Goal: Task Accomplishment & Management: Use online tool/utility

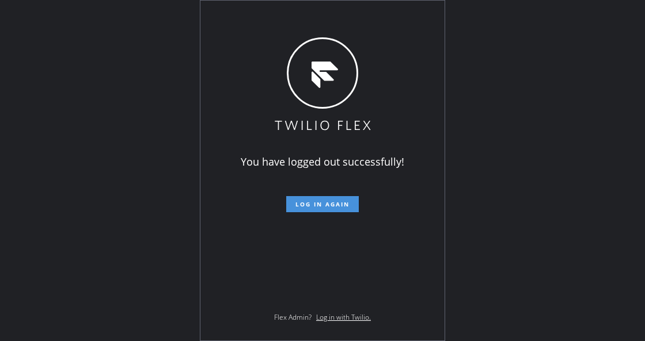
click at [322, 202] on span "Log in again" at bounding box center [322, 204] width 54 height 8
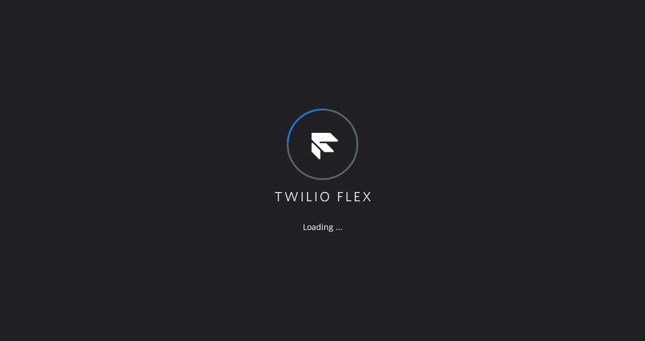
click at [167, 151] on div "Loading ..." at bounding box center [322, 170] width 645 height 341
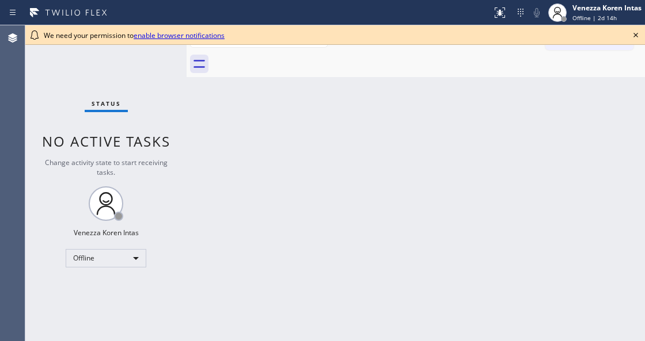
click at [636, 33] on icon at bounding box center [636, 35] width 14 height 14
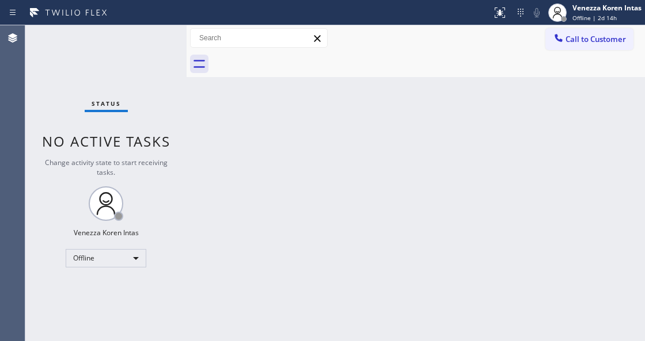
click at [118, 86] on div "Status No active tasks Change activity state to start receiving tasks. Venezza …" at bounding box center [105, 183] width 161 height 316
click at [125, 256] on div "Offline" at bounding box center [106, 258] width 81 height 18
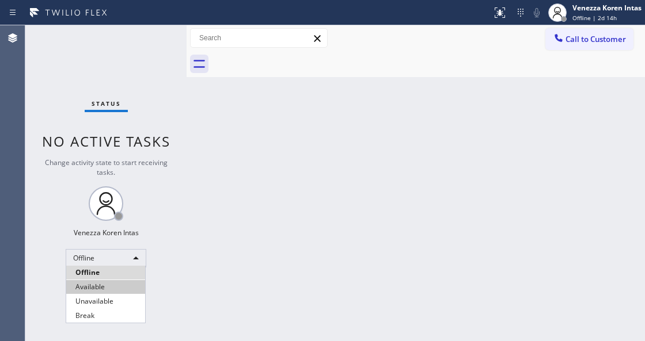
click at [101, 284] on li "Available" at bounding box center [105, 287] width 79 height 14
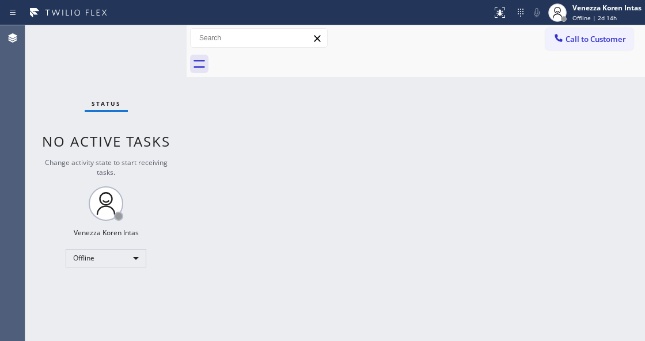
click at [333, 231] on div "Back to Dashboard Change Sender ID Customers Technicians Select a contact Outbo…" at bounding box center [415, 183] width 458 height 316
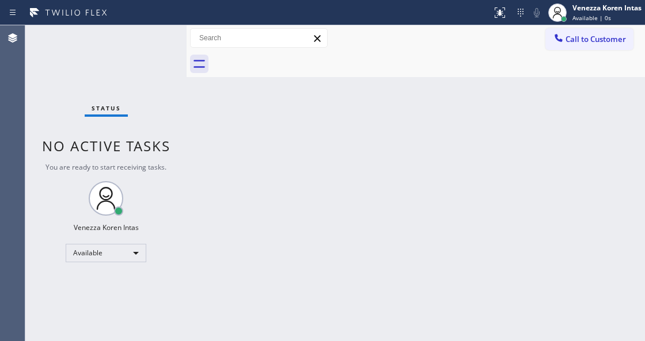
click at [178, 85] on div "Status No active tasks You are ready to start receiving tasks. Venezza Koren In…" at bounding box center [105, 183] width 161 height 316
click at [383, 93] on div "Back to Dashboard Change Sender ID Customers Technicians Select a contact Outbo…" at bounding box center [415, 183] width 458 height 316
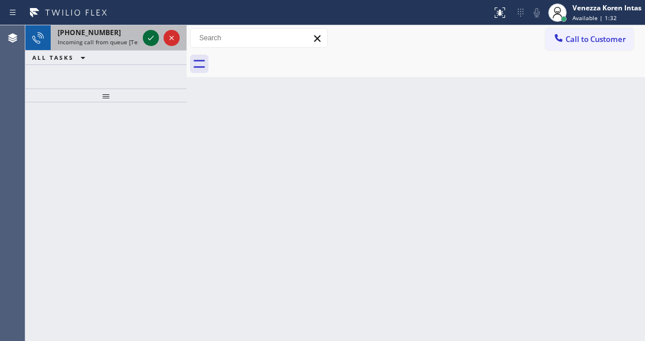
click at [154, 41] on icon at bounding box center [151, 38] width 14 height 14
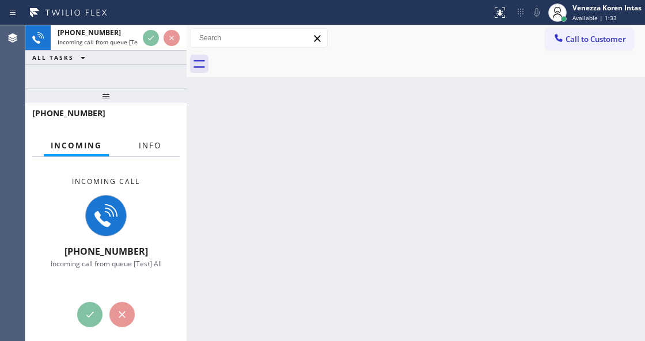
click at [157, 151] on button "Info" at bounding box center [150, 146] width 36 height 22
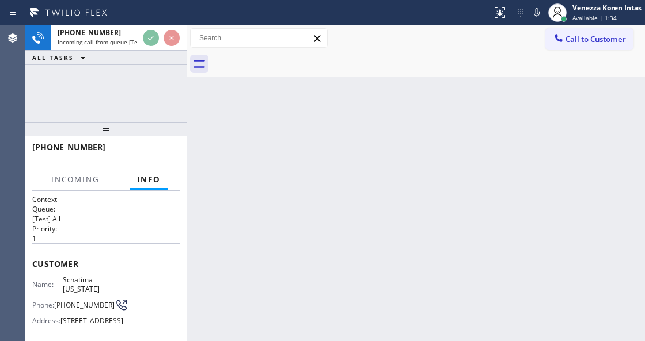
drag, startPoint x: 128, startPoint y: 98, endPoint x: 128, endPoint y: 163, distance: 65.6
click at [128, 136] on div at bounding box center [105, 130] width 161 height 14
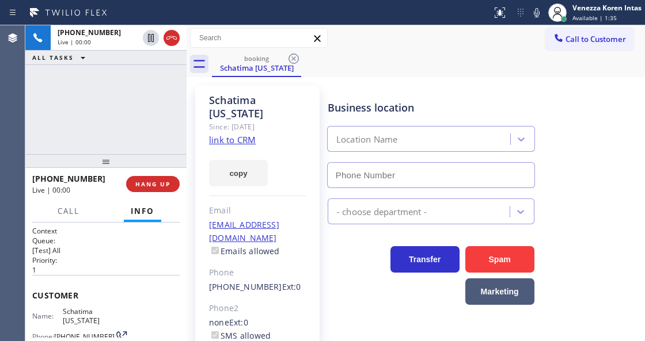
type input "(347) 284-6179"
click at [249, 136] on link "link to CRM" at bounding box center [232, 140] width 47 height 12
click at [246, 138] on link "link to CRM" at bounding box center [232, 140] width 47 height 12
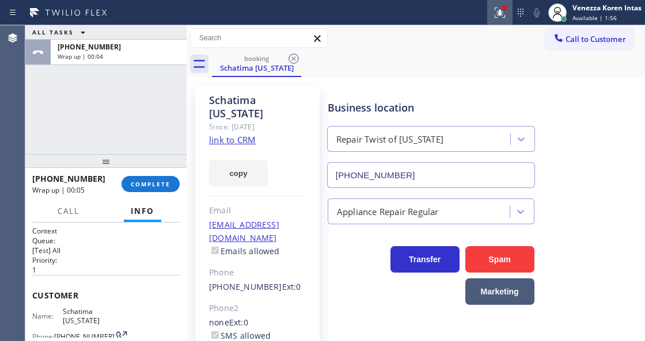
click at [498, 16] on icon at bounding box center [500, 13] width 14 height 14
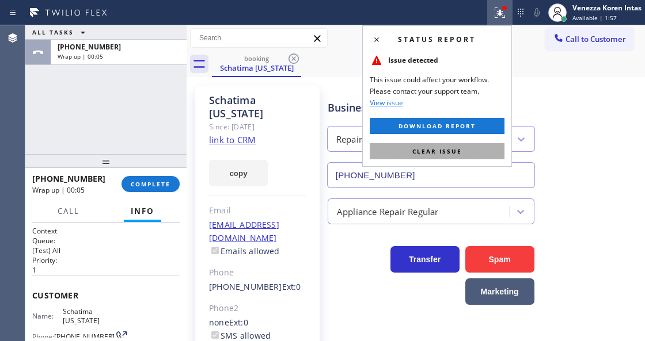
click at [455, 154] on span "Clear issue" at bounding box center [437, 151] width 50 height 8
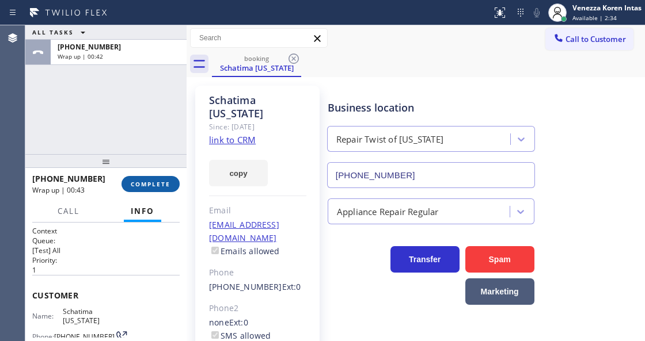
click at [170, 181] on span "COMPLETE" at bounding box center [151, 184] width 40 height 8
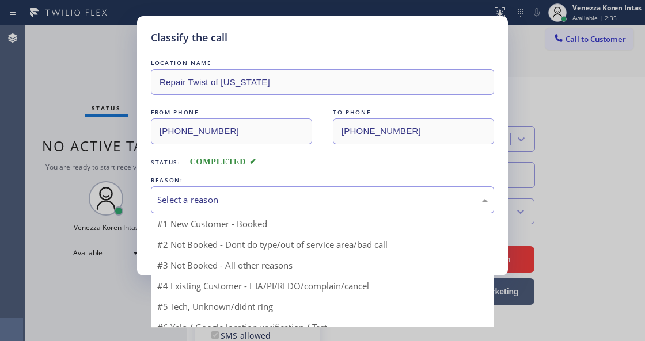
click at [260, 190] on div "Select a reason" at bounding box center [322, 199] width 343 height 27
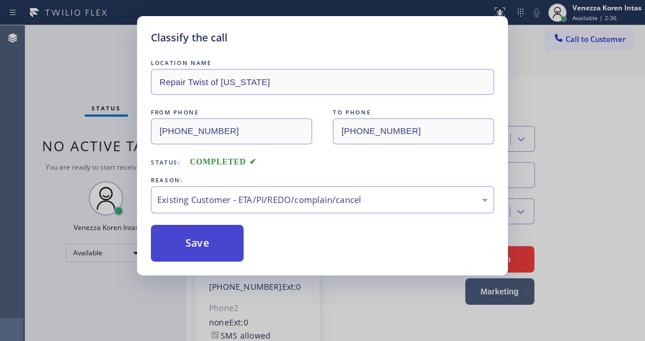
click at [223, 236] on button "Save" at bounding box center [197, 243] width 93 height 37
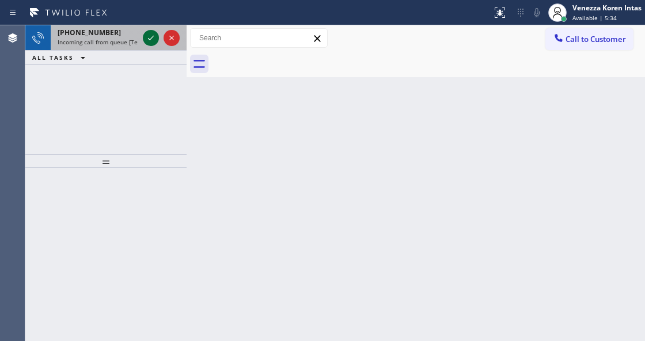
click at [150, 40] on icon at bounding box center [151, 38] width 6 height 5
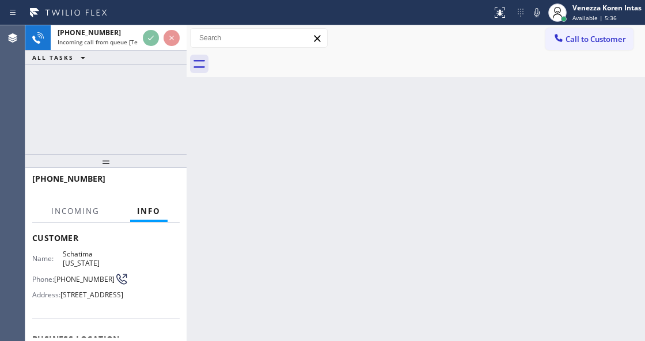
scroll to position [115, 0]
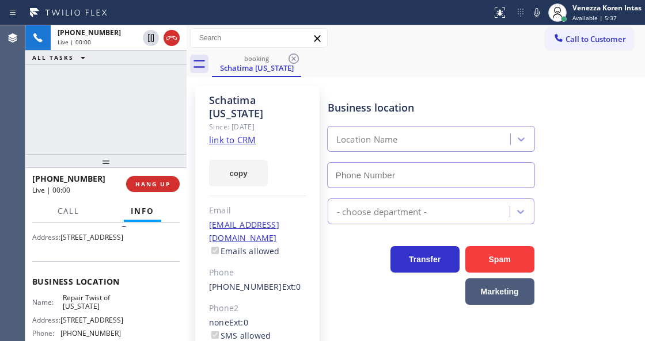
type input "(347) 284-6179"
click at [241, 136] on link "link to CRM" at bounding box center [232, 140] width 47 height 12
click at [542, 13] on icon at bounding box center [537, 13] width 14 height 14
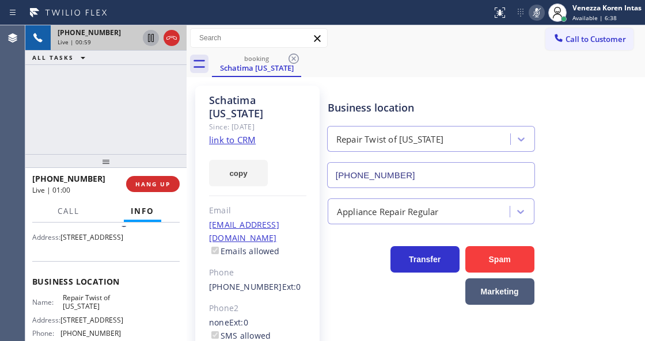
click at [151, 41] on icon at bounding box center [151, 38] width 14 height 14
click at [536, 14] on icon at bounding box center [537, 13] width 14 height 14
click at [150, 39] on icon at bounding box center [151, 38] width 14 height 14
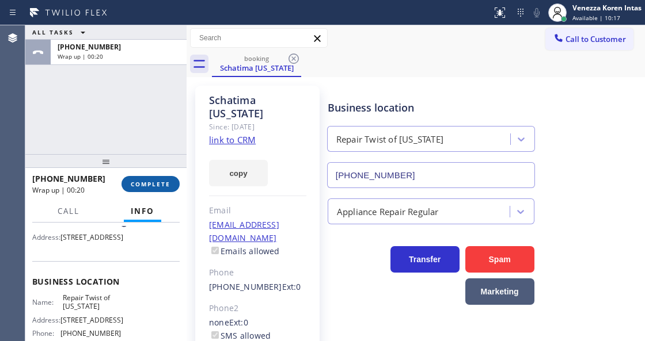
click at [175, 180] on button "COMPLETE" at bounding box center [150, 184] width 58 height 16
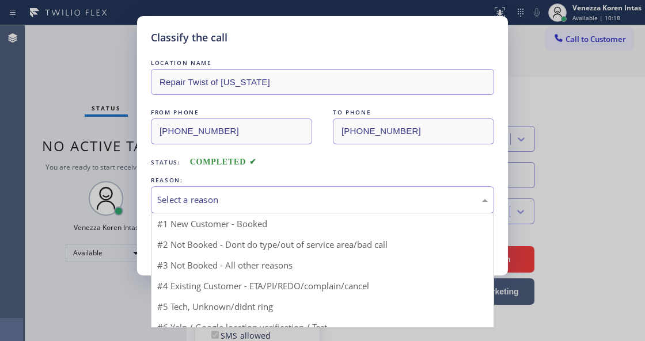
click at [281, 201] on div "Select a reason" at bounding box center [322, 199] width 330 height 13
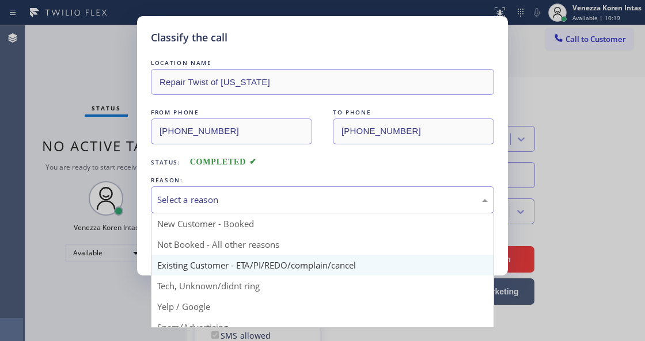
drag, startPoint x: 305, startPoint y: 267, endPoint x: 248, endPoint y: 256, distance: 57.9
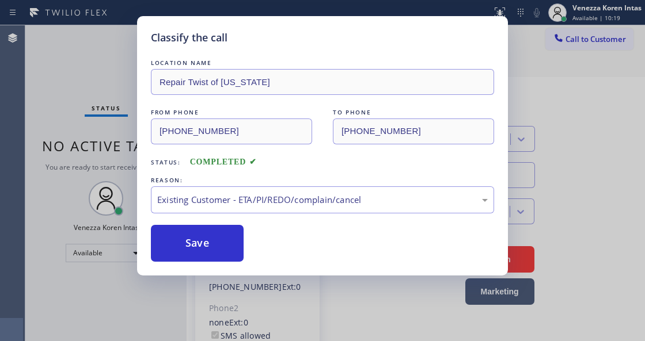
click at [248, 256] on div "Save" at bounding box center [322, 243] width 343 height 37
click at [236, 256] on button "Save" at bounding box center [197, 243] width 93 height 37
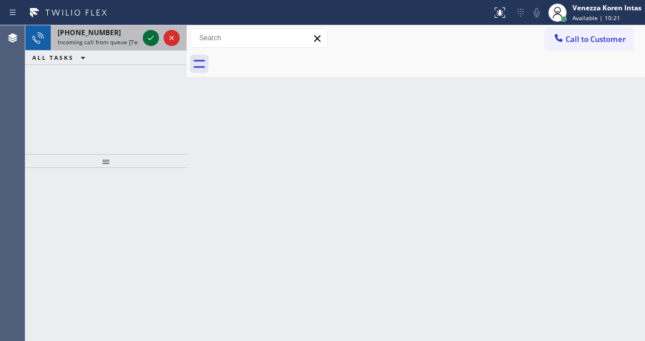
click at [153, 37] on icon at bounding box center [151, 38] width 14 height 14
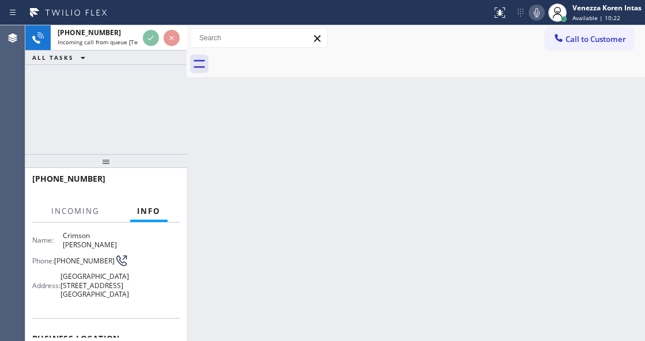
scroll to position [115, 0]
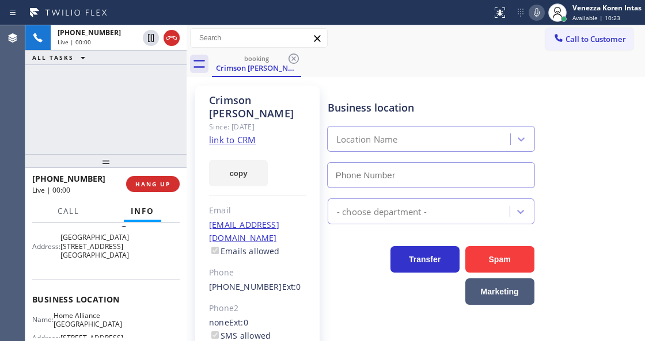
type input "(312) 241-1219"
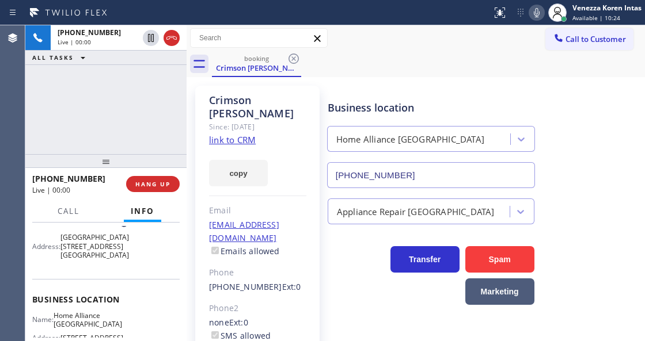
click at [231, 134] on link "link to CRM" at bounding box center [232, 140] width 47 height 12
click at [530, 14] on icon at bounding box center [537, 13] width 14 height 14
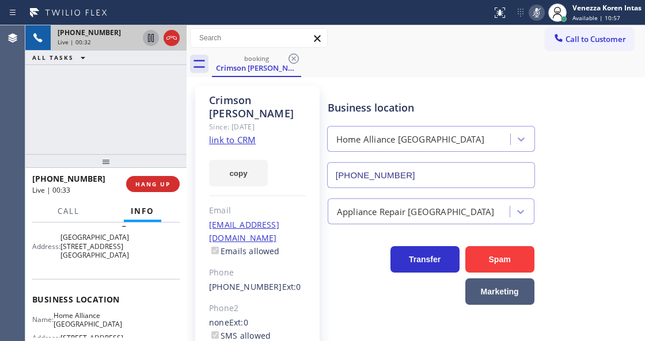
click at [151, 38] on icon at bounding box center [151, 38] width 6 height 8
click at [435, 16] on div at bounding box center [246, 12] width 482 height 18
click at [535, 20] on button at bounding box center [536, 13] width 16 height 16
click at [153, 43] on icon at bounding box center [151, 38] width 14 height 14
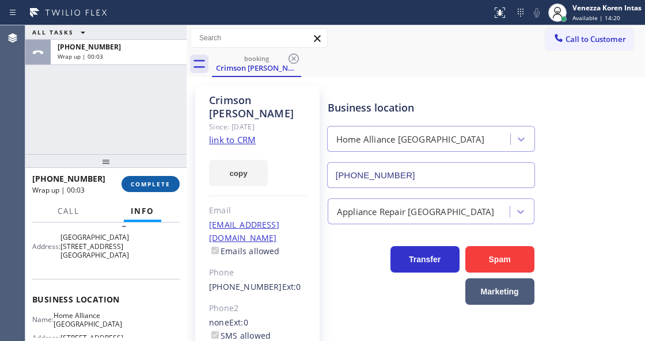
drag, startPoint x: 161, startPoint y: 180, endPoint x: 219, endPoint y: 197, distance: 60.6
click at [161, 180] on button "COMPLETE" at bounding box center [150, 184] width 58 height 16
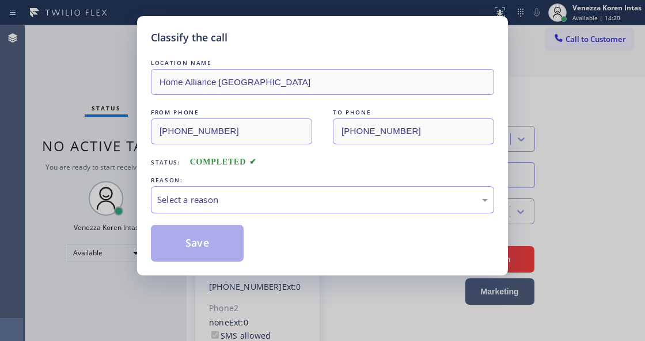
click at [251, 199] on div "Select a reason" at bounding box center [322, 199] width 330 height 13
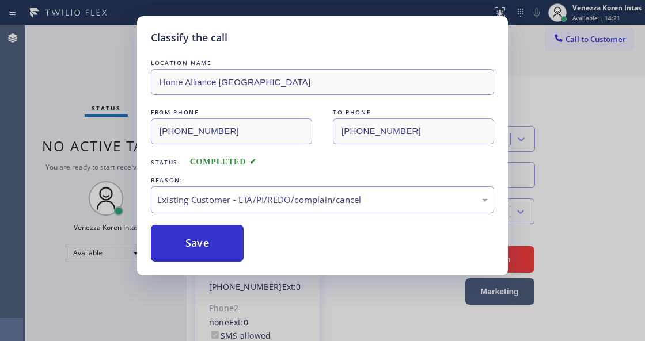
drag, startPoint x: 216, startPoint y: 251, endPoint x: 238, endPoint y: 319, distance: 71.4
click at [219, 253] on button "Save" at bounding box center [197, 243] width 93 height 37
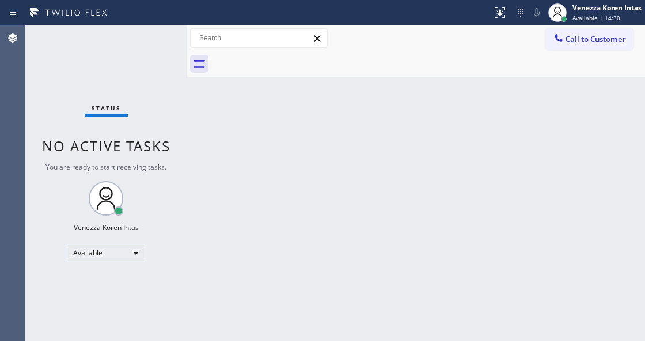
click at [210, 201] on div "Back to Dashboard Change Sender ID Customers Technicians Select a contact Outbo…" at bounding box center [415, 183] width 458 height 316
drag, startPoint x: 176, startPoint y: 157, endPoint x: 87, endPoint y: 99, distance: 105.7
click at [172, 153] on div "Status No active tasks You are ready to start receiving tasks. Venezza Koren In…" at bounding box center [105, 183] width 161 height 316
click at [44, 78] on div "Status No active tasks You are ready to start receiving tasks. Venezza Koren In…" at bounding box center [105, 183] width 161 height 316
click at [119, 108] on span "Status" at bounding box center [106, 108] width 29 height 8
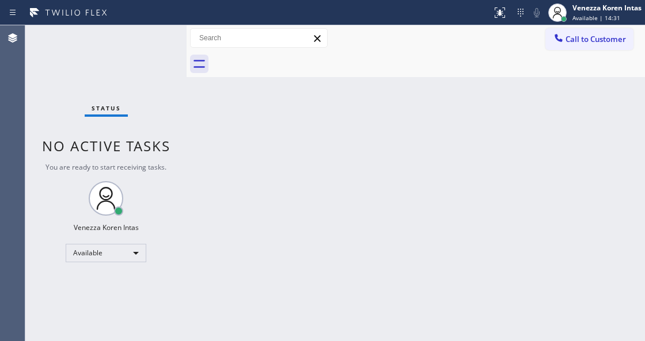
click at [231, 224] on div "Back to Dashboard Change Sender ID Customers Technicians Select a contact Outbo…" at bounding box center [415, 183] width 458 height 316
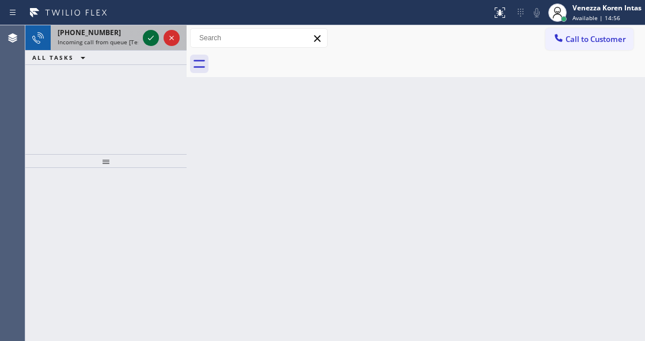
click at [152, 38] on icon at bounding box center [151, 38] width 14 height 14
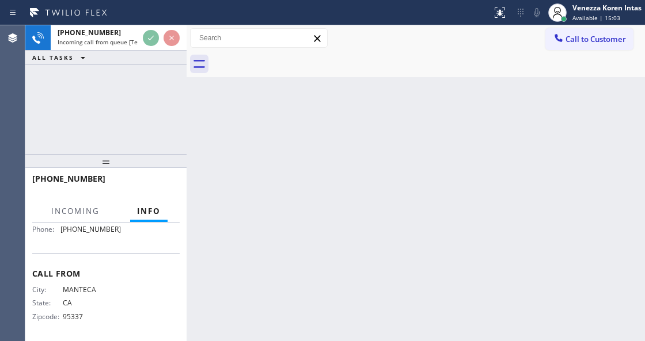
scroll to position [204, 0]
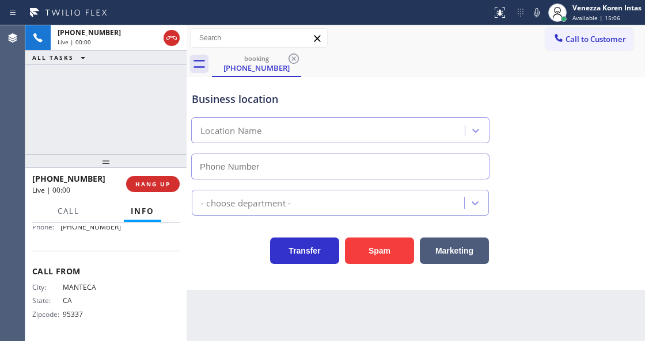
type input "(442) 275-8714"
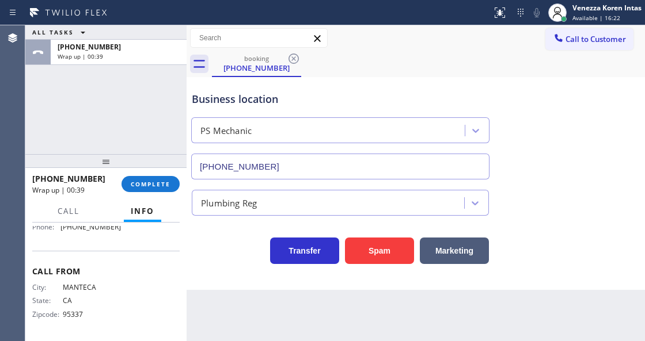
click at [119, 189] on div "+12092048134 Wrap up | 00:39" at bounding box center [76, 184] width 89 height 30
click at [138, 182] on span "COMPLETE" at bounding box center [151, 184] width 40 height 8
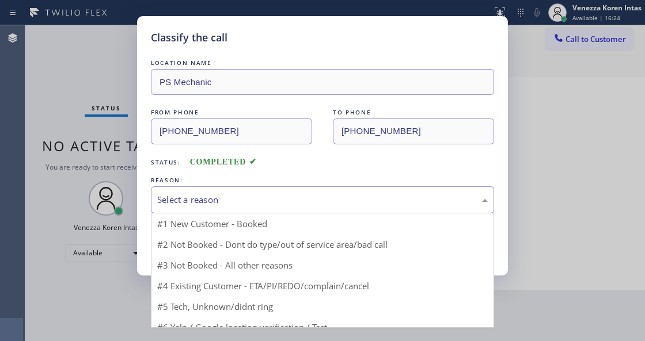
click at [299, 212] on div "Select a reason" at bounding box center [322, 199] width 343 height 27
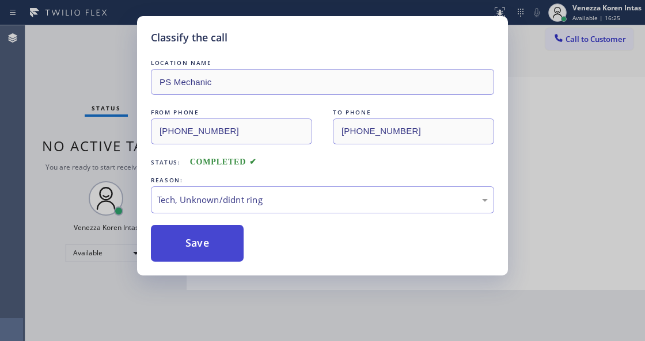
click at [222, 239] on button "Save" at bounding box center [197, 243] width 93 height 37
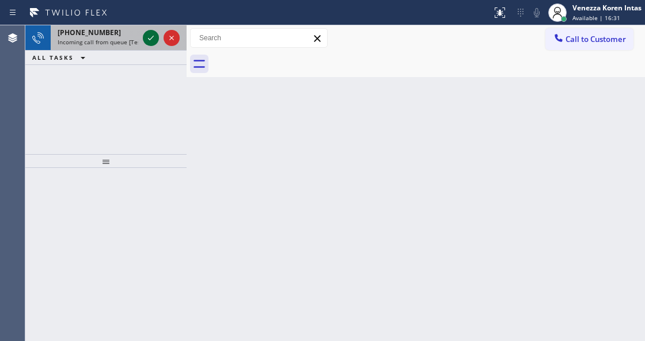
click at [153, 35] on icon at bounding box center [151, 38] width 14 height 14
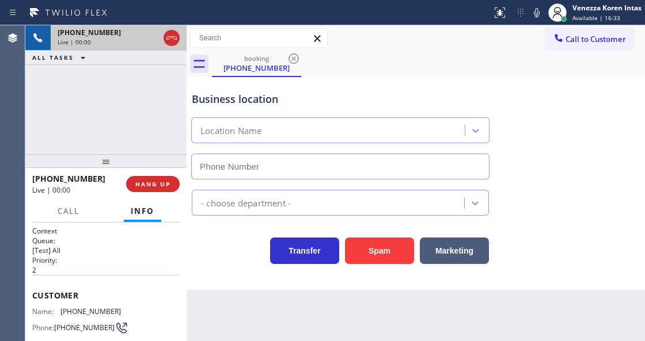
type input "(305) 501-8647"
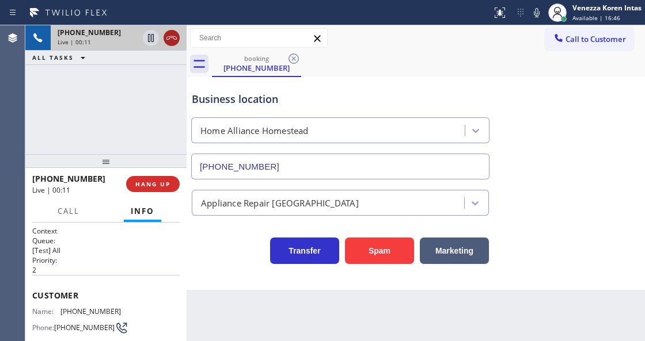
click at [172, 40] on icon at bounding box center [172, 38] width 14 height 14
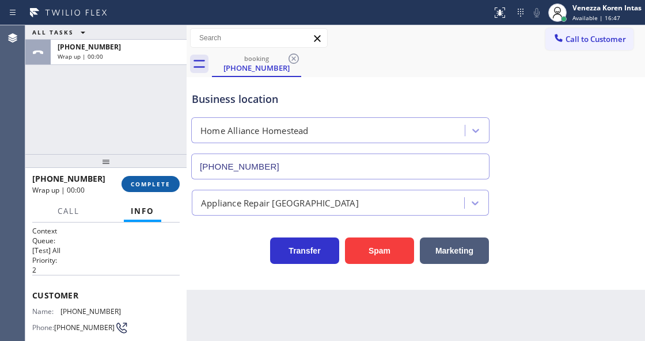
click at [163, 183] on span "COMPLETE" at bounding box center [151, 184] width 40 height 8
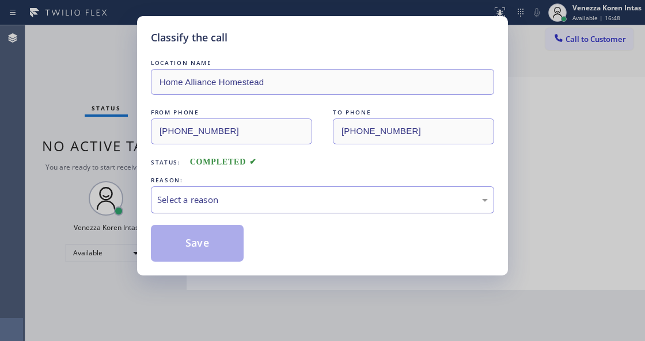
click at [223, 193] on div "Select a reason" at bounding box center [322, 199] width 343 height 27
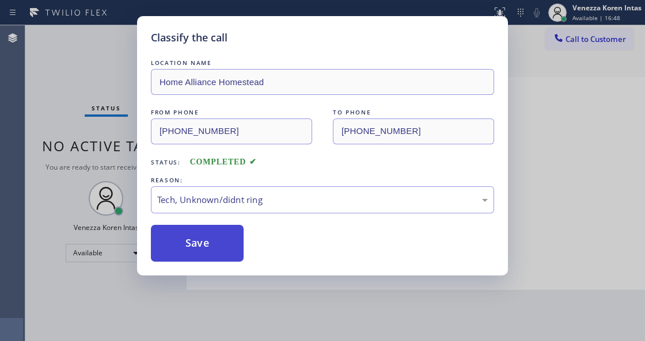
drag, startPoint x: 243, startPoint y: 292, endPoint x: 192, endPoint y: 242, distance: 71.6
click at [192, 242] on button "Save" at bounding box center [197, 243] width 93 height 37
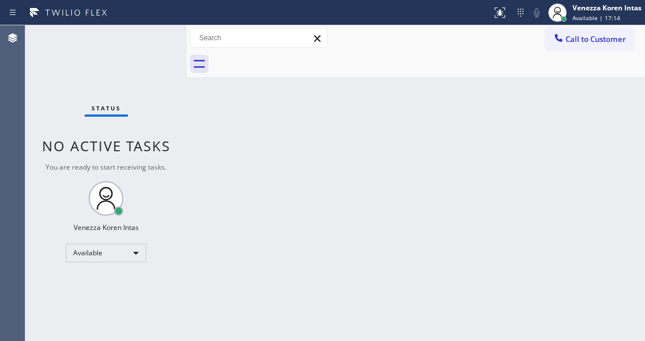
click at [204, 132] on div "Back to Dashboard Change Sender ID Customers Technicians Select a contact Outbo…" at bounding box center [415, 183] width 458 height 316
click at [150, 46] on div "Status No active tasks You are ready to start receiving tasks. Venezza Koren In…" at bounding box center [105, 183] width 161 height 316
drag, startPoint x: 127, startPoint y: 69, endPoint x: 131, endPoint y: 75, distance: 7.5
click at [127, 69] on div "Status No active tasks You are ready to start receiving tasks. Venezza Koren In…" at bounding box center [105, 183] width 161 height 316
drag, startPoint x: 216, startPoint y: 184, endPoint x: 274, endPoint y: 209, distance: 62.9
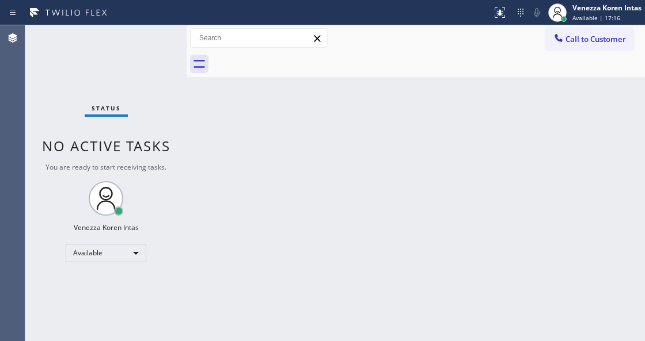
click at [234, 196] on div "Back to Dashboard Change Sender ID Customers Technicians Select a contact Outbo…" at bounding box center [415, 183] width 458 height 316
click at [152, 48] on div "Status No active tasks You are ready to start receiving tasks. Venezza Koren In…" at bounding box center [105, 183] width 161 height 316
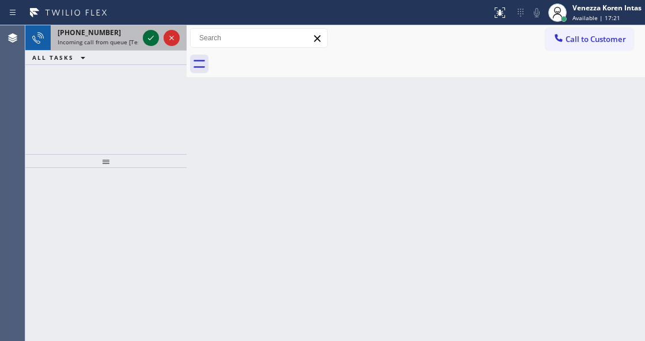
click at [153, 39] on icon at bounding box center [151, 38] width 14 height 14
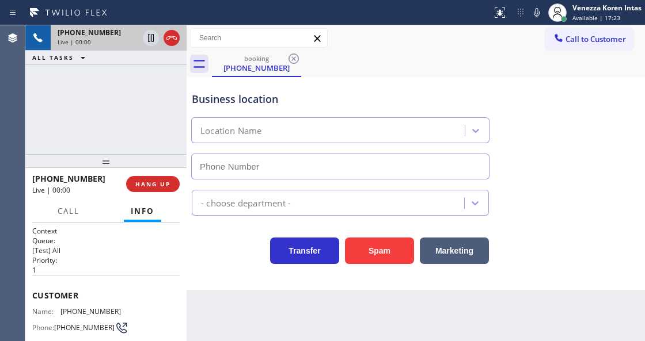
type input "(909) 219-9052"
drag, startPoint x: 373, startPoint y: 325, endPoint x: 371, endPoint y: 338, distance: 14.0
click at [373, 325] on div "Back to Dashboard Change Sender ID Customers Technicians Select a contact Outbo…" at bounding box center [415, 183] width 458 height 316
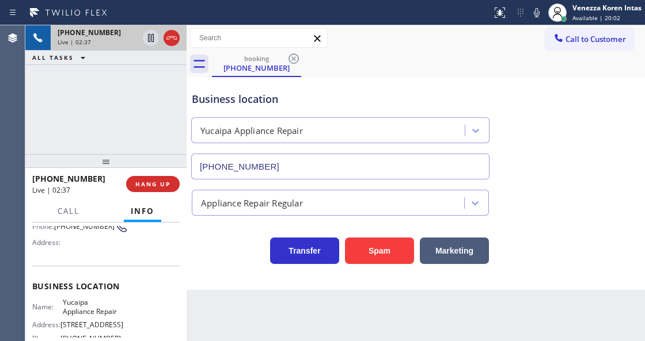
scroll to position [115, 0]
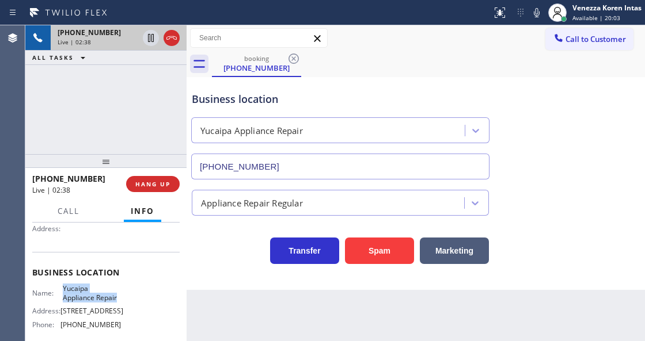
drag, startPoint x: 60, startPoint y: 284, endPoint x: 120, endPoint y: 300, distance: 62.1
click at [120, 300] on div "Business location Name: Yucaipa Appliance Repair Address: 33599 Yucaipa Blvd 2 …" at bounding box center [105, 300] width 147 height 96
copy span "Yucaipa Appliance Repair"
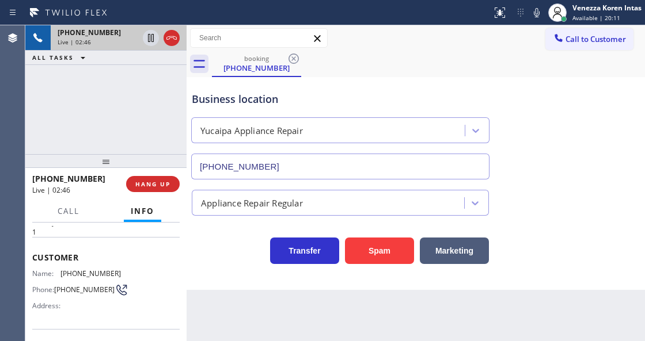
scroll to position [0, 0]
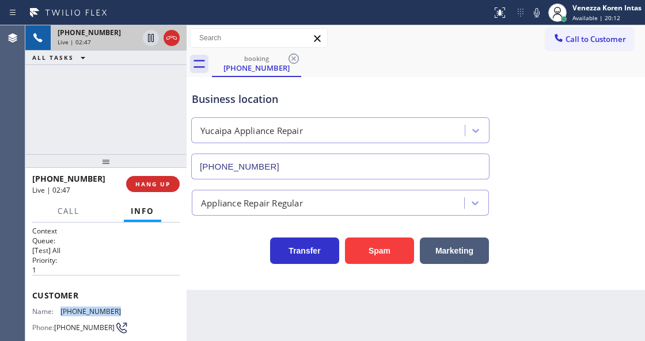
drag, startPoint x: 120, startPoint y: 307, endPoint x: 62, endPoint y: 307, distance: 58.7
click at [62, 307] on div "Name: (323) 799-0370 Phone: (323) 799-0370 Address:" at bounding box center [105, 329] width 147 height 45
copy span "(323) 799-0370"
click at [542, 20] on div "Status report No issues detected If you experience an issue, please download th…" at bounding box center [566, 12] width 158 height 25
click at [539, 16] on icon at bounding box center [537, 13] width 14 height 14
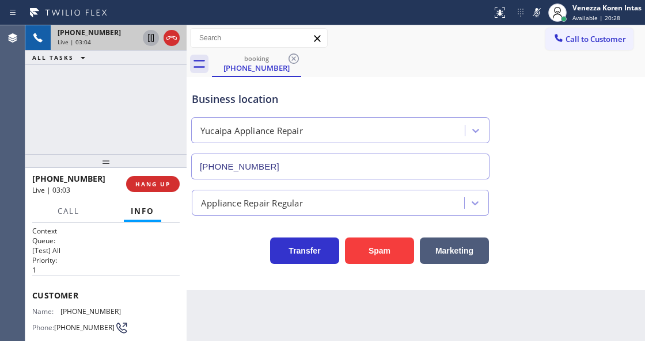
click at [146, 37] on icon at bounding box center [151, 38] width 14 height 14
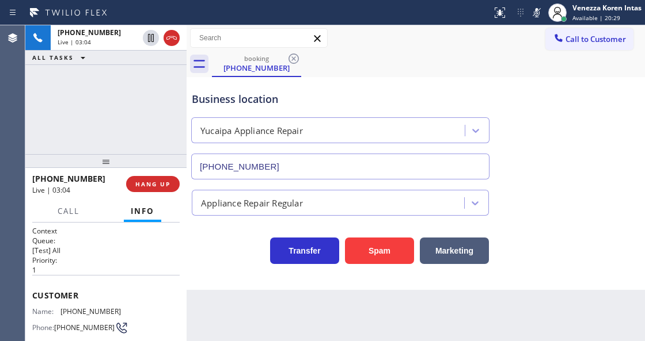
click at [374, 340] on div "Back to Dashboard Change Sender ID Customers Technicians Select a contact Outbo…" at bounding box center [415, 183] width 458 height 316
drag, startPoint x: 126, startPoint y: 309, endPoint x: 60, endPoint y: 309, distance: 65.6
click at [60, 309] on div "Name: (323) 799-0370 Phone: (323) 799-0370 Address:" at bounding box center [105, 329] width 147 height 45
copy div "(323) 799-0370"
click at [536, 12] on rect at bounding box center [536, 11] width 8 height 8
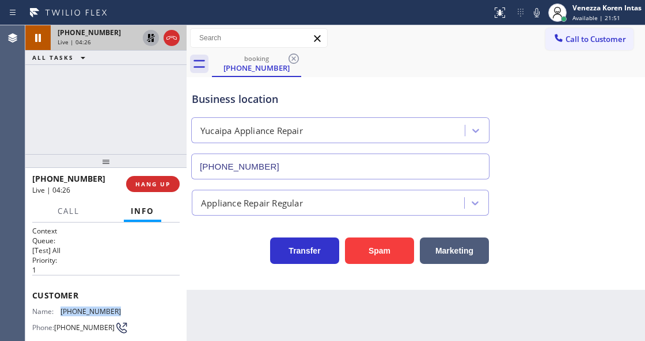
click at [149, 40] on icon at bounding box center [151, 38] width 8 height 8
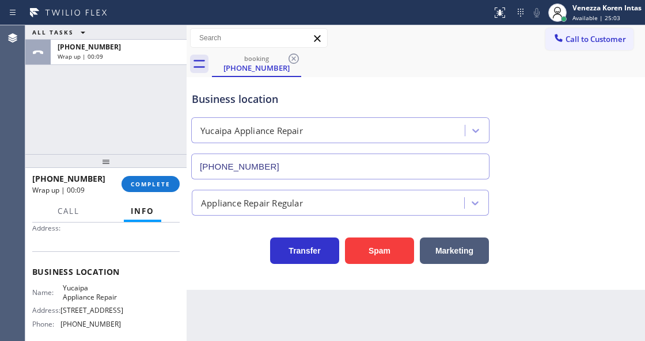
scroll to position [153, 0]
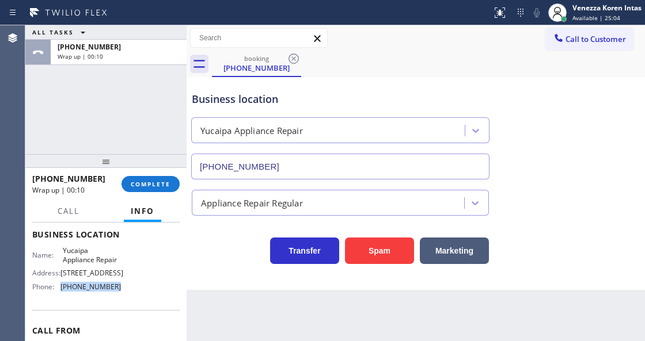
drag, startPoint x: 120, startPoint y: 295, endPoint x: 59, endPoint y: 299, distance: 60.6
click at [59, 296] on div "Name: Yucaipa Appliance Repair Address: 33599 Yucaipa Blvd 2 Phone: (909) 219-9…" at bounding box center [105, 271] width 147 height 50
copy div "(909) 219-9052"
click at [149, 180] on span "COMPLETE" at bounding box center [151, 184] width 40 height 8
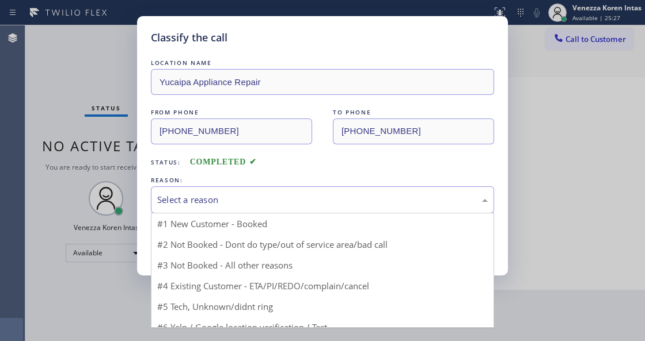
click at [250, 197] on div "Select a reason" at bounding box center [322, 199] width 330 height 13
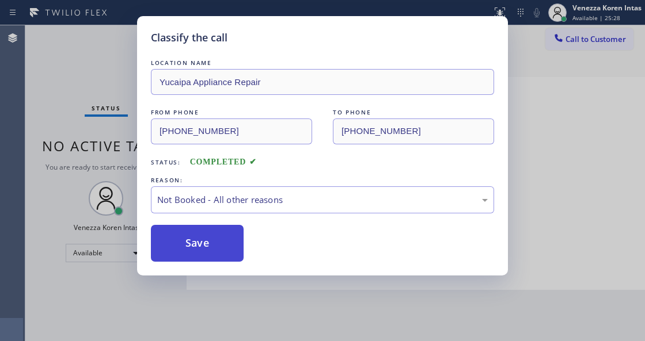
click at [231, 242] on button "Save" at bounding box center [197, 243] width 93 height 37
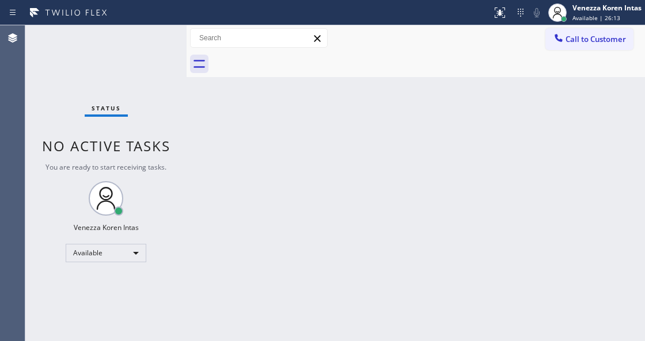
click at [153, 52] on div "Status No active tasks You are ready to start receiving tasks. Venezza Koren In…" at bounding box center [105, 183] width 161 height 316
click at [158, 36] on div "Status No active tasks You are ready to start receiving tasks. Venezza Koren In…" at bounding box center [105, 183] width 161 height 316
click at [158, 40] on div "Status No active tasks You are ready to start receiving tasks. Venezza Koren In…" at bounding box center [105, 183] width 161 height 316
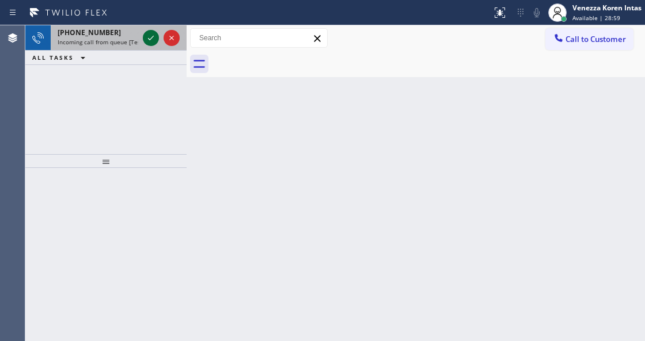
click at [152, 38] on icon at bounding box center [151, 38] width 14 height 14
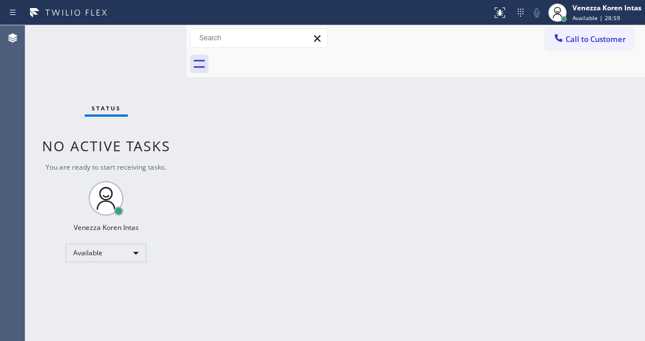
click at [152, 37] on div "Status No active tasks You are ready to start receiving tasks. Venezza Koren In…" at bounding box center [105, 183] width 161 height 316
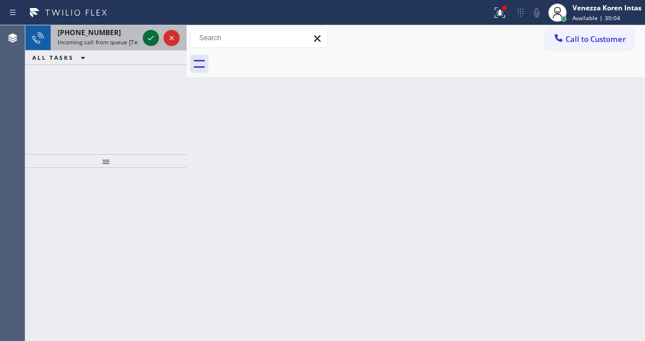
click at [152, 37] on icon at bounding box center [151, 38] width 6 height 5
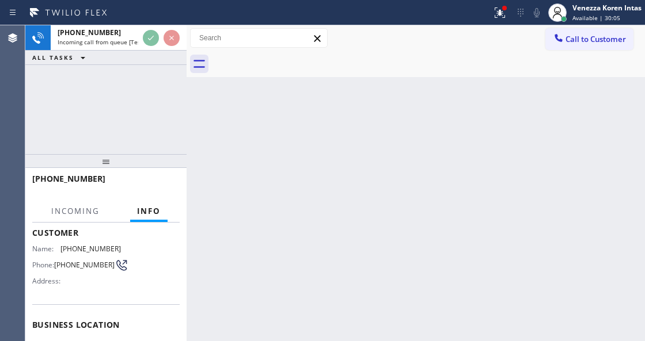
scroll to position [153, 0]
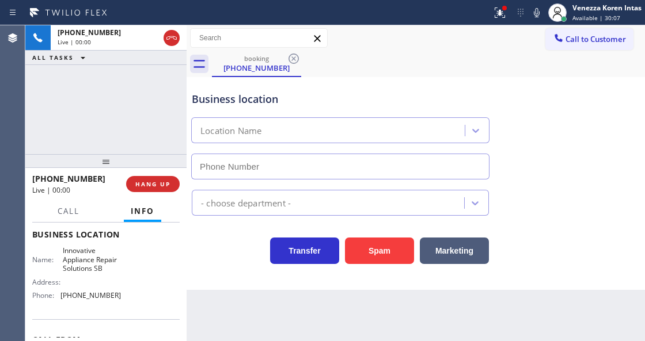
type input "(805) 261-2411"
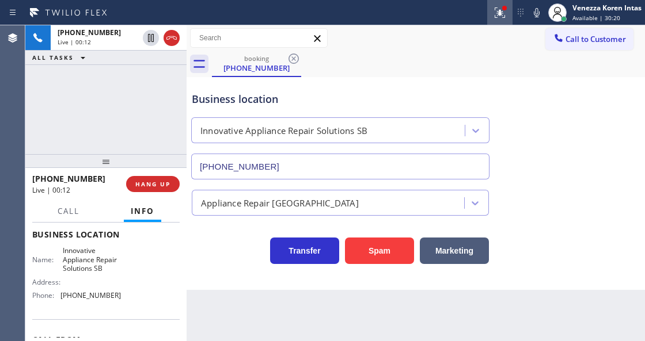
click at [498, 22] on button at bounding box center [499, 12] width 25 height 25
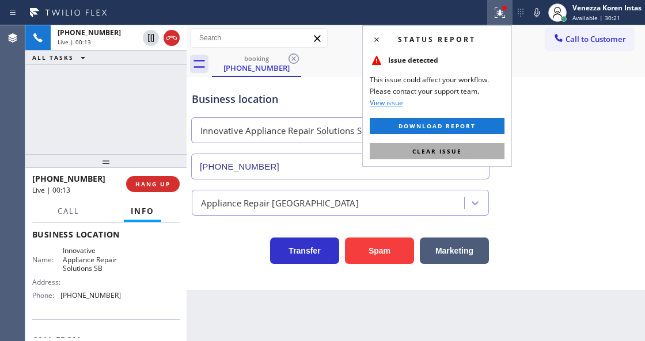
click at [455, 154] on span "Clear issue" at bounding box center [437, 151] width 50 height 8
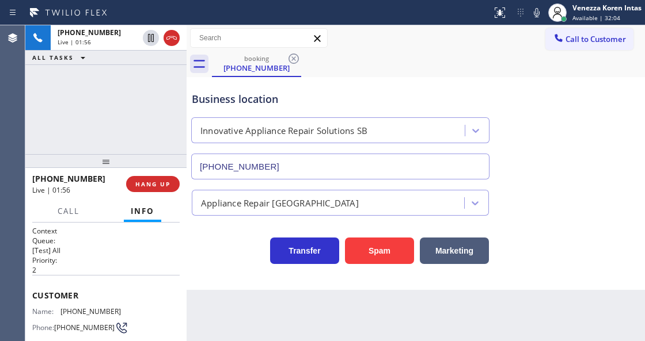
scroll to position [0, 0]
click at [388, 83] on div "Business location Innovative Appliance Repair Solutions SB (805) 261-2411" at bounding box center [340, 130] width 302 height 100
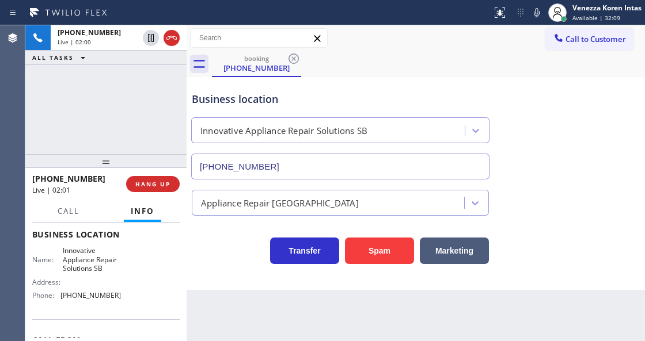
scroll to position [222, 0]
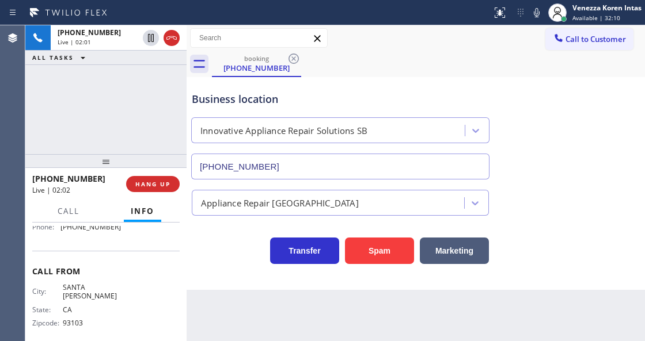
click at [372, 105] on div "Business location" at bounding box center [340, 100] width 297 height 16
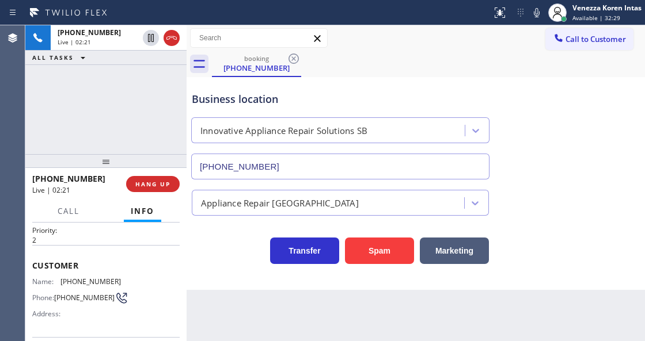
scroll to position [30, 0]
click at [408, 59] on div "booking (805) 252-9379" at bounding box center [428, 64] width 433 height 26
click at [402, 87] on div "Business location Innovative Appliance Repair Solutions SB (805) 261-2411" at bounding box center [340, 130] width 302 height 100
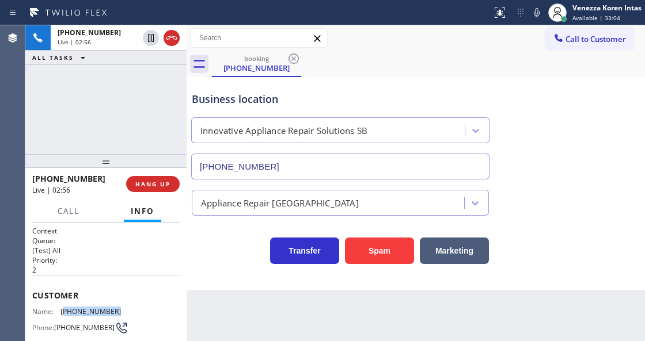
drag, startPoint x: 112, startPoint y: 305, endPoint x: 63, endPoint y: 306, distance: 48.9
click at [63, 307] on span "(805) 252-9379" at bounding box center [90, 311] width 60 height 9
copy span "805) 252-9379"
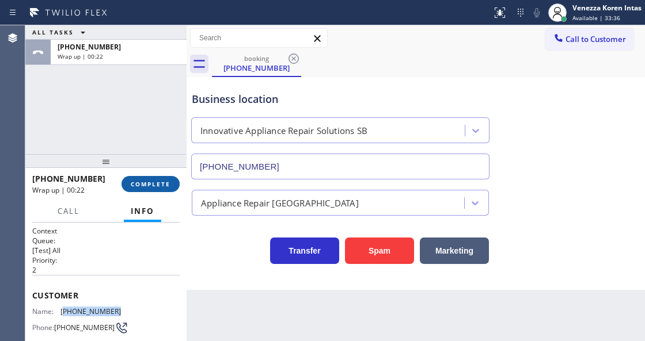
click at [138, 185] on span "COMPLETE" at bounding box center [151, 184] width 40 height 8
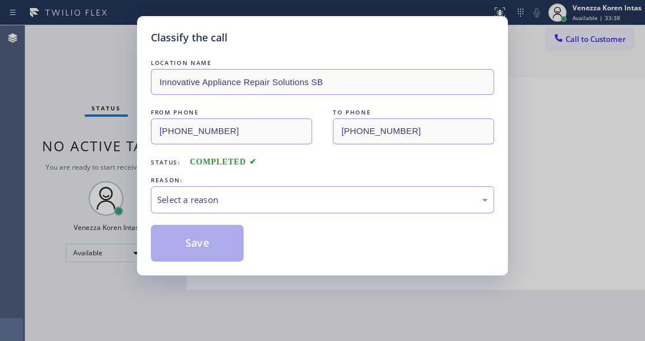
click at [260, 205] on div "Select a reason" at bounding box center [322, 199] width 330 height 13
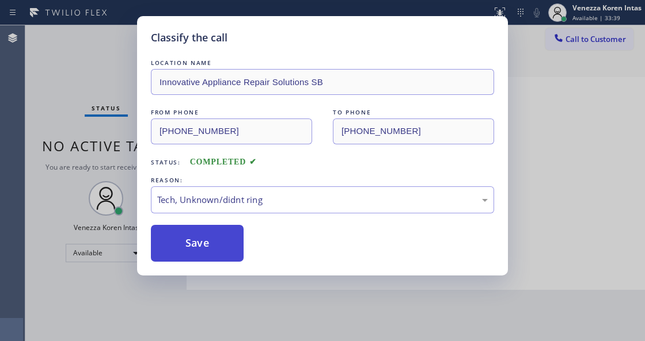
click at [220, 229] on button "Save" at bounding box center [197, 243] width 93 height 37
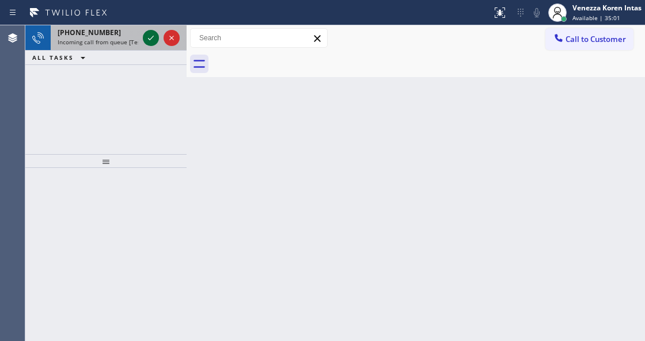
click at [145, 40] on icon at bounding box center [151, 38] width 14 height 14
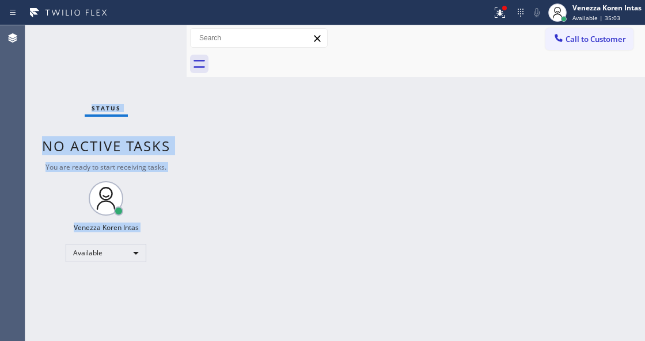
click at [145, 40] on div "Status No active tasks You are ready to start receiving tasks. Venezza Koren In…" at bounding box center [105, 183] width 161 height 316
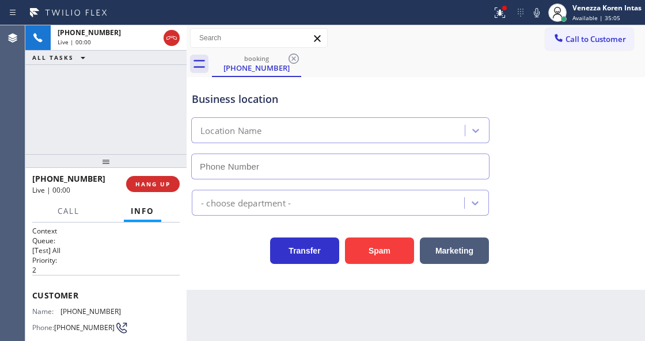
type input "(602) 560-7454"
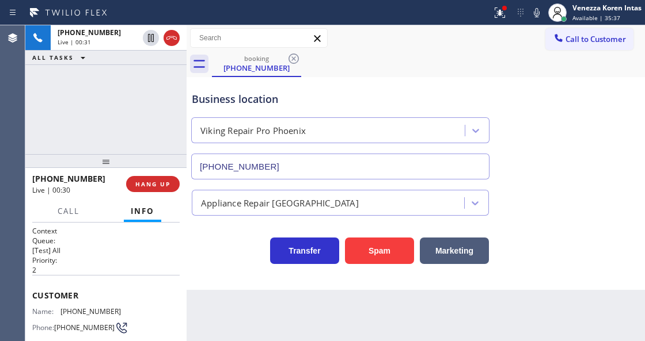
click at [328, 303] on div "Back to Dashboard Change Sender ID Customers Technicians Select a contact Outbo…" at bounding box center [415, 183] width 458 height 316
drag, startPoint x: 501, startPoint y: 10, endPoint x: 500, endPoint y: 66, distance: 55.9
click at [501, 12] on div at bounding box center [499, 12] width 25 height 25
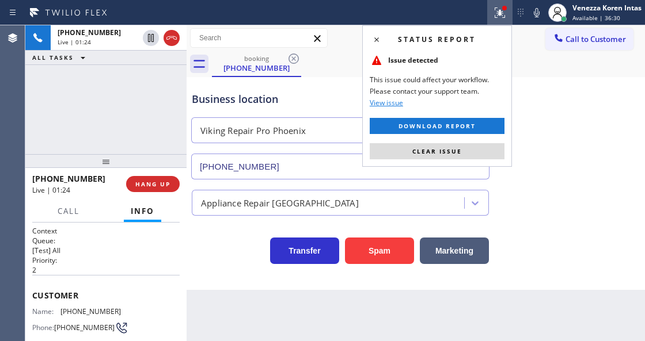
click at [471, 142] on div "Status report Issue detected This issue could affect your workflow. Please cont…" at bounding box center [437, 96] width 150 height 142
click at [471, 144] on button "Clear issue" at bounding box center [437, 151] width 135 height 16
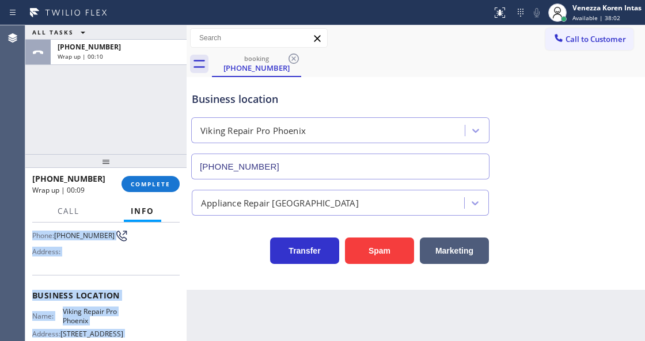
scroll to position [213, 0]
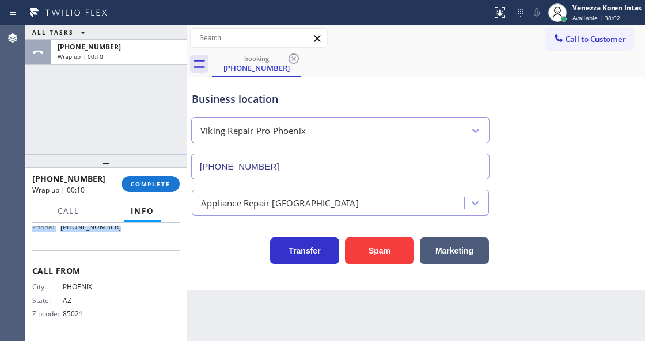
drag, startPoint x: 33, startPoint y: 290, endPoint x: 132, endPoint y: 242, distance: 109.4
click at [132, 242] on div "Context Queue: [Test] All Priority: 2 Customer Name: (480) 593-1234 Phone: (480…" at bounding box center [105, 175] width 147 height 324
copy div "Customer Name: (480) 593-1234 Phone: (480) 593-1234 Address: Business location …"
click at [152, 185] on span "COMPLETE" at bounding box center [151, 184] width 40 height 8
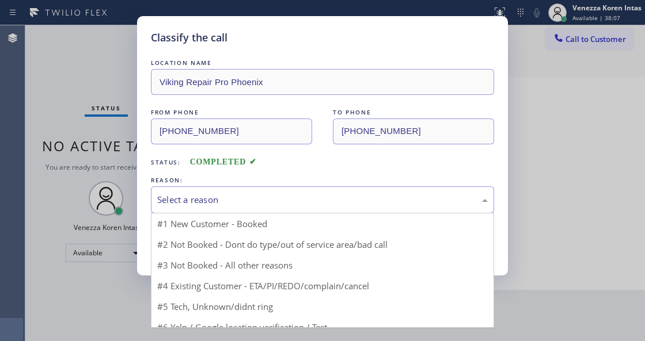
click at [260, 195] on div "Select a reason" at bounding box center [322, 199] width 330 height 13
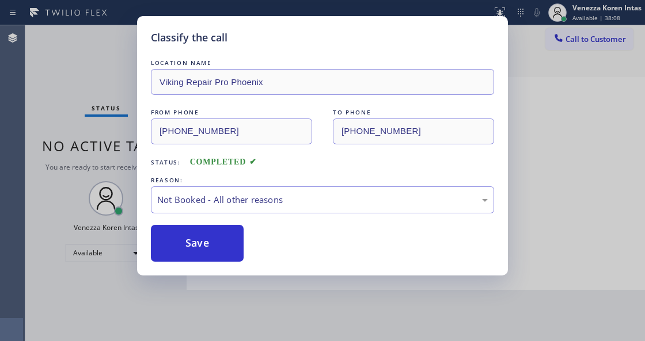
drag, startPoint x: 248, startPoint y: 246, endPoint x: 212, endPoint y: 240, distance: 36.1
click at [212, 240] on button "Save" at bounding box center [197, 243] width 93 height 37
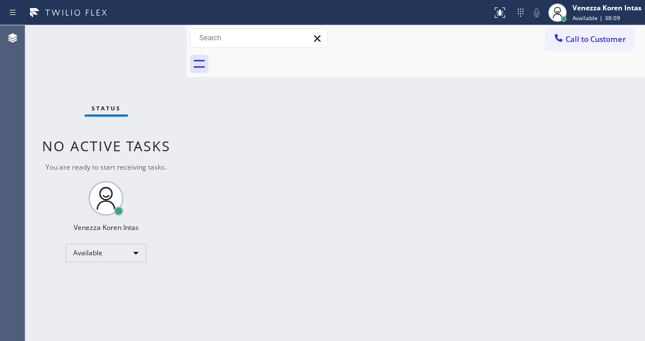
click at [570, 10] on div "Venezza Koren Intas Available | 38:09" at bounding box center [607, 12] width 75 height 20
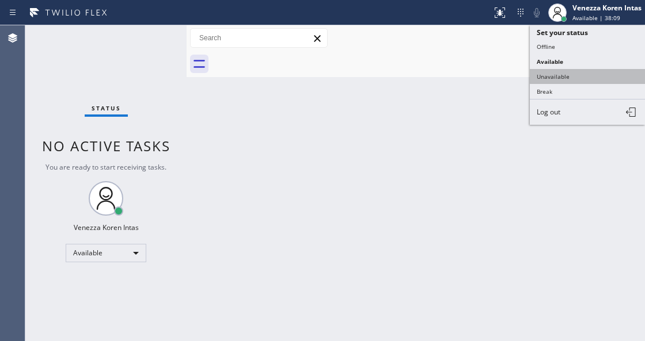
click at [564, 76] on button "Unavailable" at bounding box center [587, 76] width 115 height 15
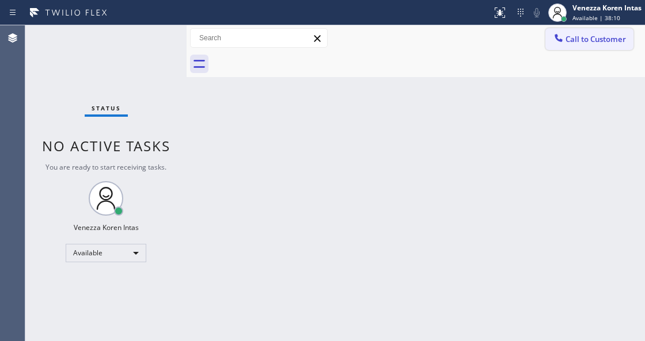
click at [572, 40] on span "Call to Customer" at bounding box center [595, 39] width 60 height 10
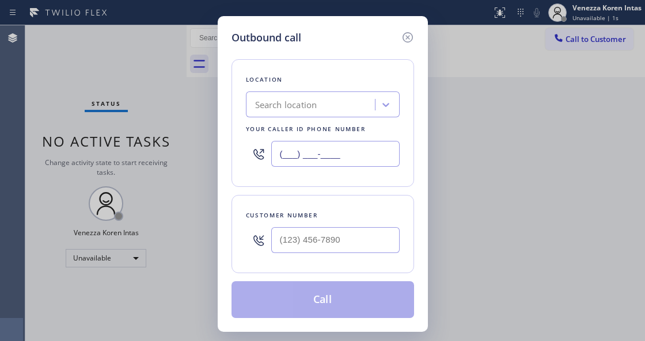
click at [335, 147] on input "(___) ___-____" at bounding box center [335, 154] width 128 height 26
paste input "602) 560-7454"
type input "(602) 560-7454"
click at [311, 253] on input "(___) ___-____" at bounding box center [335, 240] width 128 height 26
paste input "480) 593-1234"
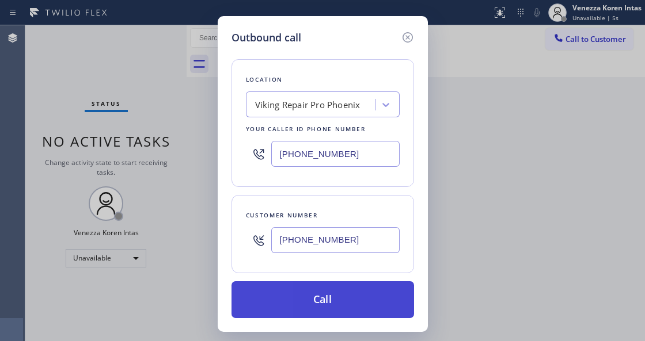
type input "(480) 593-1234"
click at [349, 303] on button "Call" at bounding box center [322, 299] width 182 height 37
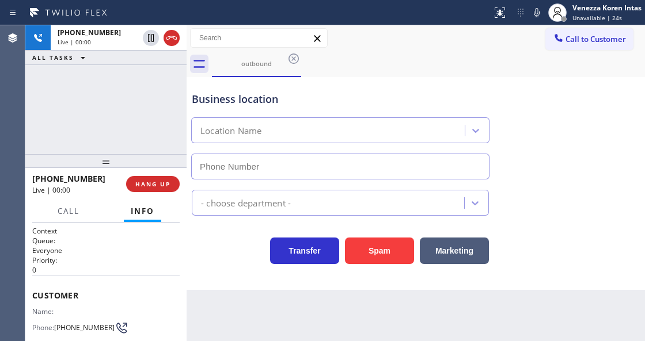
type input "(602) 560-7454"
click at [389, 89] on div "Business location Viking Repair Pro Phoenix (602) 560-7454" at bounding box center [340, 130] width 302 height 100
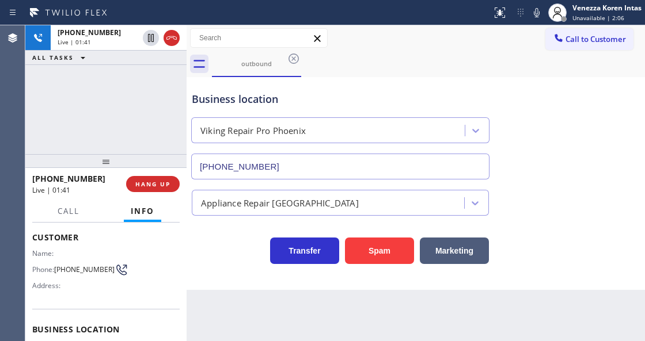
scroll to position [115, 0]
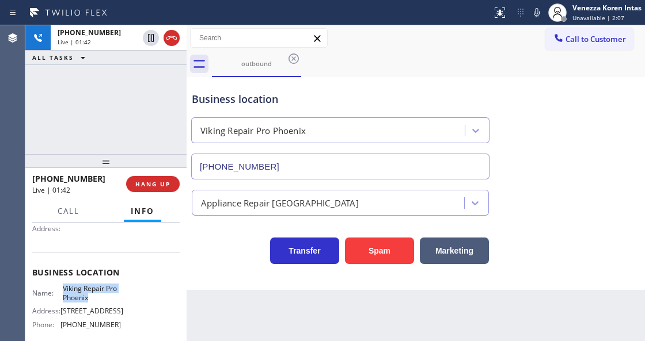
drag, startPoint x: 62, startPoint y: 288, endPoint x: 102, endPoint y: 296, distance: 41.1
click at [102, 296] on span "Viking Repair Pro Phoenix" at bounding box center [92, 293] width 58 height 18
copy span "Viking Repair Pro Phoenix"
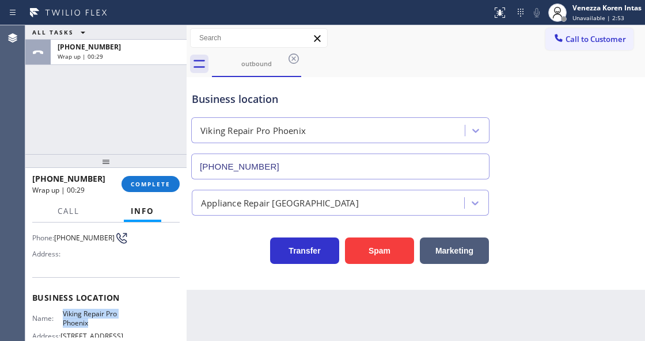
scroll to position [77, 0]
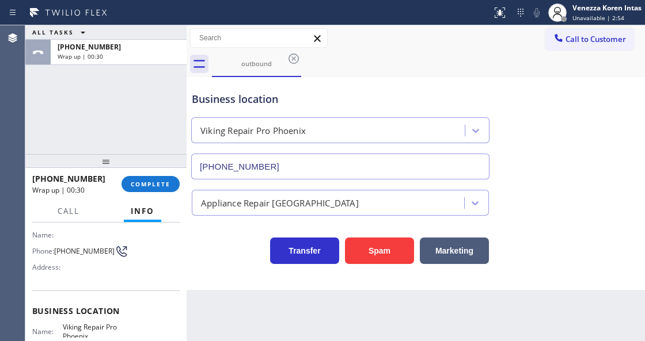
click at [144, 195] on div "+14805931234 Wrap up | 00:30 COMPLETE" at bounding box center [105, 184] width 147 height 30
click at [151, 184] on span "COMPLETE" at bounding box center [151, 184] width 40 height 8
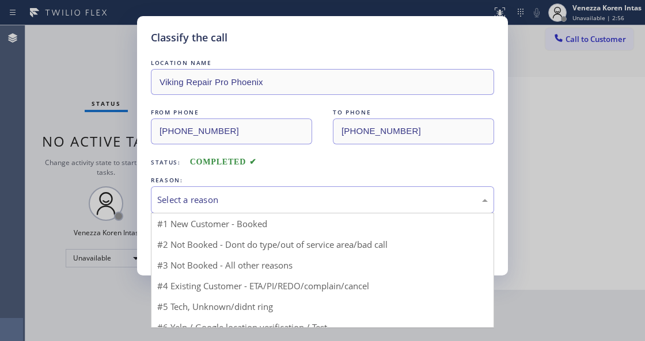
click at [243, 197] on div "Select a reason" at bounding box center [322, 199] width 330 height 13
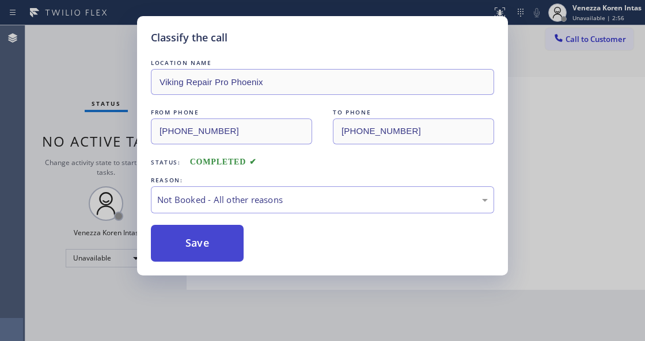
click at [214, 239] on button "Save" at bounding box center [197, 243] width 93 height 37
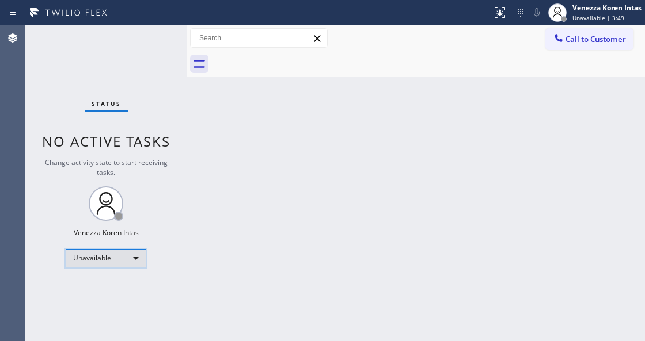
click at [127, 254] on div "Unavailable" at bounding box center [106, 258] width 81 height 18
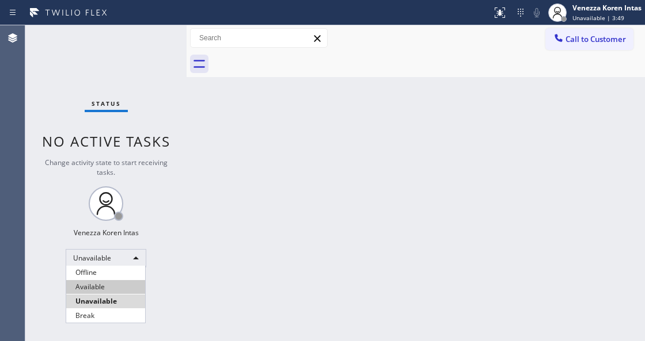
click at [113, 284] on li "Available" at bounding box center [105, 287] width 79 height 14
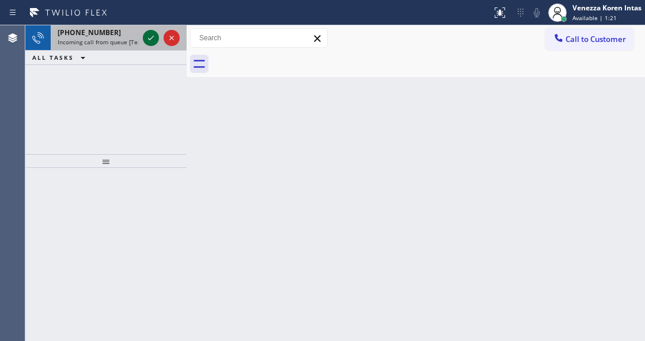
click at [153, 41] on icon at bounding box center [151, 38] width 14 height 14
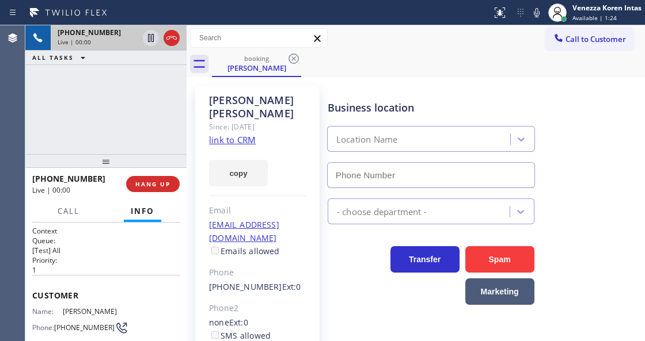
type input "(855) 731-4952"
click at [273, 191] on div "Catherine Bayless Since: 20 may 2020 link to CRM copy Email cathieb4@gmail.com …" at bounding box center [257, 270] width 124 height 369
click at [228, 134] on link "link to CRM" at bounding box center [232, 140] width 47 height 12
drag, startPoint x: 538, startPoint y: 18, endPoint x: 489, endPoint y: 55, distance: 62.1
click at [538, 18] on icon at bounding box center [537, 13] width 14 height 14
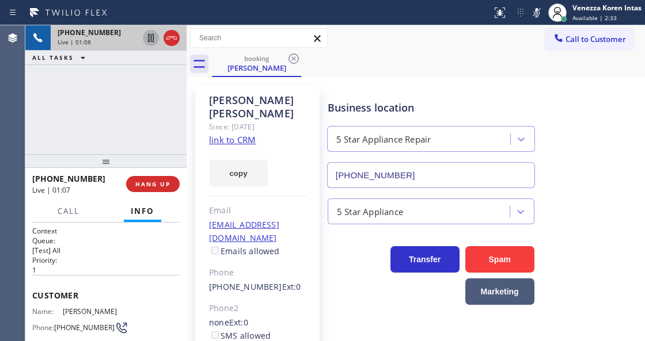
click at [145, 44] on icon at bounding box center [151, 38] width 14 height 14
click at [541, 14] on icon at bounding box center [537, 13] width 14 height 14
click at [149, 37] on icon at bounding box center [151, 38] width 8 height 8
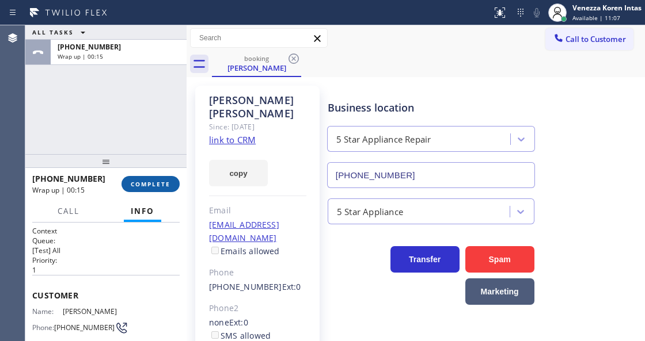
click at [162, 177] on button "COMPLETE" at bounding box center [150, 184] width 58 height 16
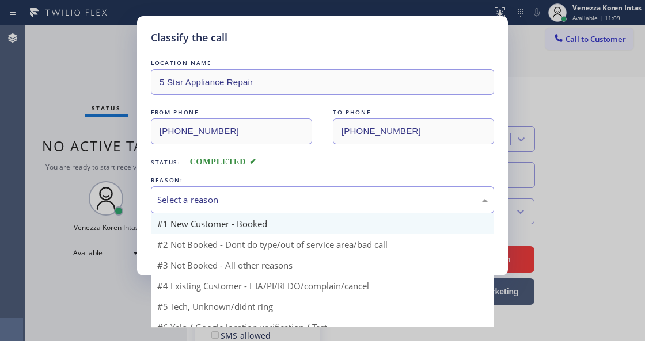
drag, startPoint x: 231, startPoint y: 192, endPoint x: 260, endPoint y: 229, distance: 47.2
click at [231, 191] on div "Select a reason" at bounding box center [322, 199] width 343 height 27
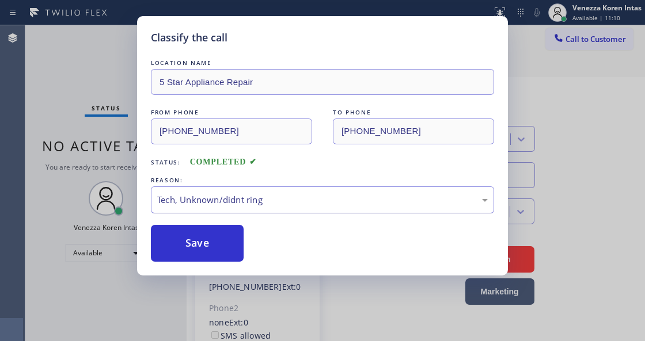
click at [226, 207] on div "Tech, Unknown/didnt ring" at bounding box center [322, 199] width 330 height 13
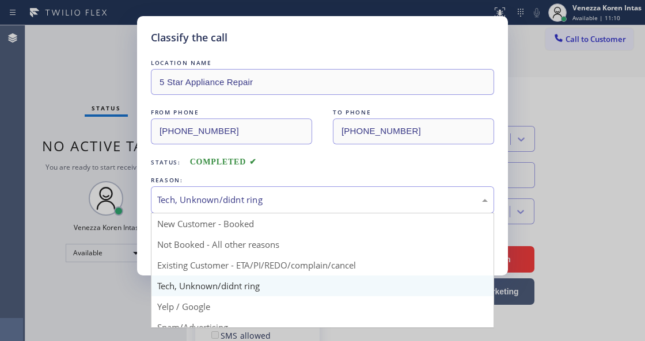
drag, startPoint x: 260, startPoint y: 263, endPoint x: 242, endPoint y: 258, distance: 18.4
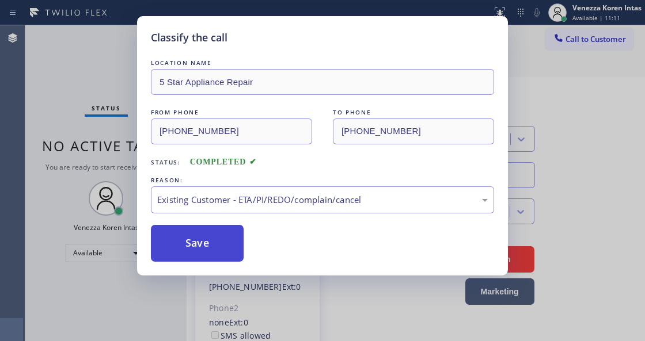
click at [229, 251] on button "Save" at bounding box center [197, 243] width 93 height 37
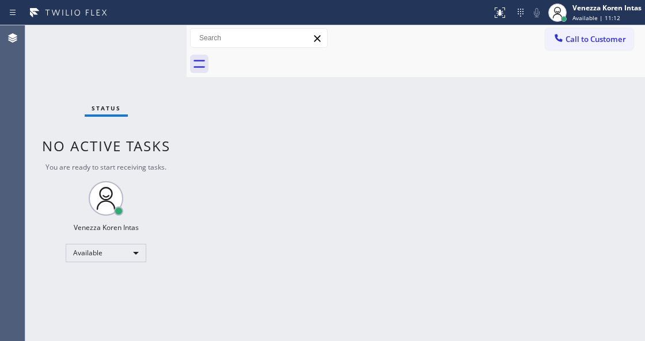
click at [161, 39] on div "Status No active tasks You are ready to start receiving tasks. Venezza Koren In…" at bounding box center [105, 183] width 161 height 316
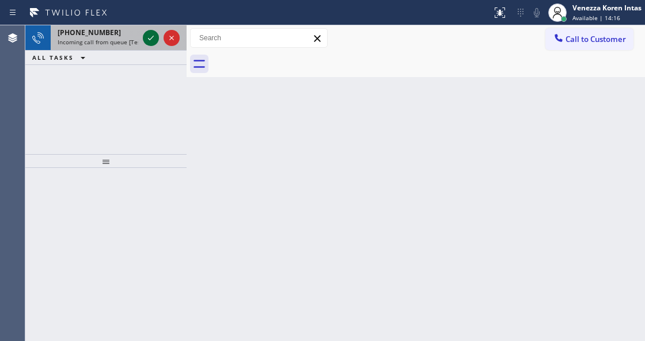
click at [149, 36] on icon at bounding box center [151, 38] width 14 height 14
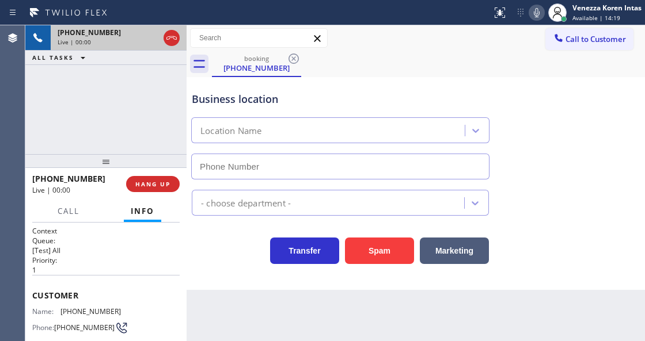
type input "(646) 798-9293"
click at [346, 94] on div "Business location" at bounding box center [340, 100] width 297 height 16
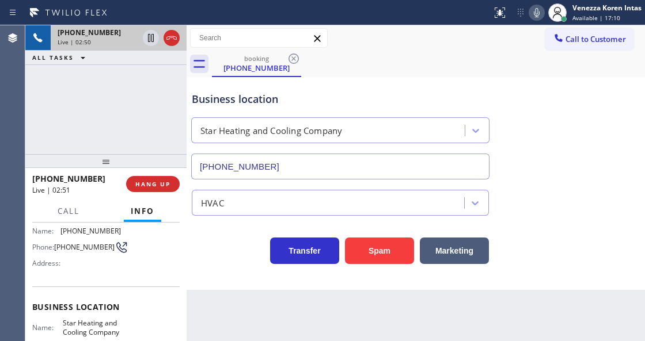
scroll to position [153, 0]
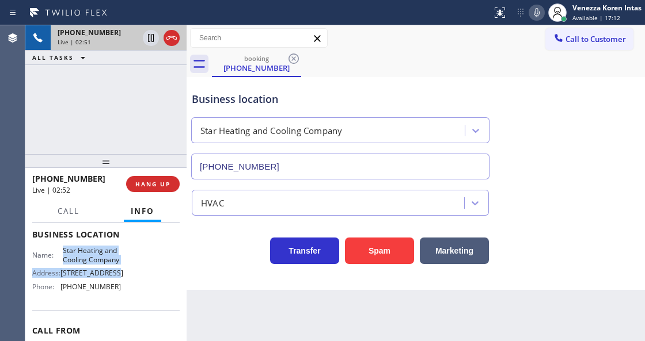
drag, startPoint x: 62, startPoint y: 248, endPoint x: 111, endPoint y: 275, distance: 55.9
click at [111, 275] on div "Name: Star Heating and Cooling Company Address: 2590 Atlantic Ave Phone: (646) …" at bounding box center [76, 271] width 89 height 50
click at [101, 264] on span "Star Heating and Cooling Company" at bounding box center [92, 255] width 58 height 18
drag, startPoint x: 63, startPoint y: 249, endPoint x: 92, endPoint y: 271, distance: 37.0
click at [92, 264] on span "Star Heating and Cooling Company" at bounding box center [92, 255] width 58 height 18
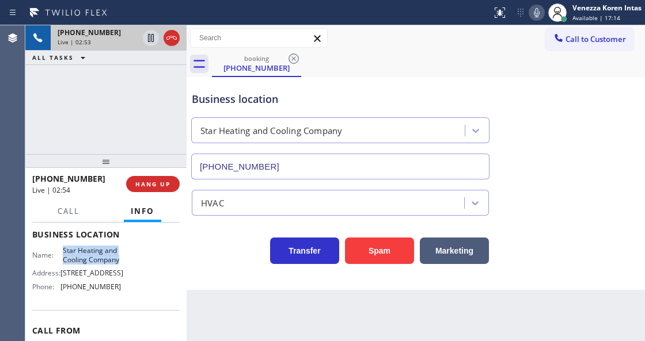
copy span "Star Heating and Cooling Company"
click at [343, 340] on div "Back to Dashboard Change Sender ID Customers Technicians Select a contact Outbo…" at bounding box center [415, 183] width 458 height 316
click at [535, 8] on icon at bounding box center [537, 12] width 6 height 9
click at [532, 17] on icon at bounding box center [537, 13] width 14 height 14
click at [532, 14] on icon at bounding box center [537, 13] width 14 height 14
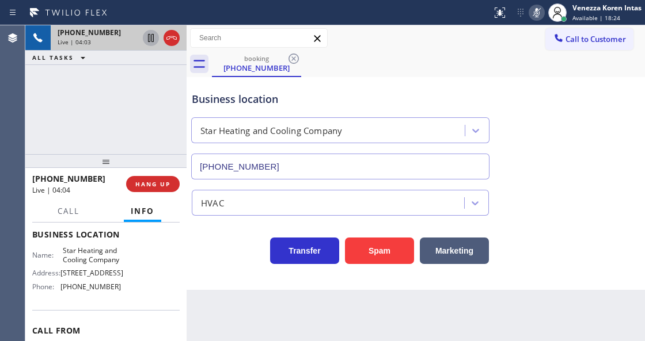
click at [149, 40] on icon at bounding box center [151, 38] width 6 height 8
drag, startPoint x: 391, startPoint y: 327, endPoint x: 372, endPoint y: 340, distance: 23.6
click at [391, 327] on div "Back to Dashboard Change Sender ID Customers Technicians Select a contact Outbo…" at bounding box center [415, 183] width 458 height 316
drag, startPoint x: 542, startPoint y: 14, endPoint x: 540, endPoint y: 20, distance: 6.2
click at [542, 14] on icon at bounding box center [537, 13] width 14 height 14
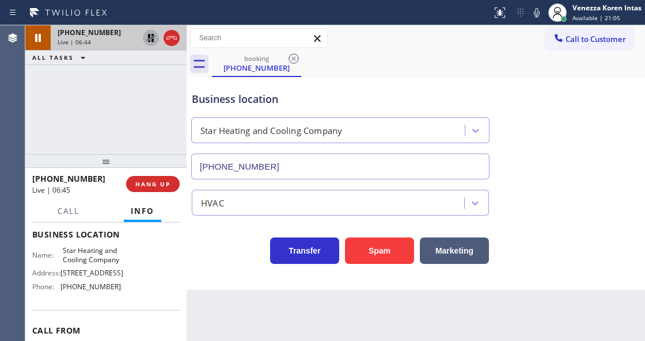
drag, startPoint x: 155, startPoint y: 38, endPoint x: 170, endPoint y: 46, distance: 17.0
click at [155, 38] on icon at bounding box center [151, 38] width 14 height 14
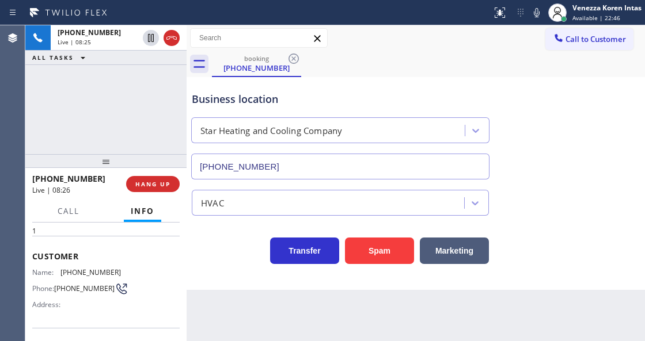
scroll to position [38, 0]
drag, startPoint x: 121, startPoint y: 271, endPoint x: 60, endPoint y: 276, distance: 60.7
click at [60, 276] on div "Name: (845) 667-6777 Phone: (845) 667-6777 Address:" at bounding box center [105, 291] width 147 height 45
copy div "(845) 667-6777"
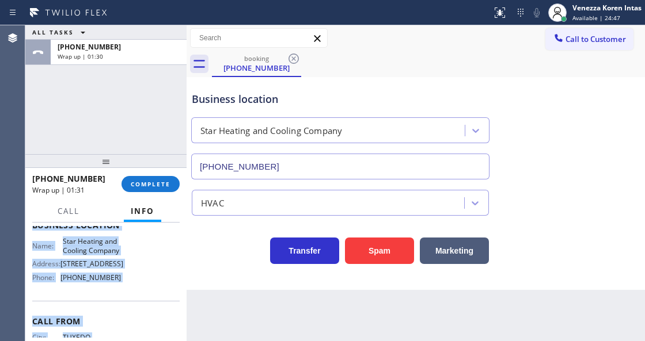
scroll to position [218, 0]
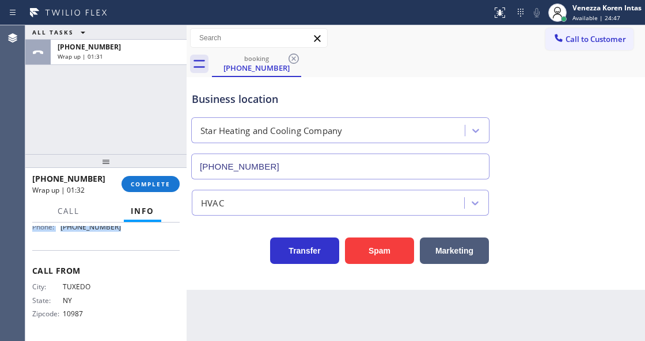
drag, startPoint x: 32, startPoint y: 254, endPoint x: 136, endPoint y: 242, distance: 104.3
click at [136, 242] on div "Context Queue: [Test] All Priority: 1 Customer Name: (845) 667-6777 Phone: (845…" at bounding box center [105, 175] width 147 height 324
copy div "Customer Name: (845) 667-6777 Phone: (845) 667-6777 Address: Business location …"
drag, startPoint x: 155, startPoint y: 187, endPoint x: 279, endPoint y: 217, distance: 126.8
click at [155, 187] on span "COMPLETE" at bounding box center [151, 184] width 40 height 8
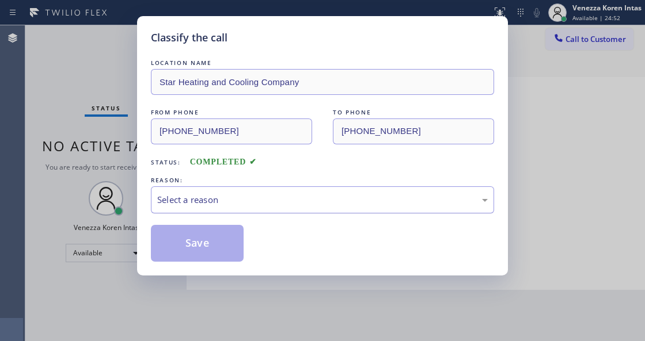
click at [273, 201] on div "Select a reason" at bounding box center [322, 199] width 330 height 13
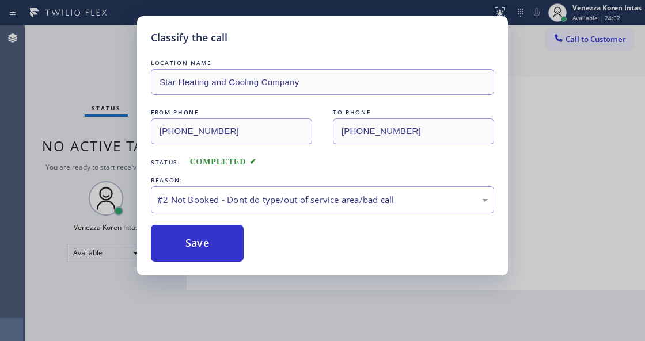
click at [218, 241] on button "Save" at bounding box center [197, 243] width 93 height 37
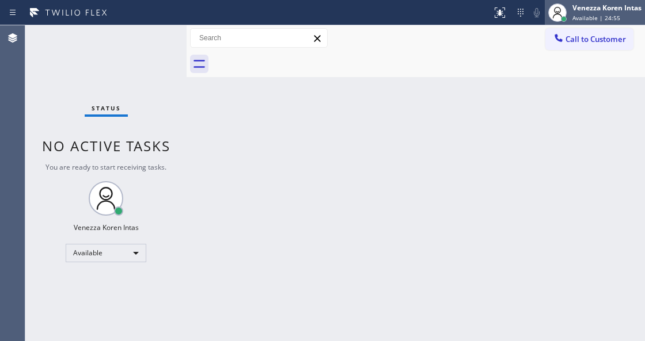
click at [586, 18] on span "Available | 24:55" at bounding box center [596, 18] width 48 height 8
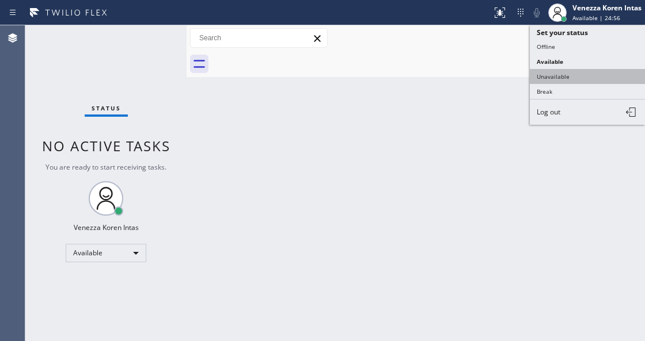
click at [577, 69] on button "Unavailable" at bounding box center [587, 76] width 115 height 15
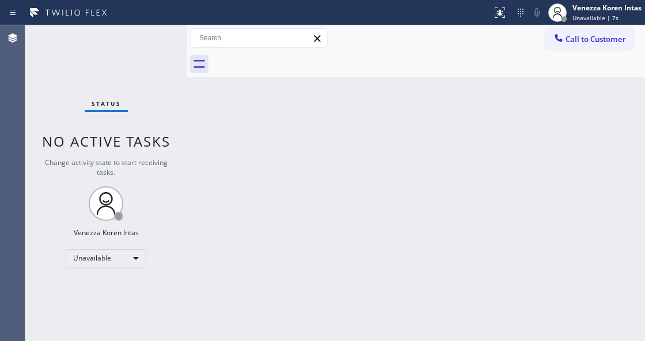
click at [219, 196] on div "Back to Dashboard Change Sender ID Customers Technicians Select a contact Outbo…" at bounding box center [415, 183] width 458 height 316
click at [593, 40] on span "Call to Customer" at bounding box center [595, 39] width 60 height 10
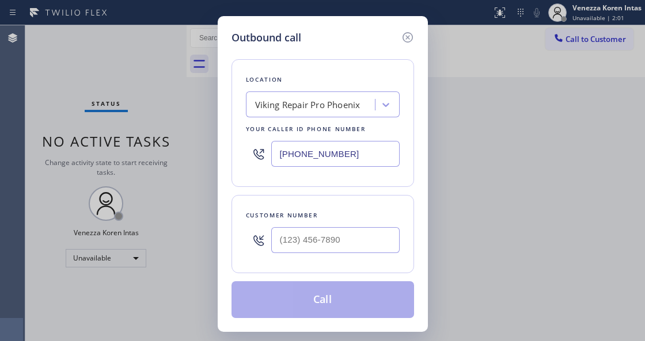
drag, startPoint x: 276, startPoint y: 153, endPoint x: 253, endPoint y: 160, distance: 24.8
click at [233, 151] on div "Location Viking Repair Pro Phoenix Your caller id phone number (602) 560-7454" at bounding box center [322, 123] width 182 height 128
paste input "46) 798-9293"
type input "(646) 798-9293"
click at [330, 246] on input "(___) ___-____" at bounding box center [335, 240] width 128 height 26
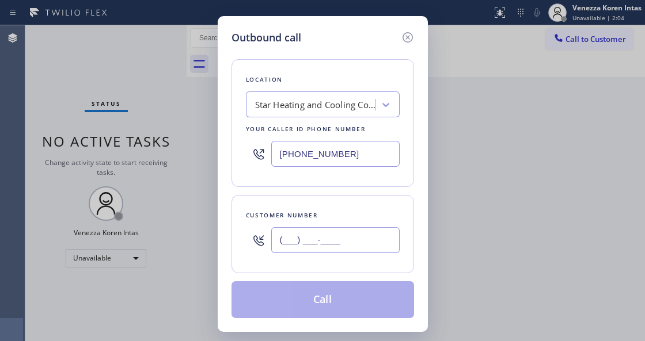
paste input "845) 667-6777"
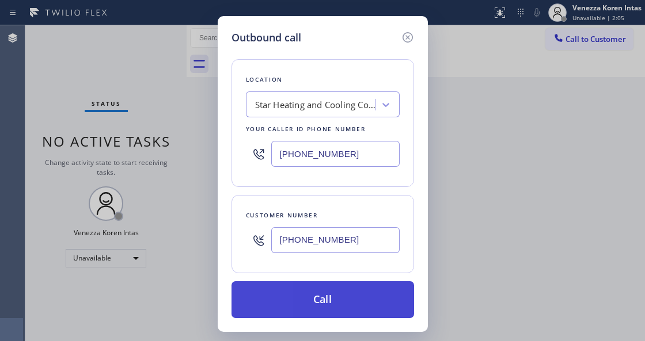
type input "(845) 667-6777"
click at [323, 310] on button "Call" at bounding box center [322, 299] width 182 height 37
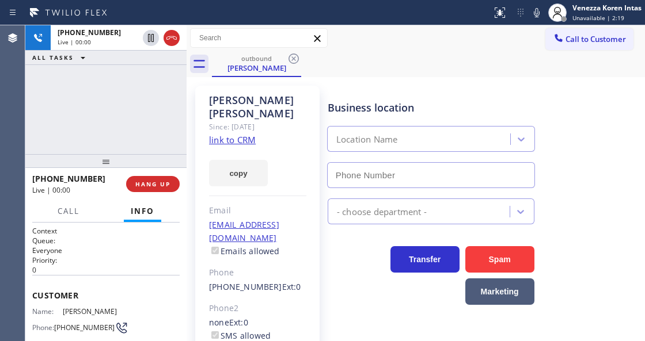
type input "(646) 798-9293"
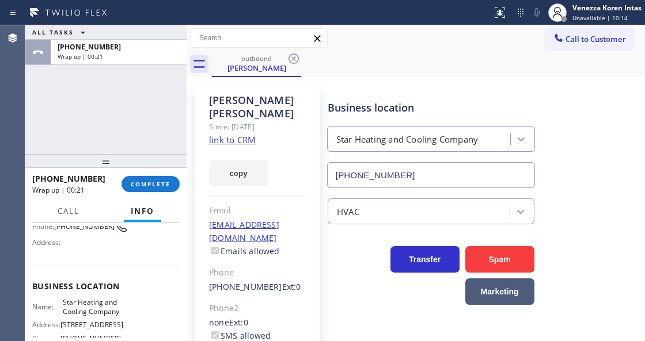
scroll to position [115, 0]
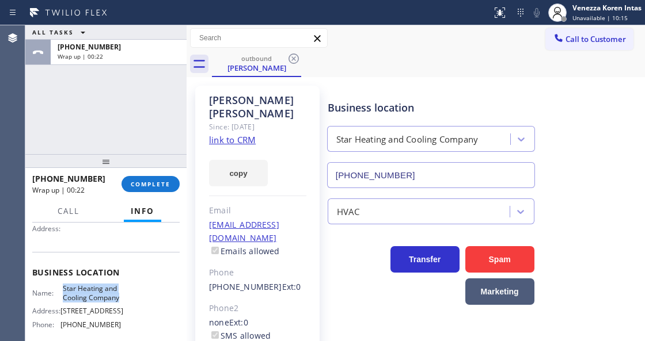
drag, startPoint x: 60, startPoint y: 286, endPoint x: 111, endPoint y: 305, distance: 54.3
click at [111, 302] on div "Name: Star Heating and Cooling Company" at bounding box center [76, 293] width 89 height 18
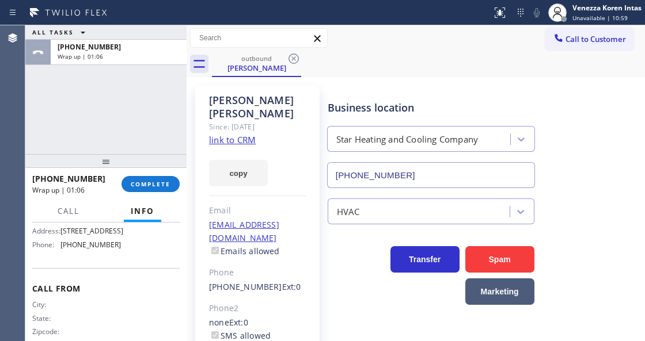
scroll to position [183, 0]
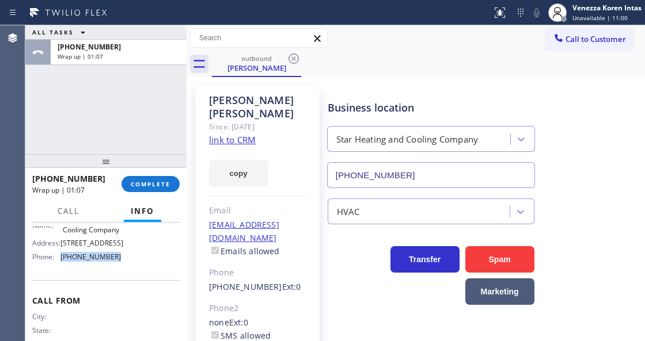
drag, startPoint x: 120, startPoint y: 269, endPoint x: 62, endPoint y: 268, distance: 57.6
click at [62, 266] on div "Name: Star Heating and Cooling Company Address: 2590 Atlantic Ave Phone: (646) …" at bounding box center [105, 241] width 147 height 50
click at [135, 184] on span "COMPLETE" at bounding box center [151, 184] width 40 height 8
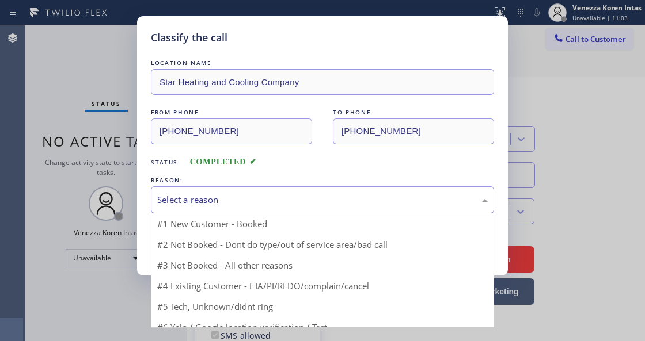
click at [238, 205] on div "Select a reason" at bounding box center [322, 199] width 330 height 13
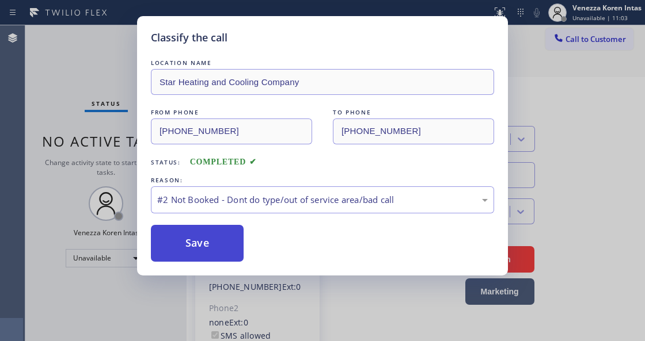
click at [236, 240] on button "Save" at bounding box center [197, 243] width 93 height 37
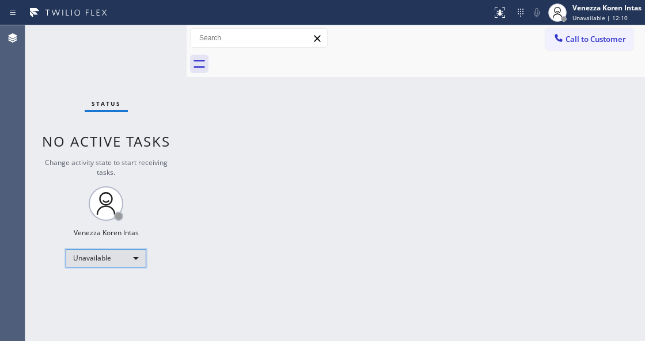
click at [123, 262] on div "Unavailable" at bounding box center [106, 258] width 81 height 18
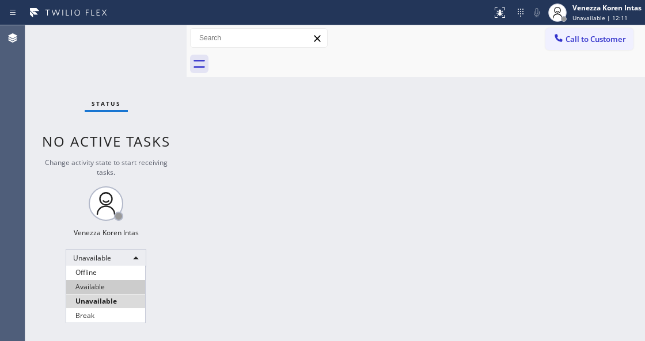
click at [119, 292] on li "Available" at bounding box center [105, 287] width 79 height 14
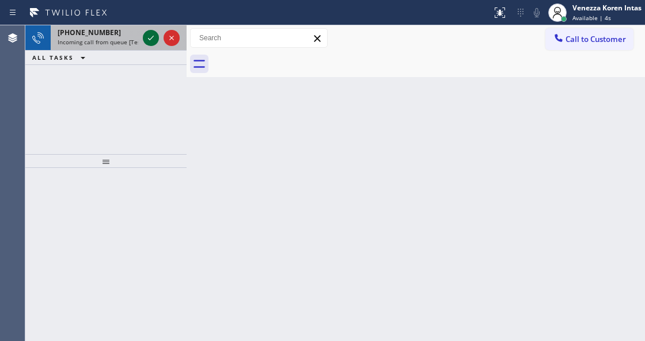
click at [151, 43] on icon at bounding box center [151, 38] width 14 height 14
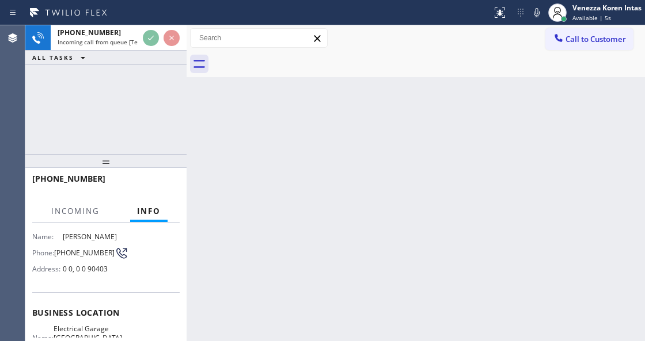
scroll to position [115, 0]
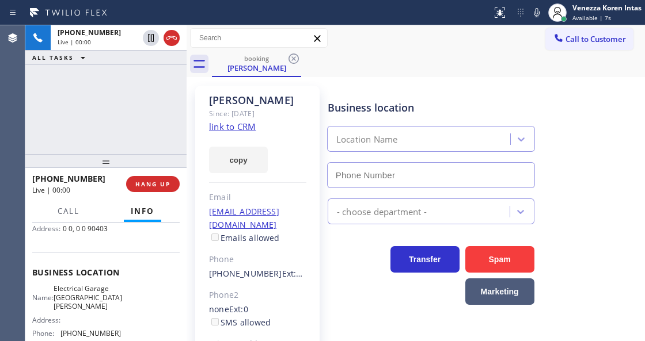
type input "(310) 620-1990"
click at [246, 123] on link "link to CRM" at bounding box center [232, 127] width 47 height 12
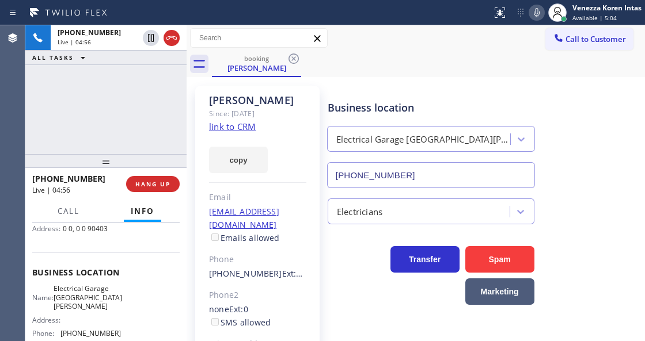
click at [533, 16] on icon at bounding box center [537, 13] width 14 height 14
click at [541, 15] on div at bounding box center [536, 13] width 16 height 14
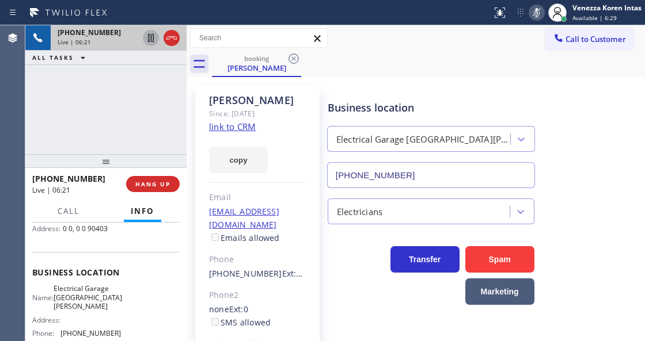
click at [151, 43] on icon at bounding box center [151, 38] width 14 height 14
click at [234, 323] on div "LINDA Since: 20 may 2020 link to CRM copy Email NOEMAIL@GMAIL.COM Emails allowe…" at bounding box center [257, 257] width 124 height 342
click at [534, 10] on icon at bounding box center [537, 13] width 14 height 14
click at [155, 41] on icon at bounding box center [151, 38] width 14 height 14
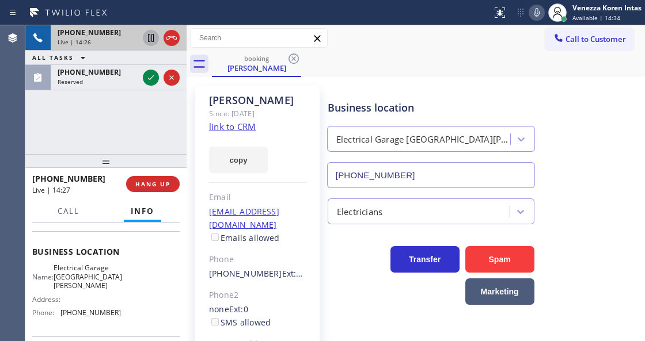
scroll to position [153, 0]
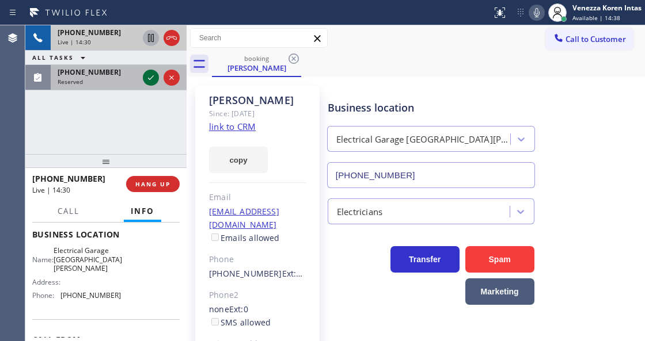
click at [150, 75] on icon at bounding box center [151, 78] width 14 height 14
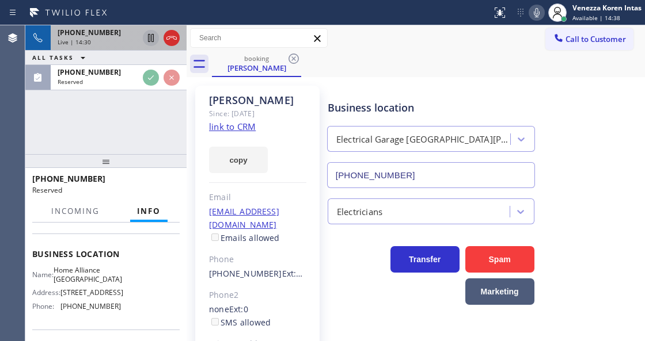
scroll to position [172, 0]
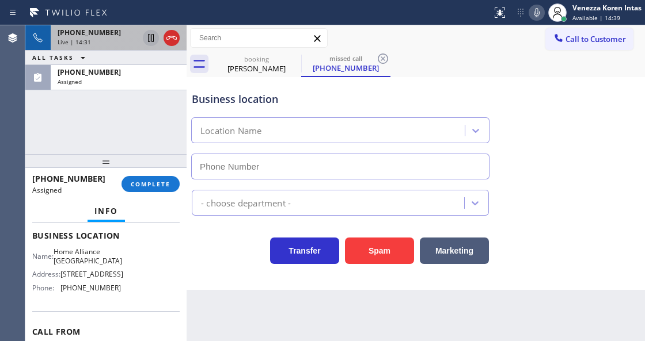
type input "(312) 241-1219"
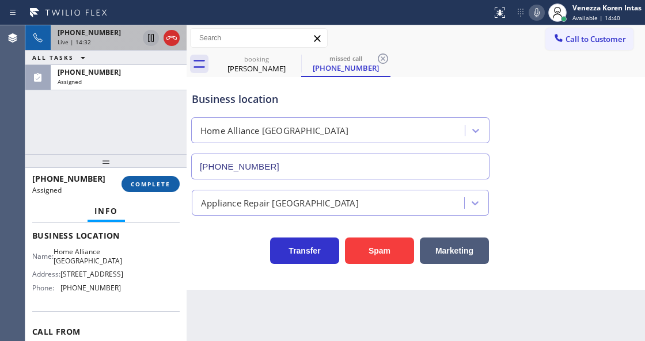
click at [163, 182] on span "COMPLETE" at bounding box center [151, 184] width 40 height 8
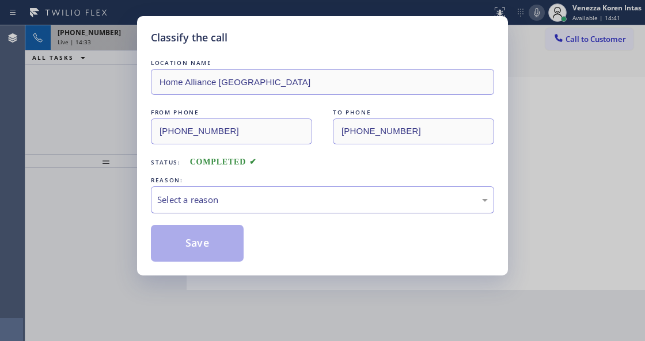
click at [262, 201] on div "Select a reason" at bounding box center [322, 199] width 330 height 13
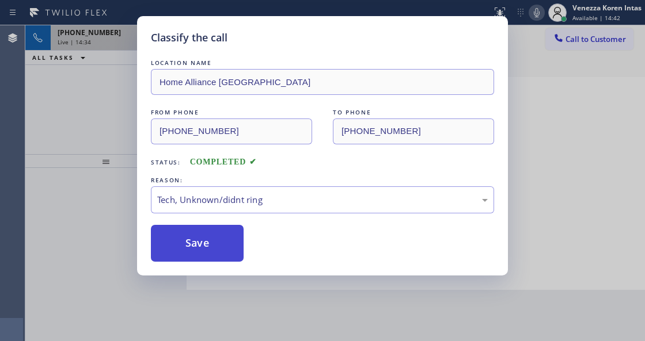
click at [215, 256] on button "Save" at bounding box center [197, 243] width 93 height 37
type input "(310) 620-1990"
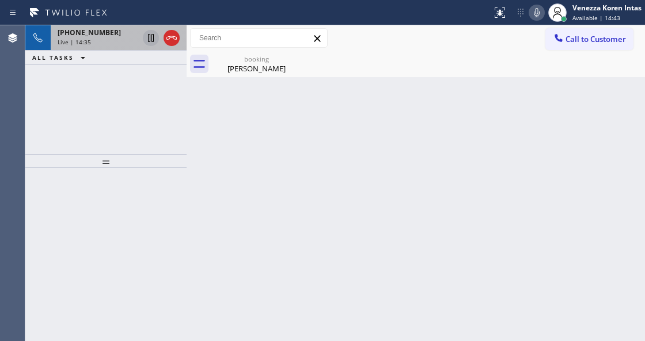
click at [101, 39] on div "Live | 14:35" at bounding box center [98, 42] width 81 height 8
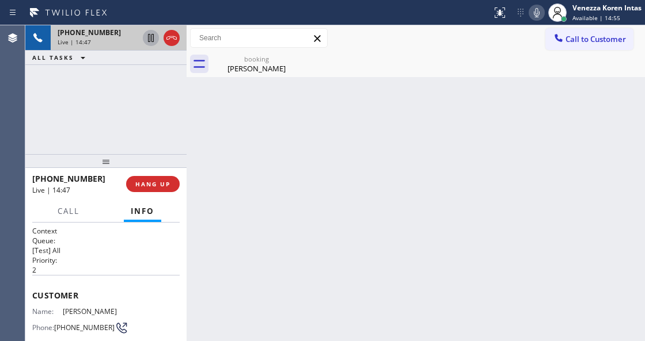
scroll to position [9, 0]
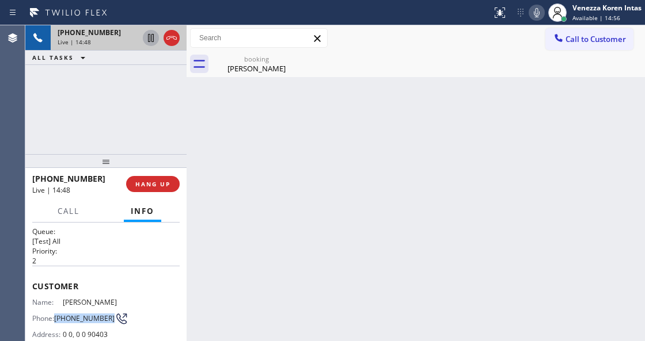
drag, startPoint x: 75, startPoint y: 335, endPoint x: 58, endPoint y: 315, distance: 26.1
click at [58, 315] on span "(310) 899-0608" at bounding box center [84, 318] width 60 height 9
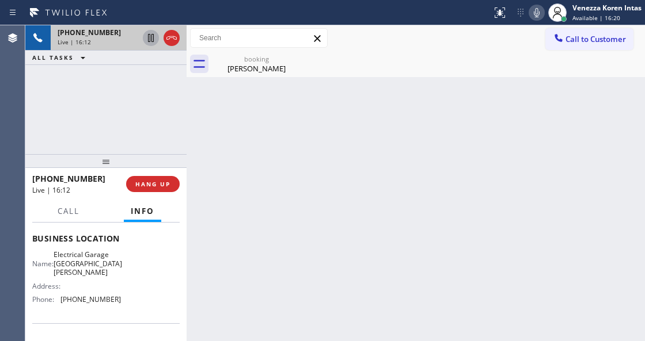
scroll to position [162, 0]
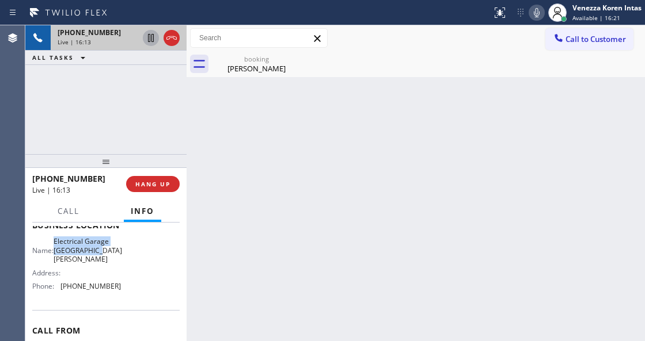
drag, startPoint x: 60, startPoint y: 241, endPoint x: 110, endPoint y: 248, distance: 50.5
click at [110, 248] on div "Name: Electrical Garage Santa Monica" at bounding box center [76, 250] width 89 height 26
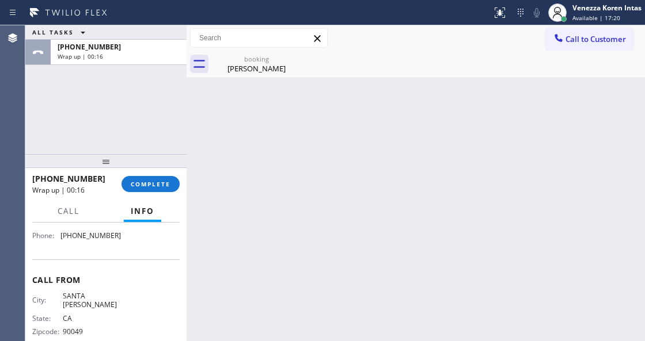
scroll to position [174, 0]
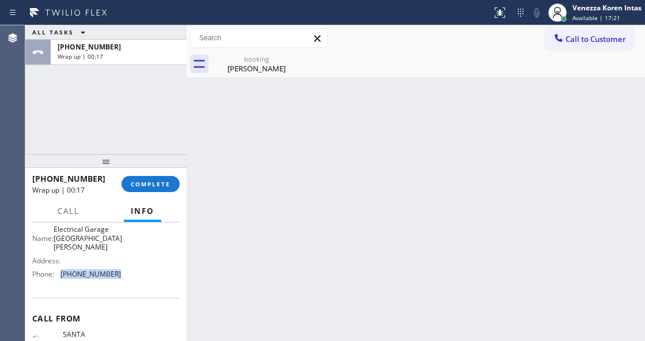
drag, startPoint x: 114, startPoint y: 268, endPoint x: 60, endPoint y: 271, distance: 54.2
click at [60, 271] on div "Name: Electrical Garage Santa Monica Address: Phone: (310) 620-1990" at bounding box center [76, 254] width 89 height 58
click at [168, 181] on span "COMPLETE" at bounding box center [151, 184] width 40 height 8
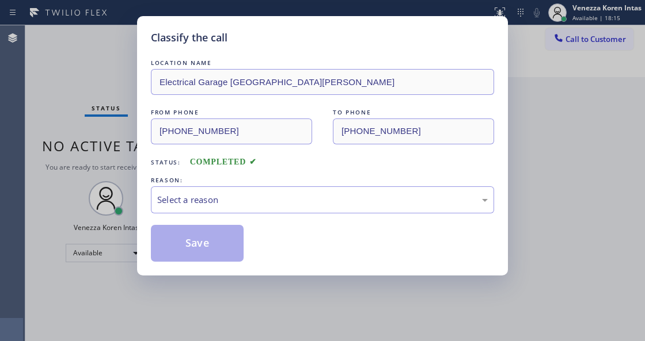
click at [264, 195] on div "Select a reason" at bounding box center [322, 199] width 330 height 13
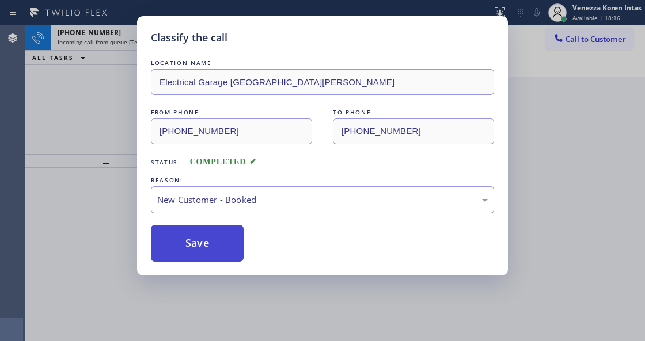
click at [231, 233] on button "Save" at bounding box center [197, 243] width 93 height 37
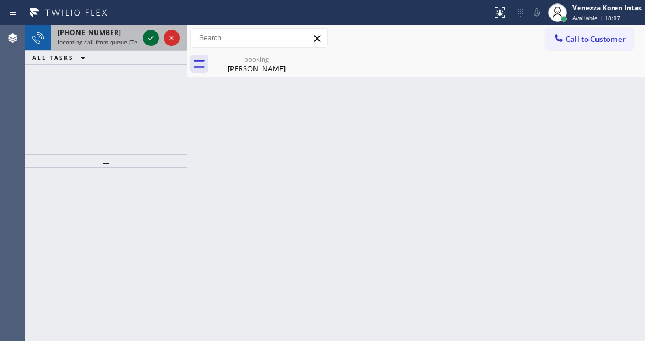
click at [144, 40] on icon at bounding box center [151, 38] width 14 height 14
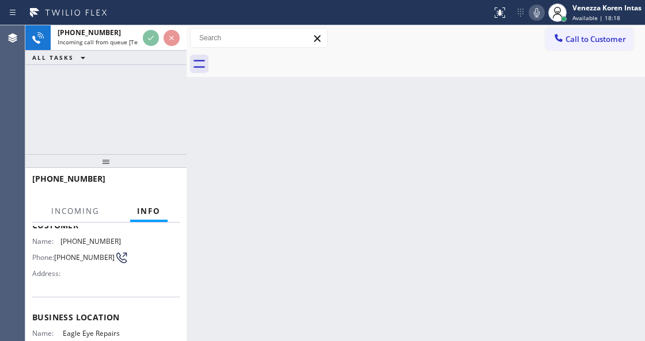
scroll to position [153, 0]
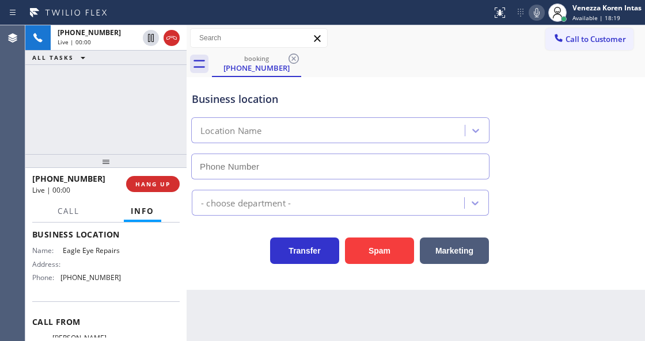
type input "(323) 784-9993"
click at [360, 46] on div "Call to Customer Outbound call Location Star Heating and Cooling Company Your c…" at bounding box center [415, 38] width 458 height 20
click at [401, 92] on div "Business location" at bounding box center [340, 100] width 297 height 16
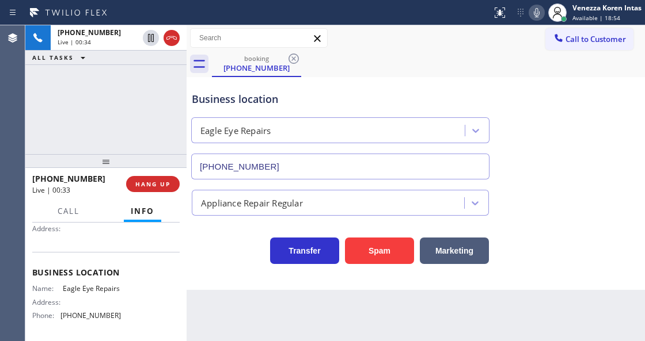
scroll to position [38, 0]
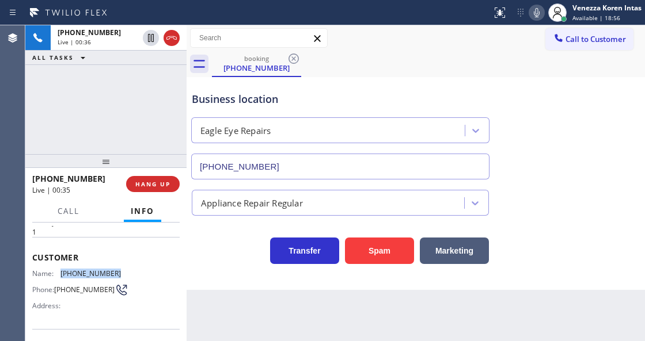
drag, startPoint x: 116, startPoint y: 268, endPoint x: 59, endPoint y: 268, distance: 57.6
click at [59, 269] on div "Name: (310) 492-3668" at bounding box center [76, 273] width 89 height 9
click at [537, 13] on icon at bounding box center [537, 13] width 14 height 14
click at [536, 13] on icon at bounding box center [537, 12] width 6 height 9
click at [534, 12] on icon at bounding box center [537, 13] width 14 height 14
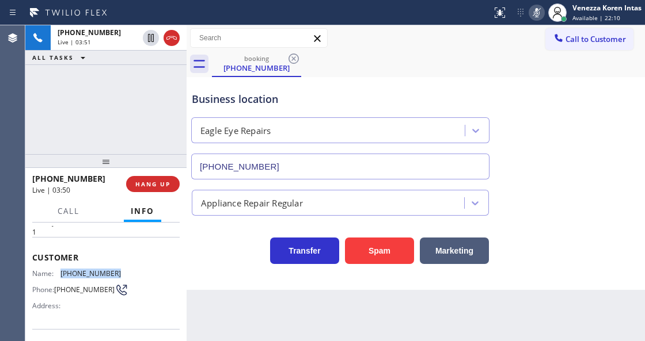
click at [534, 12] on icon at bounding box center [537, 13] width 14 height 14
click at [536, 15] on icon at bounding box center [537, 13] width 14 height 14
drag, startPoint x: 531, startPoint y: 15, endPoint x: 393, endPoint y: 100, distance: 161.8
click at [531, 14] on icon at bounding box center [537, 13] width 14 height 14
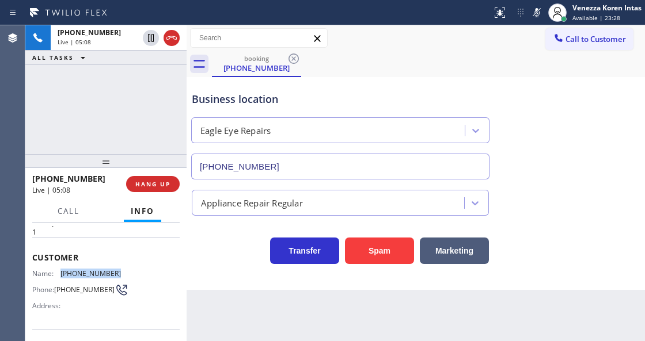
click at [533, 15] on rect at bounding box center [536, 11] width 8 height 8
drag, startPoint x: 538, startPoint y: 10, endPoint x: 508, endPoint y: 55, distance: 54.3
click at [538, 10] on icon at bounding box center [537, 13] width 14 height 14
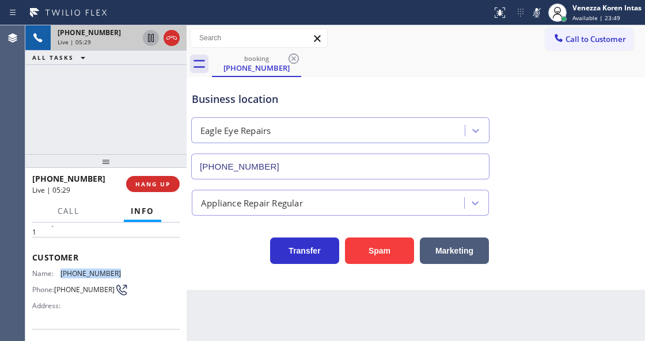
click at [147, 37] on icon at bounding box center [151, 38] width 14 height 14
click at [533, 14] on rect at bounding box center [536, 11] width 8 height 8
click at [146, 43] on icon at bounding box center [151, 38] width 14 height 14
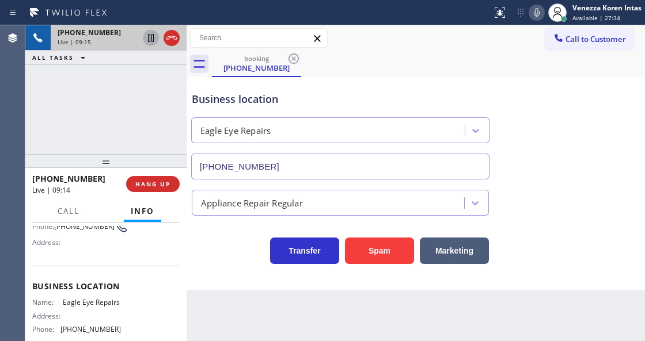
scroll to position [115, 0]
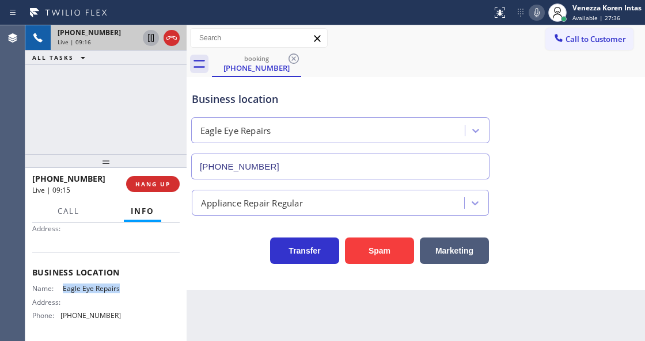
drag, startPoint x: 62, startPoint y: 288, endPoint x: 96, endPoint y: 300, distance: 36.0
click at [96, 293] on span "Eagle Eye Repairs" at bounding box center [92, 288] width 58 height 9
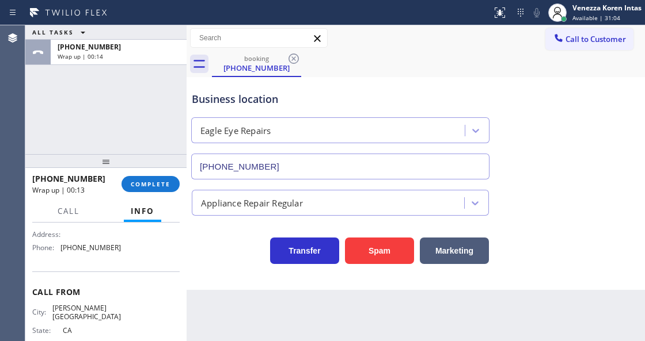
scroll to position [174, 0]
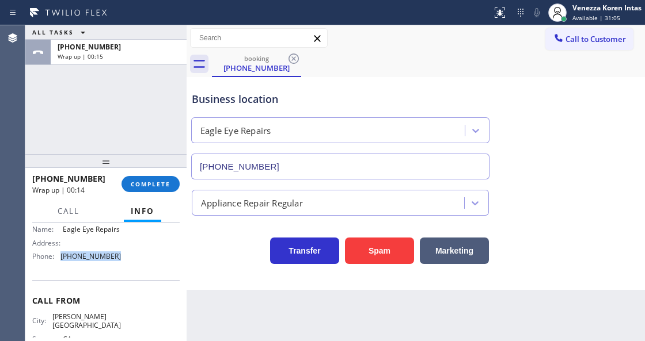
drag, startPoint x: 84, startPoint y: 266, endPoint x: 60, endPoint y: 267, distance: 24.2
click at [59, 265] on div "Name: Eagle Eye Repairs Address: Phone: (323) 784-9993" at bounding box center [105, 245] width 147 height 40
click at [139, 178] on button "COMPLETE" at bounding box center [150, 184] width 58 height 16
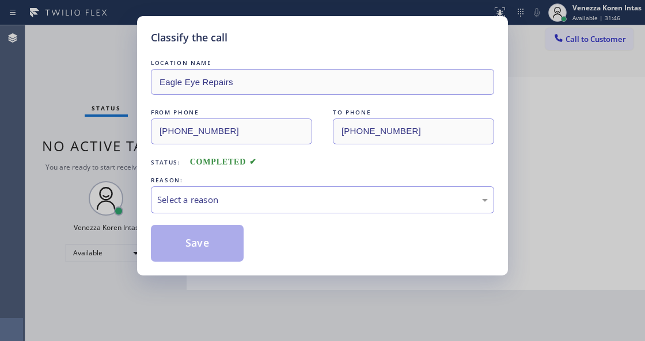
click at [252, 192] on div "Select a reason" at bounding box center [322, 199] width 343 height 27
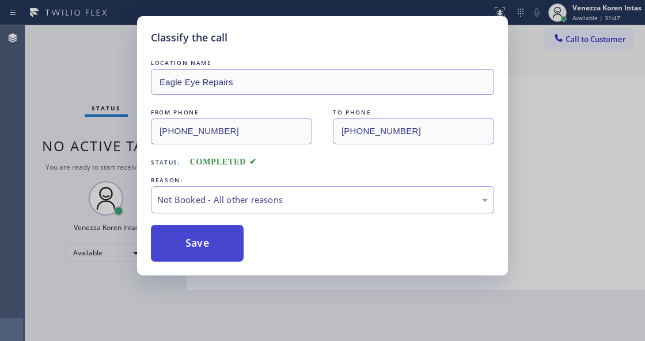
click at [223, 250] on button "Save" at bounding box center [197, 243] width 93 height 37
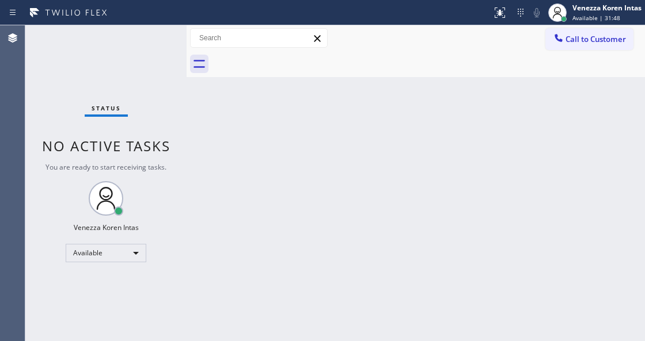
drag, startPoint x: 375, startPoint y: 319, endPoint x: 372, endPoint y: 340, distance: 21.0
click at [375, 319] on div "Back to Dashboard Change Sender ID Customers Technicians Select a contact Outbo…" at bounding box center [415, 183] width 458 height 316
click at [143, 92] on div "Status No active tasks You are ready to start receiving tasks. Venezza Koren In…" at bounding box center [105, 183] width 161 height 316
drag, startPoint x: 208, startPoint y: 188, endPoint x: 230, endPoint y: 176, distance: 25.3
click at [208, 189] on div "Back to Dashboard Change Sender ID Customers Technicians Select a contact Outbo…" at bounding box center [415, 183] width 458 height 316
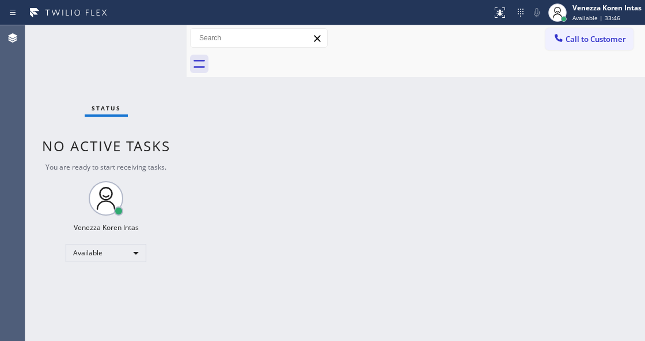
drag, startPoint x: 181, startPoint y: 158, endPoint x: 164, endPoint y: 101, distance: 59.9
click at [181, 158] on div "Status No active tasks You are ready to start receiving tasks. Venezza Koren In…" at bounding box center [105, 183] width 161 height 316
click at [165, 97] on div "Status No active tasks You are ready to start receiving tasks. Venezza Koren In…" at bounding box center [105, 183] width 161 height 316
click at [168, 60] on div "Status No active tasks You are ready to start receiving tasks. Venezza Koren In…" at bounding box center [105, 183] width 161 height 316
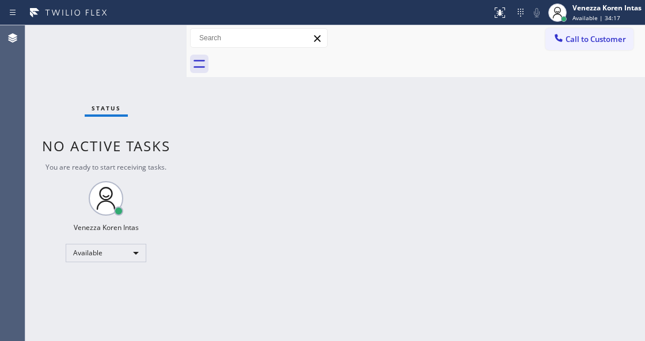
click at [158, 48] on div "Status No active tasks You are ready to start receiving tasks. Venezza Koren In…" at bounding box center [105, 183] width 161 height 316
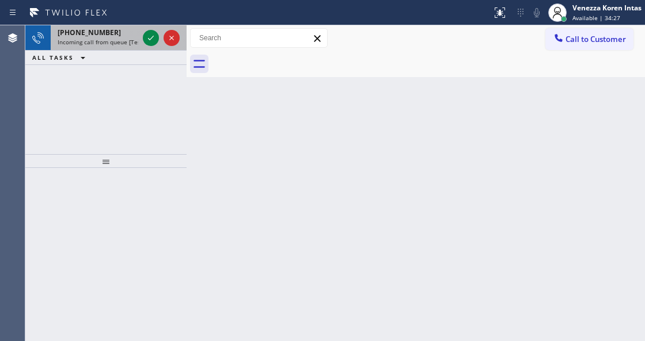
click at [126, 41] on span "Incoming call from queue [Test] All" at bounding box center [106, 42] width 96 height 8
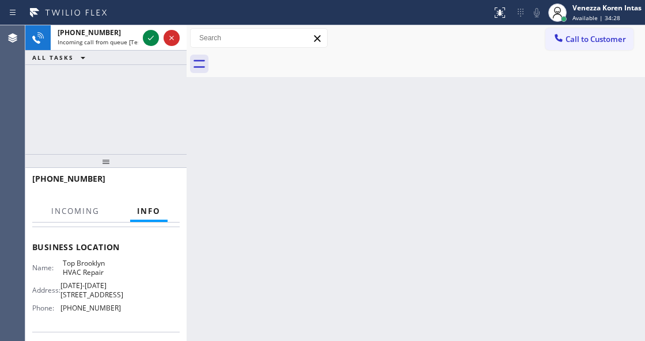
scroll to position [153, 0]
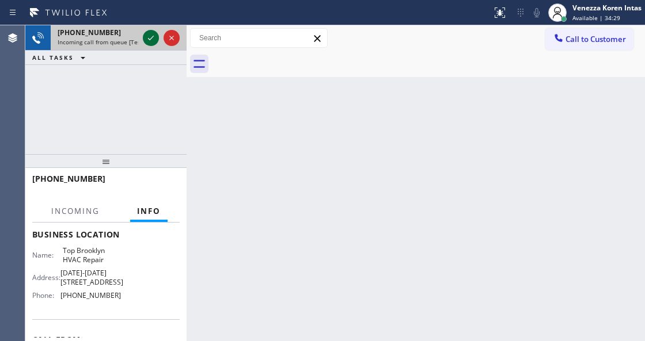
click at [153, 35] on icon at bounding box center [151, 38] width 14 height 14
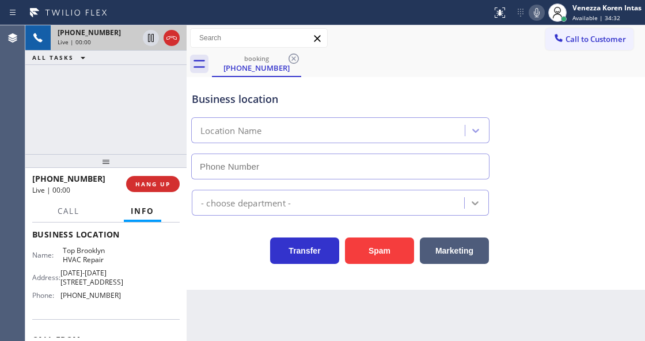
type input "(347) 236-3991"
click at [536, 9] on icon at bounding box center [537, 12] width 6 height 9
drag, startPoint x: 536, startPoint y: 9, endPoint x: 531, endPoint y: 22, distance: 14.4
click at [536, 12] on icon at bounding box center [537, 13] width 14 height 14
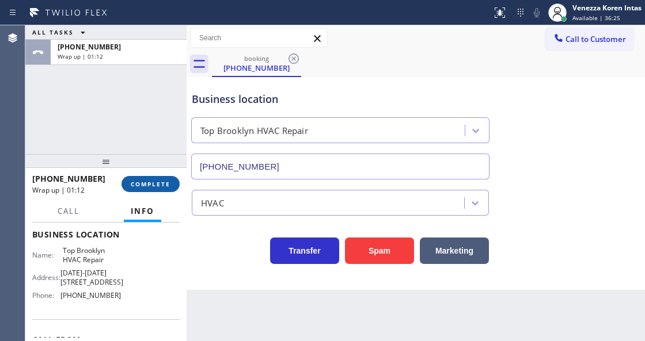
click at [151, 184] on span "COMPLETE" at bounding box center [151, 184] width 40 height 8
click at [237, 192] on div "Classify the call LOCATION NAME Repair Twist of New York FROM PHONE (646) 670-0…" at bounding box center [334, 183] width 619 height 316
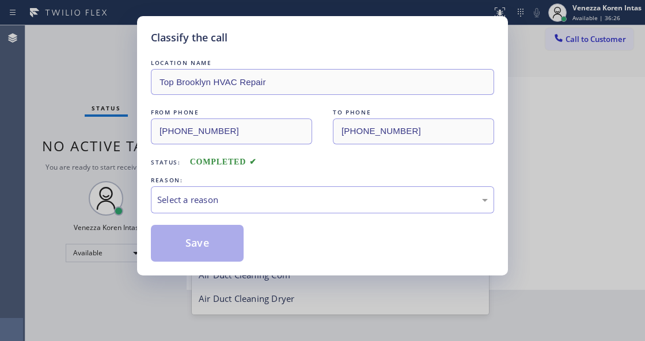
scroll to position [142, 0]
click at [253, 215] on div "LOCATION NAME Top Brooklyn HVAC Repair FROM PHONE (954) 493-3895 TO PHONE (347)…" at bounding box center [322, 159] width 343 height 205
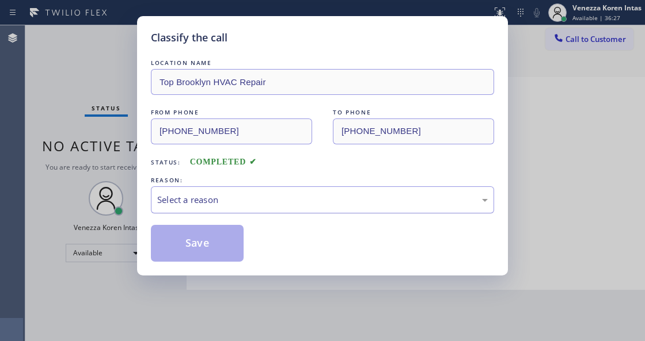
click at [257, 208] on div "Select a reason" at bounding box center [322, 199] width 343 height 27
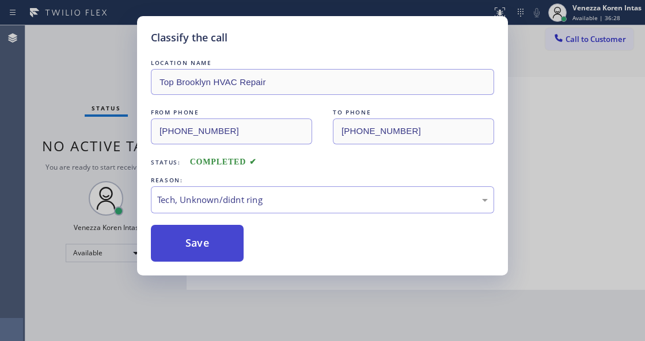
click at [231, 261] on button "Save" at bounding box center [197, 243] width 93 height 37
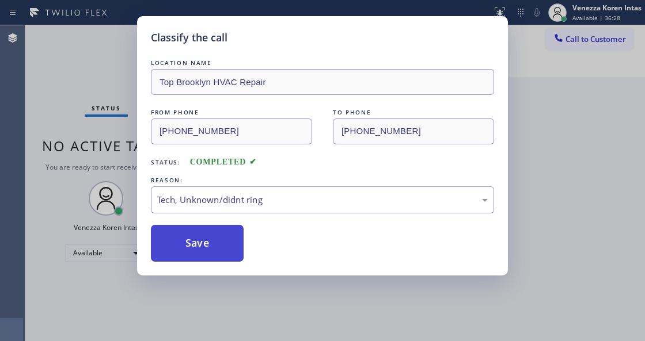
click at [217, 238] on button "Save" at bounding box center [197, 243] width 93 height 37
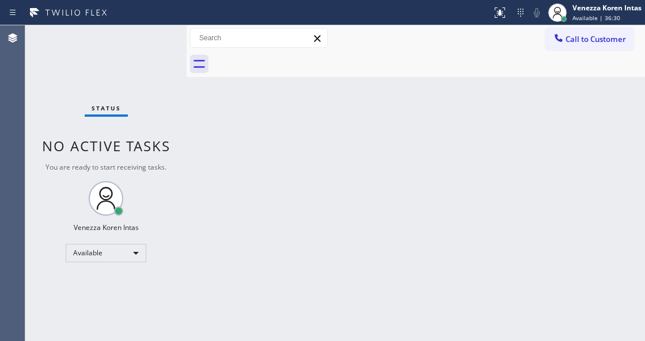
click at [161, 45] on div "Status No active tasks You are ready to start receiving tasks. Venezza Koren In…" at bounding box center [105, 183] width 161 height 316
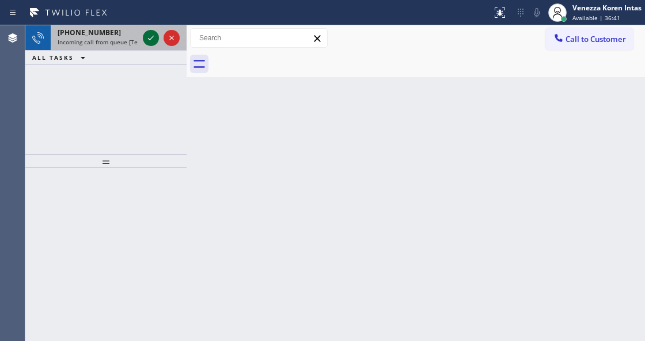
click at [152, 37] on icon at bounding box center [151, 38] width 6 height 5
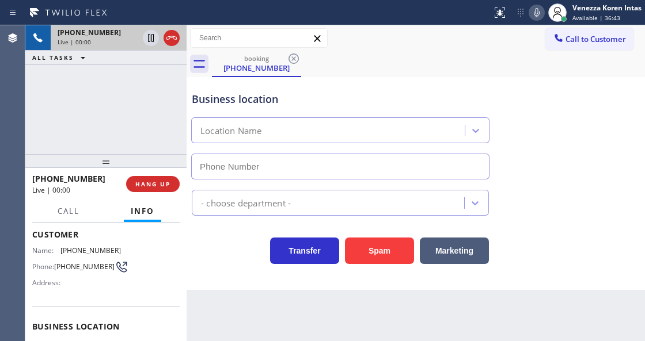
type input "(510) 319-0237"
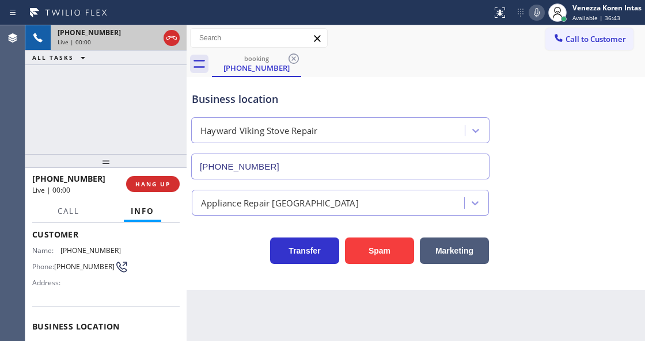
scroll to position [115, 0]
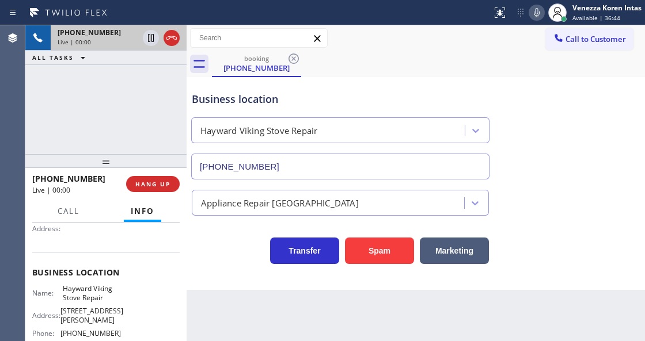
click at [332, 93] on div "Business location" at bounding box center [340, 100] width 297 height 16
drag, startPoint x: 61, startPoint y: 286, endPoint x: 104, endPoint y: 300, distance: 45.1
click at [104, 300] on div "Name: Hayward Viking Stove Repair" at bounding box center [76, 293] width 89 height 18
click at [393, 41] on div "Call to Customer Outbound call Location Star Heating and Cooling Company Your c…" at bounding box center [415, 38] width 458 height 20
click at [540, 13] on icon at bounding box center [537, 13] width 14 height 14
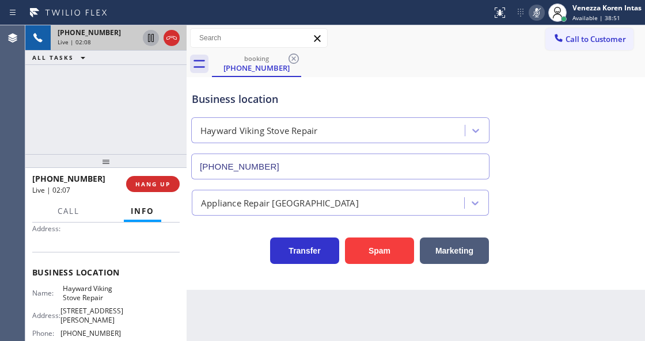
click at [152, 41] on icon at bounding box center [151, 38] width 6 height 8
click at [237, 249] on div "Transfer Spam Marketing" at bounding box center [340, 248] width 302 height 32
click at [509, 70] on div "booking (510) 586-5190" at bounding box center [428, 64] width 433 height 26
click at [538, 17] on icon at bounding box center [537, 13] width 14 height 14
click at [146, 34] on icon at bounding box center [151, 38] width 14 height 14
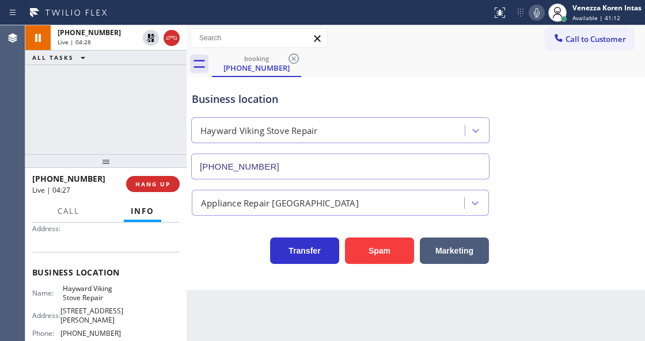
click at [366, 92] on div "Business location" at bounding box center [340, 100] width 297 height 16
click at [417, 36] on div "Call to Customer Outbound call Location Star Heating and Cooling Company Your c…" at bounding box center [415, 38] width 458 height 20
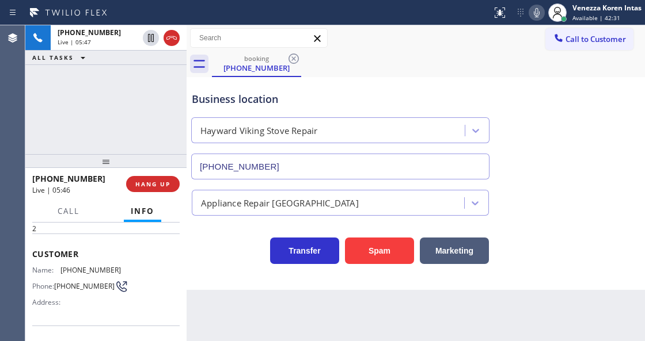
scroll to position [38, 0]
drag, startPoint x: 123, startPoint y: 274, endPoint x: 59, endPoint y: 268, distance: 64.7
click at [59, 269] on div "Name: (510) 586-5190 Phone: (510) 586-5190 Address:" at bounding box center [105, 291] width 147 height 45
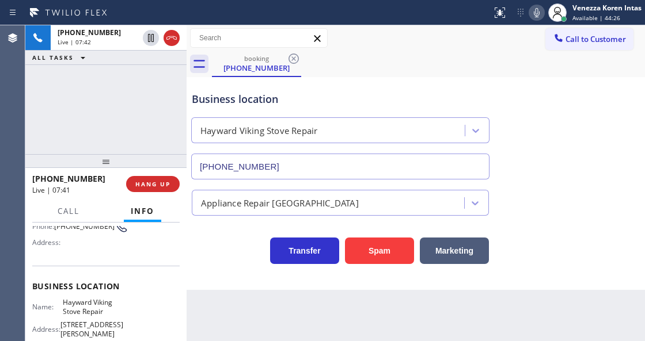
scroll to position [115, 0]
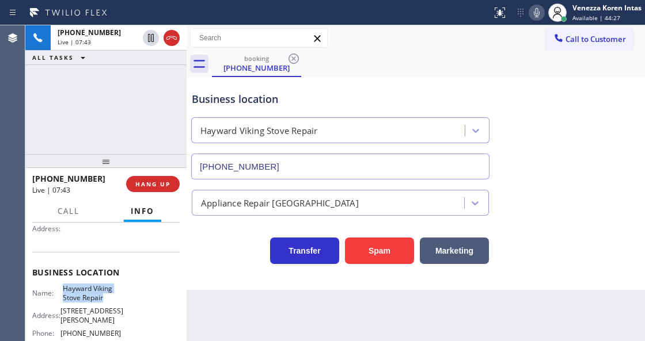
drag, startPoint x: 60, startPoint y: 287, endPoint x: 114, endPoint y: 298, distance: 55.2
click at [114, 298] on div "Name: Hayward Viking Stove Repair" at bounding box center [76, 293] width 89 height 18
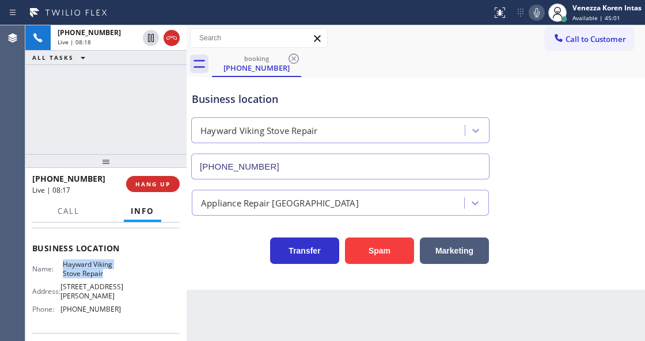
scroll to position [153, 0]
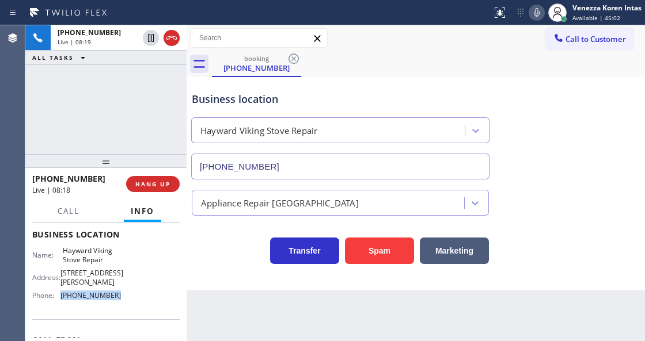
drag, startPoint x: 113, startPoint y: 291, endPoint x: 60, endPoint y: 288, distance: 53.1
click at [60, 288] on div "Name: Hayward Viking Stove Repair Address: 28850 Dixon St Phone: (510) 319-0237" at bounding box center [105, 275] width 147 height 58
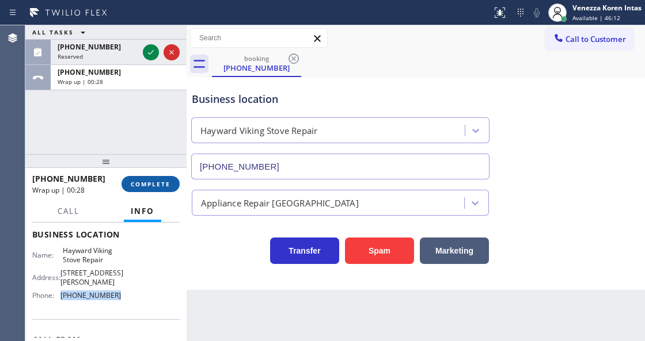
click at [167, 188] on span "COMPLETE" at bounding box center [151, 184] width 40 height 8
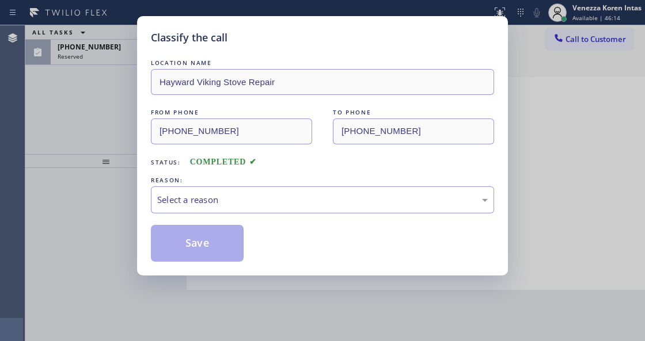
click at [220, 200] on div "Select a reason" at bounding box center [322, 199] width 330 height 13
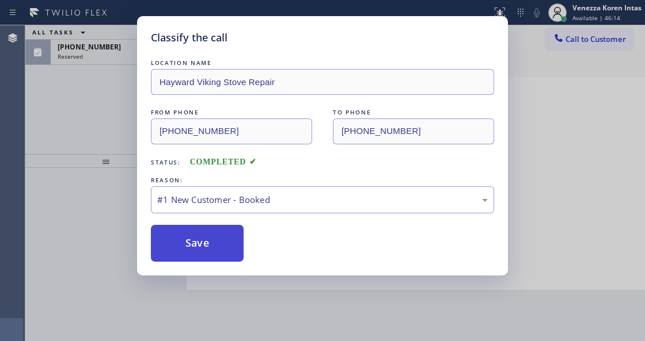
click at [210, 231] on button "Save" at bounding box center [197, 243] width 93 height 37
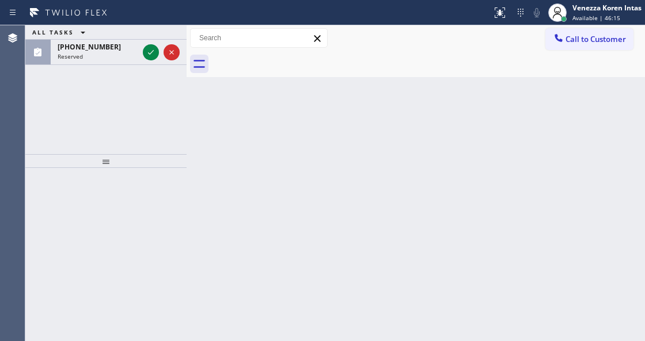
drag, startPoint x: 150, startPoint y: 50, endPoint x: 155, endPoint y: 64, distance: 15.3
click at [150, 50] on icon at bounding box center [151, 52] width 14 height 14
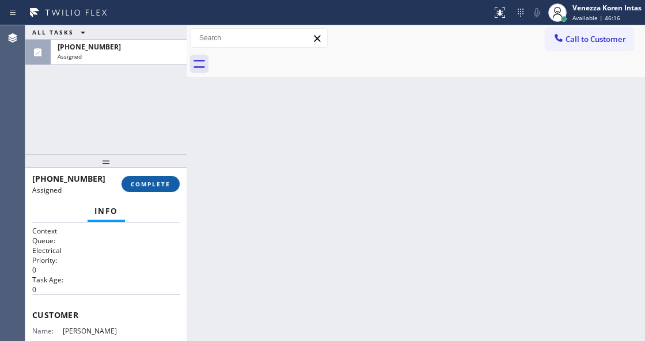
click at [158, 186] on span "COMPLETE" at bounding box center [151, 184] width 40 height 8
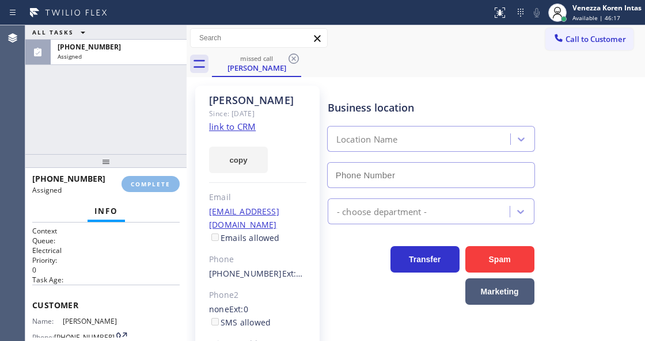
type input "(424) 322-4218"
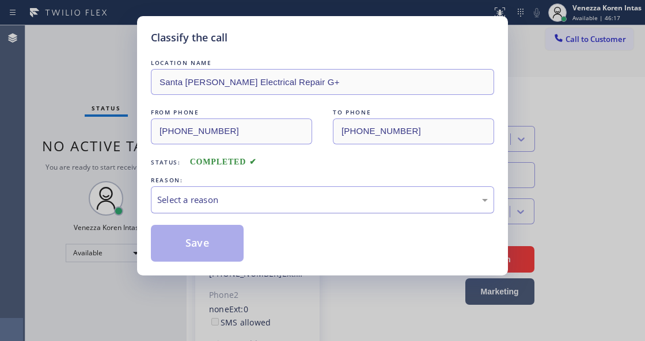
click at [274, 200] on div "Select a reason" at bounding box center [322, 199] width 330 height 13
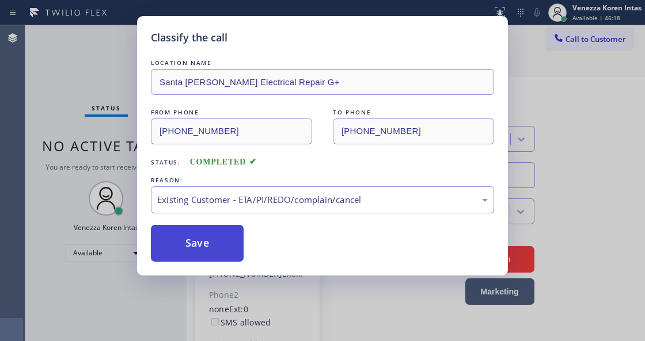
drag, startPoint x: 313, startPoint y: 269, endPoint x: 220, endPoint y: 242, distance: 96.7
click at [217, 242] on button "Save" at bounding box center [197, 243] width 93 height 37
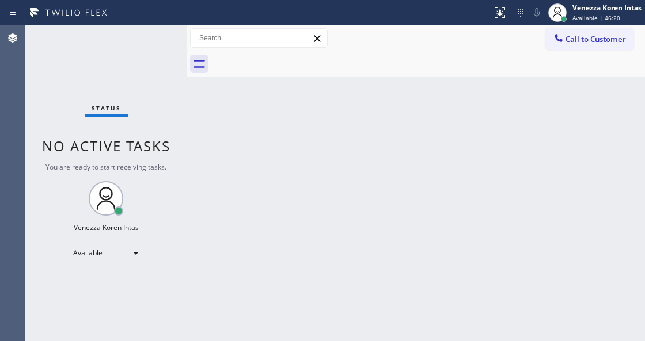
click at [201, 123] on div "Back to Dashboard Change Sender ID Customers Technicians Select a contact Outbo…" at bounding box center [415, 183] width 458 height 316
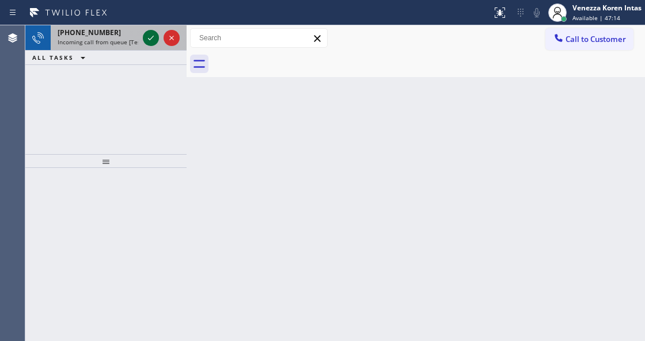
click at [149, 35] on icon at bounding box center [151, 38] width 14 height 14
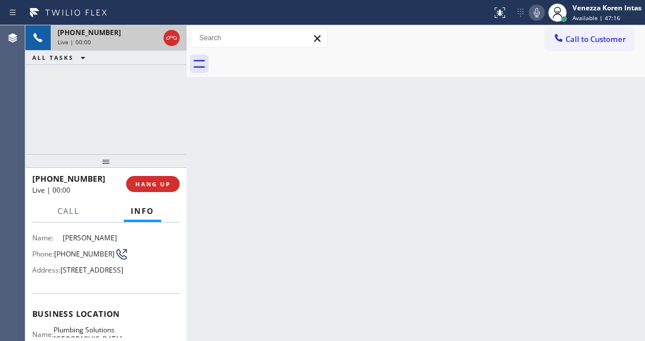
scroll to position [153, 0]
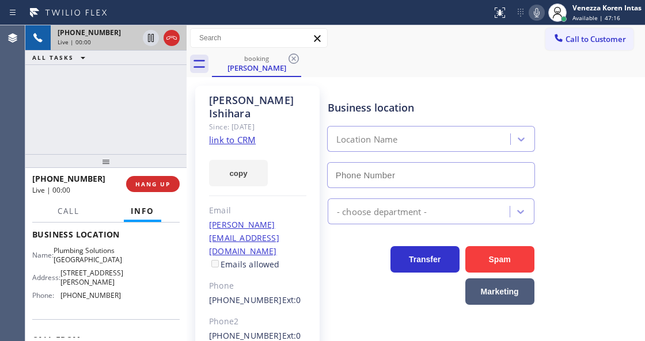
type input "(213) 223-7739"
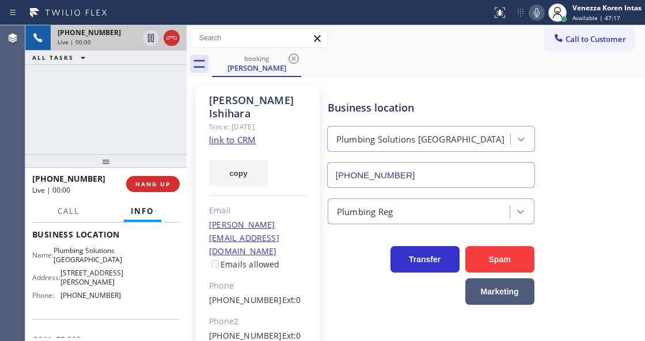
click at [245, 134] on link "link to CRM" at bounding box center [232, 140] width 47 height 12
click at [368, 53] on div "booking Roger Ishihara" at bounding box center [428, 64] width 433 height 26
drag, startPoint x: 178, startPoint y: 127, endPoint x: 184, endPoint y: 127, distance: 5.8
click at [178, 127] on div "+18182591562 Live | 01:09 ALL TASKS ALL TASKS ACTIVE TASKS TASKS IN WRAP UP" at bounding box center [105, 89] width 161 height 129
click at [537, 16] on icon at bounding box center [537, 12] width 6 height 9
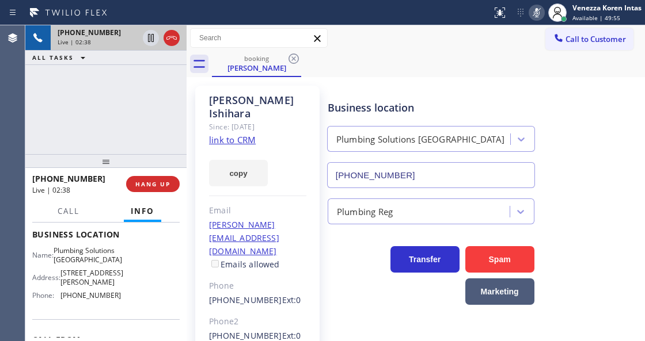
click at [537, 16] on icon at bounding box center [537, 12] width 6 height 9
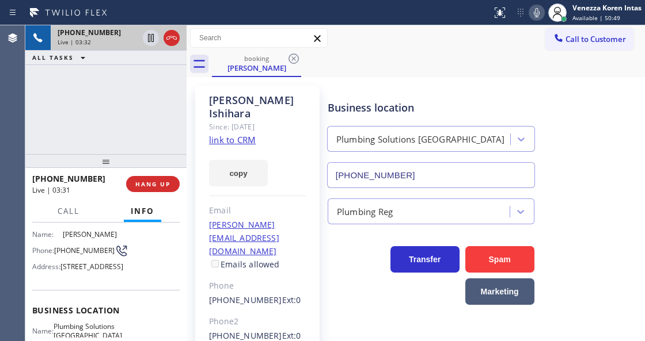
scroll to position [77, 0]
drag, startPoint x: 76, startPoint y: 257, endPoint x: 56, endPoint y: 243, distance: 24.0
click at [56, 247] on span "(818) 259-1562" at bounding box center [84, 251] width 60 height 9
click at [536, 8] on icon at bounding box center [537, 13] width 14 height 14
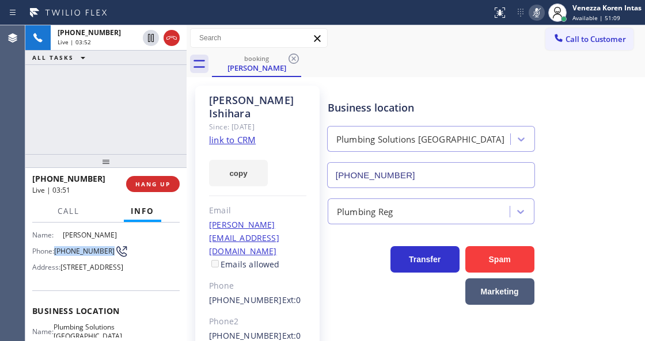
drag, startPoint x: 151, startPoint y: 38, endPoint x: 193, endPoint y: 170, distance: 139.1
click at [151, 38] on icon at bounding box center [151, 38] width 14 height 14
click at [530, 10] on icon at bounding box center [537, 13] width 14 height 14
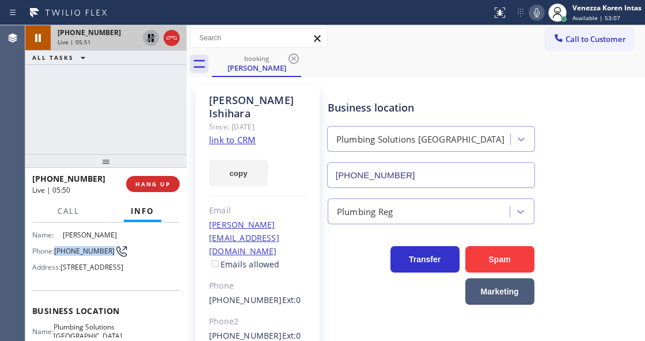
click at [152, 35] on icon at bounding box center [151, 38] width 8 height 8
click at [393, 29] on div "Call to Customer Outbound call Location Star Heating and Cooling Company Your c…" at bounding box center [415, 38] width 458 height 20
click at [239, 134] on link "link to CRM" at bounding box center [232, 140] width 47 height 12
click at [542, 14] on icon at bounding box center [537, 13] width 14 height 14
click at [150, 40] on icon at bounding box center [151, 38] width 6 height 8
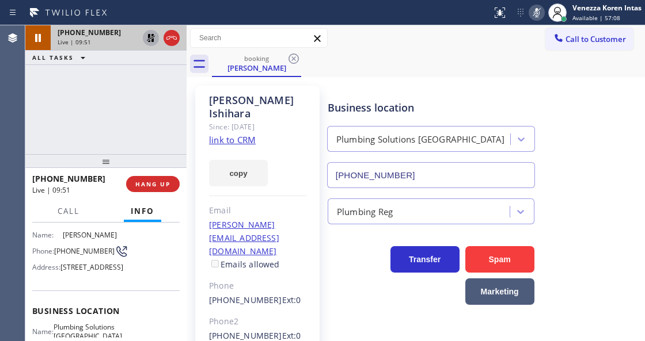
click at [535, 8] on icon at bounding box center [537, 12] width 6 height 9
click at [144, 35] on icon at bounding box center [151, 38] width 14 height 14
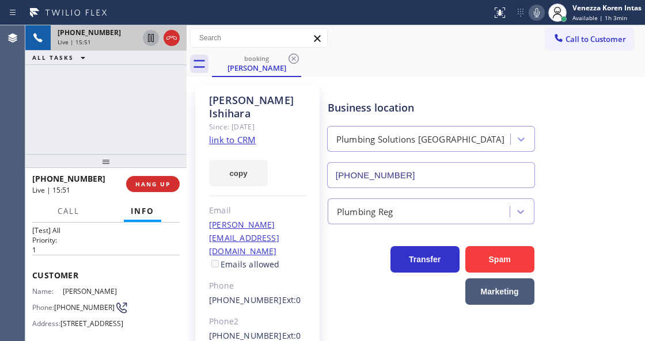
scroll to position [38, 0]
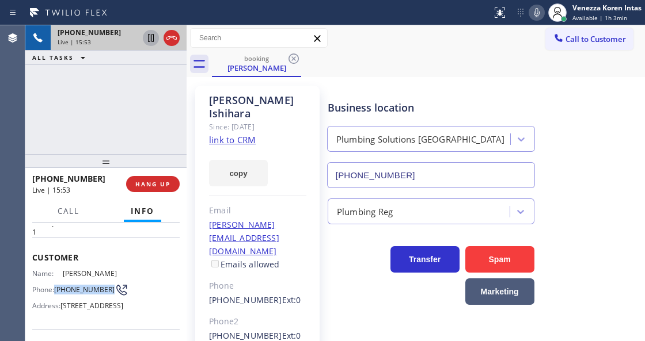
drag, startPoint x: 55, startPoint y: 280, endPoint x: 82, endPoint y: 290, distance: 28.2
click at [82, 290] on div "Phone: (818) 259-1562" at bounding box center [76, 290] width 89 height 14
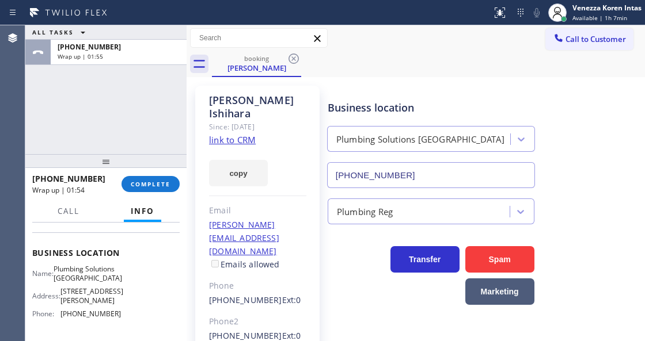
scroll to position [153, 0]
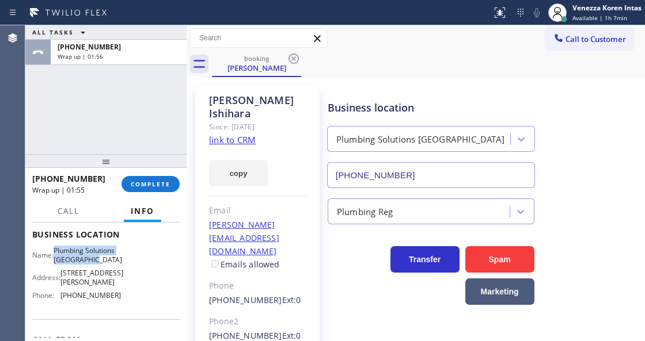
drag, startPoint x: 67, startPoint y: 288, endPoint x: 58, endPoint y: 268, distance: 21.6
click at [58, 264] on div "Name: Plumbing Solutions Studio City" at bounding box center [76, 255] width 89 height 18
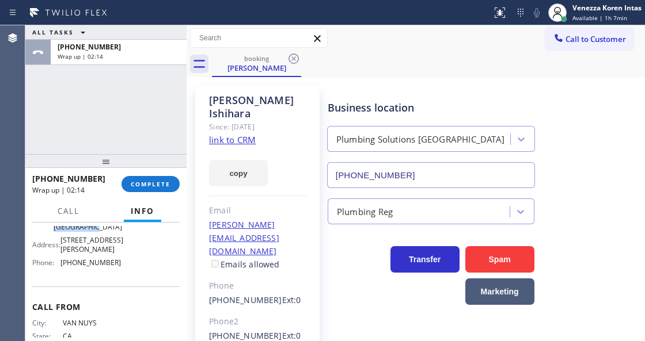
scroll to position [230, 0]
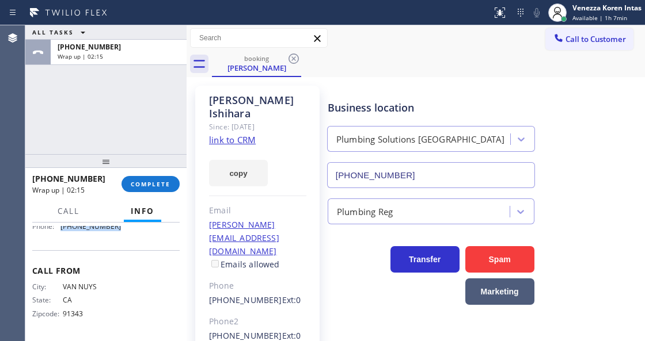
drag, startPoint x: 118, startPoint y: 243, endPoint x: 60, endPoint y: 246, distance: 58.2
click at [60, 235] on div "Name: Plumbing Solutions Studio City Address: 11366-11370 Ventura Blvd Phone: (…" at bounding box center [105, 206] width 147 height 58
click at [140, 180] on span "COMPLETE" at bounding box center [151, 184] width 40 height 8
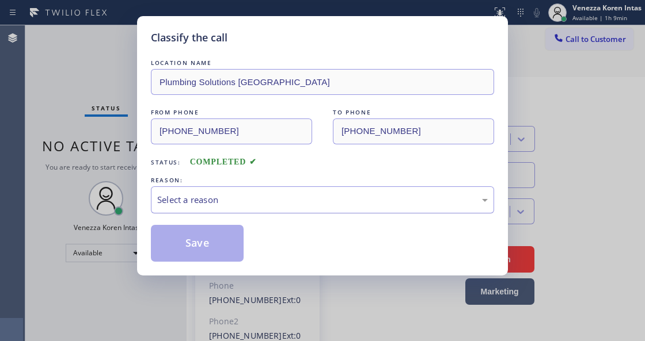
click at [218, 201] on div "Select a reason" at bounding box center [322, 199] width 330 height 13
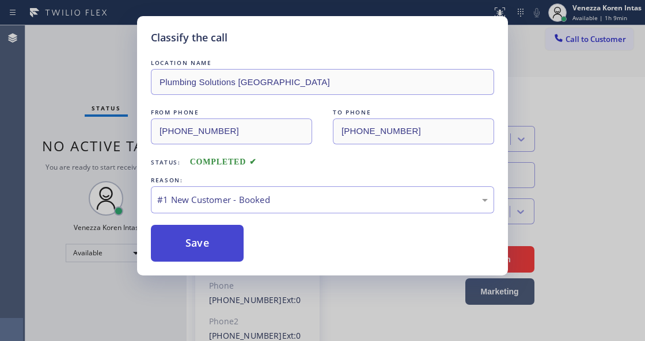
click at [218, 234] on button "Save" at bounding box center [197, 243] width 93 height 37
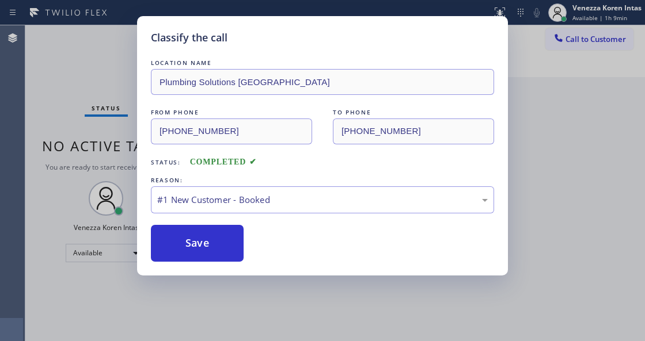
click at [591, 14] on div "Classify the call LOCATION NAME Plumbing Solutions Studio City FROM PHONE (818)…" at bounding box center [322, 170] width 645 height 341
click at [211, 242] on button "Save" at bounding box center [197, 243] width 93 height 37
click at [199, 243] on button "Save" at bounding box center [197, 243] width 93 height 37
click at [204, 243] on button "Save" at bounding box center [197, 243] width 93 height 37
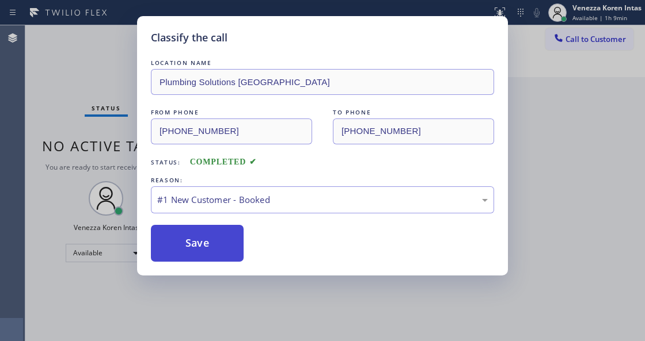
click at [205, 243] on button "Save" at bounding box center [197, 243] width 93 height 37
click at [211, 241] on button "Save" at bounding box center [197, 243] width 93 height 37
click at [552, 186] on div "Classify the call LOCATION NAME Plumbing Solutions Studio City FROM PHONE (818)…" at bounding box center [322, 170] width 645 height 341
click at [189, 253] on button "Save" at bounding box center [197, 243] width 93 height 37
click at [215, 252] on button "Save" at bounding box center [197, 243] width 93 height 37
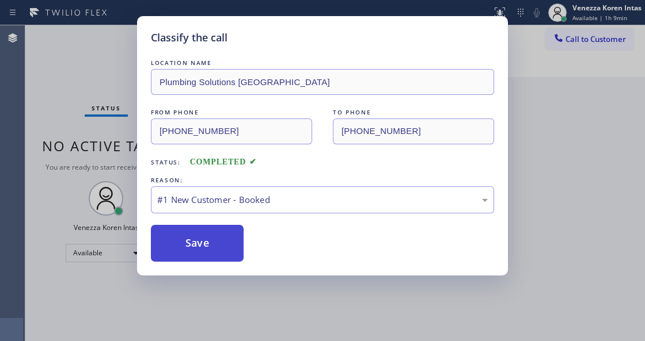
click at [220, 249] on button "Save" at bounding box center [197, 243] width 93 height 37
click at [222, 246] on button "Save" at bounding box center [197, 243] width 93 height 37
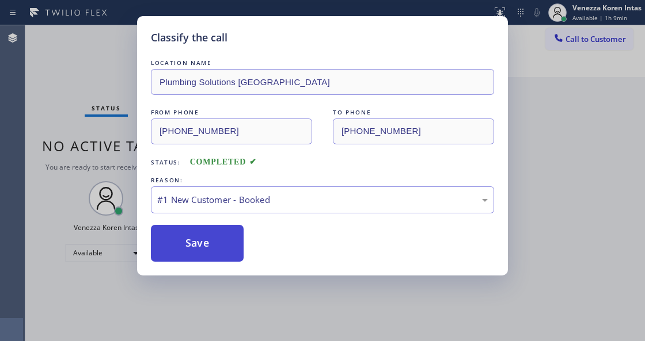
click at [223, 246] on button "Save" at bounding box center [197, 243] width 93 height 37
click at [224, 246] on button "Save" at bounding box center [197, 243] width 93 height 37
click at [232, 248] on button "Save" at bounding box center [197, 243] width 93 height 37
drag, startPoint x: 265, startPoint y: 199, endPoint x: 265, endPoint y: 212, distance: 13.8
click at [265, 200] on div "#1 New Customer - Booked" at bounding box center [322, 199] width 330 height 13
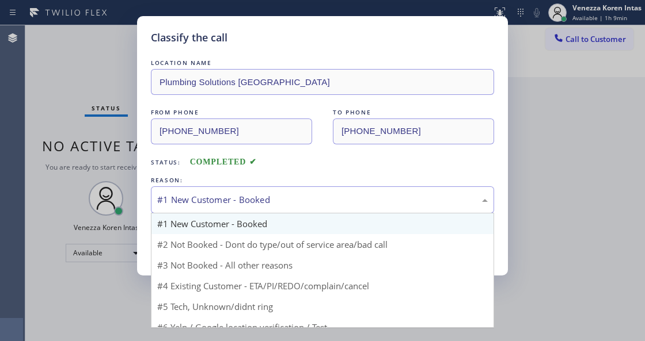
drag, startPoint x: 253, startPoint y: 231, endPoint x: 243, endPoint y: 237, distance: 11.4
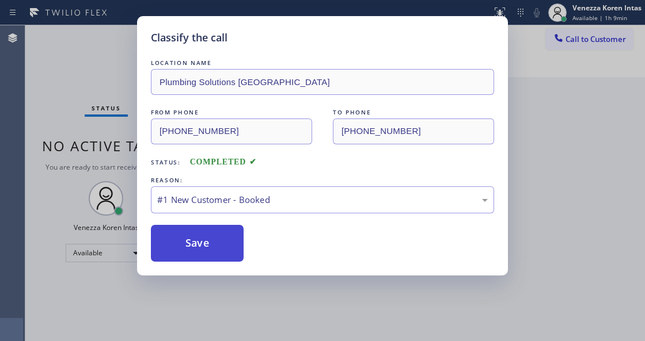
click at [235, 243] on button "Save" at bounding box center [197, 243] width 93 height 37
click at [188, 243] on button "Save" at bounding box center [197, 243] width 93 height 37
click at [197, 238] on button "Save" at bounding box center [197, 243] width 93 height 37
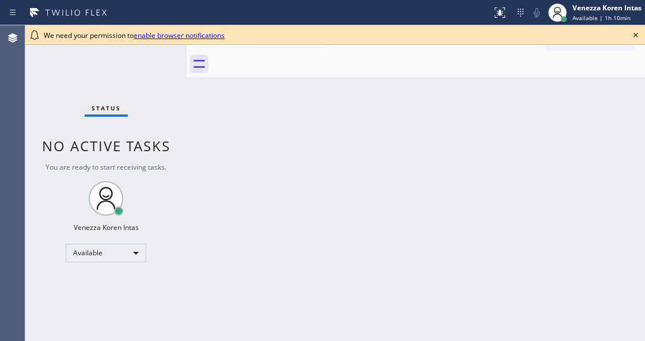
click at [634, 37] on icon at bounding box center [636, 35] width 14 height 14
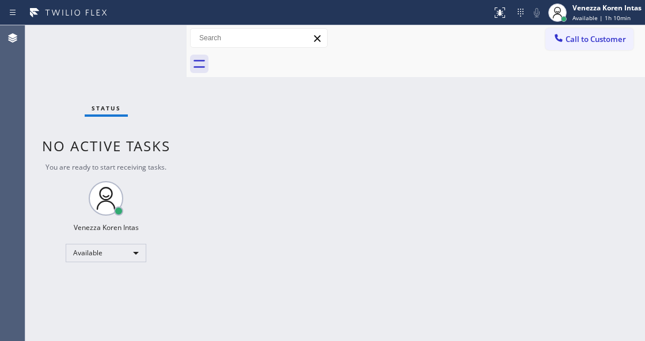
drag, startPoint x: 502, startPoint y: 98, endPoint x: 493, endPoint y: 139, distance: 42.5
click at [501, 99] on div "Back to Dashboard Change Sender ID Customers Technicians Select a contact Outbo…" at bounding box center [415, 183] width 458 height 316
click at [587, 11] on div "Venezza Koren Intas" at bounding box center [606, 8] width 69 height 10
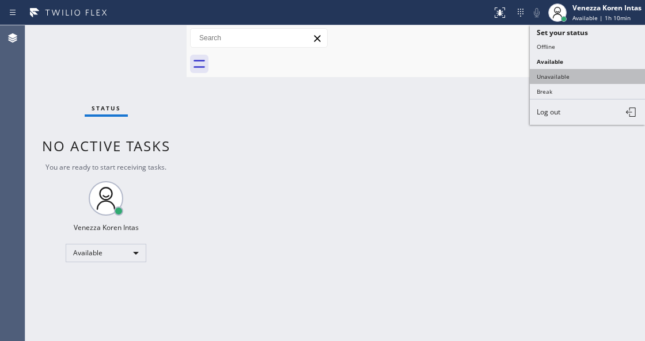
click at [570, 74] on button "Unavailable" at bounding box center [587, 76] width 115 height 15
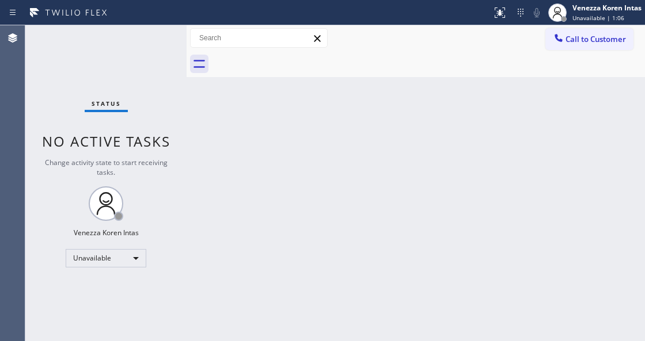
drag, startPoint x: 322, startPoint y: 192, endPoint x: 143, endPoint y: 233, distance: 183.6
click at [318, 193] on div "Back to Dashboard Change Sender ID Customers Technicians Select a contact Outbo…" at bounding box center [415, 183] width 458 height 316
click at [116, 256] on div "Unavailable" at bounding box center [106, 258] width 81 height 18
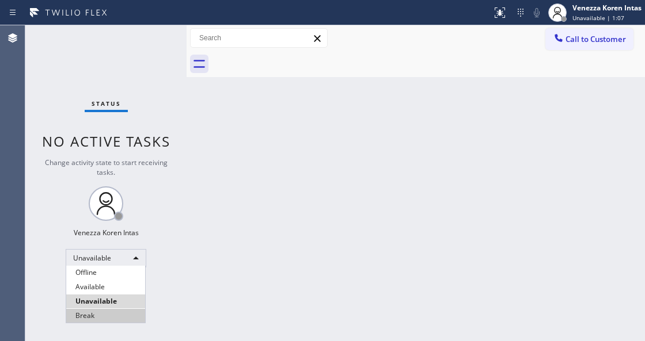
click at [104, 319] on li "Break" at bounding box center [105, 316] width 79 height 14
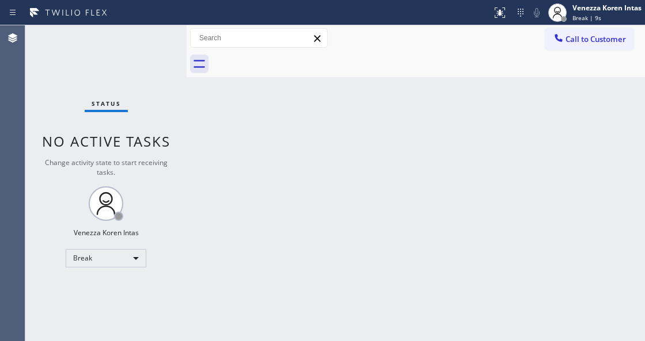
click at [170, 143] on span "No active tasks" at bounding box center [106, 141] width 128 height 19
drag, startPoint x: 229, startPoint y: 125, endPoint x: 301, endPoint y: 61, distance: 97.0
click at [229, 125] on div "Back to Dashboard Change Sender ID Customers Technicians Select a contact Outbo…" at bounding box center [415, 183] width 458 height 316
click at [322, 132] on div "Back to Dashboard Change Sender ID Customers Technicians Select a contact Outbo…" at bounding box center [415, 183] width 458 height 316
drag, startPoint x: 253, startPoint y: 186, endPoint x: 243, endPoint y: 199, distance: 15.9
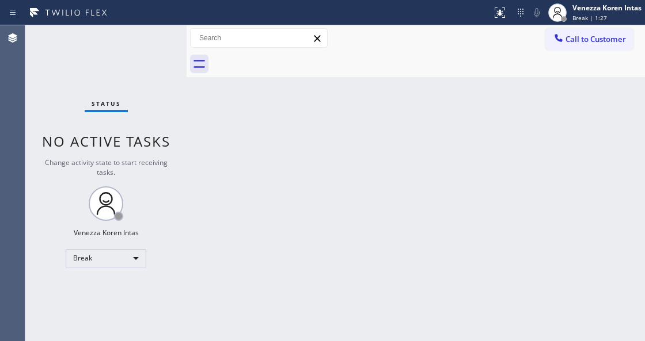
click at [250, 192] on div "Back to Dashboard Change Sender ID Customers Technicians Select a contact Outbo…" at bounding box center [415, 183] width 458 height 316
drag, startPoint x: 341, startPoint y: 136, endPoint x: 313, endPoint y: 172, distance: 45.5
click at [338, 137] on div "Back to Dashboard Change Sender ID Customers Technicians Select a contact Outbo…" at bounding box center [415, 183] width 458 height 316
click at [153, 60] on div "Status No active tasks Change activity state to start receiving tasks. Venezza …" at bounding box center [105, 183] width 161 height 316
click at [274, 229] on div "Back to Dashboard Change Sender ID Customers Technicians Select a contact Outbo…" at bounding box center [415, 183] width 458 height 316
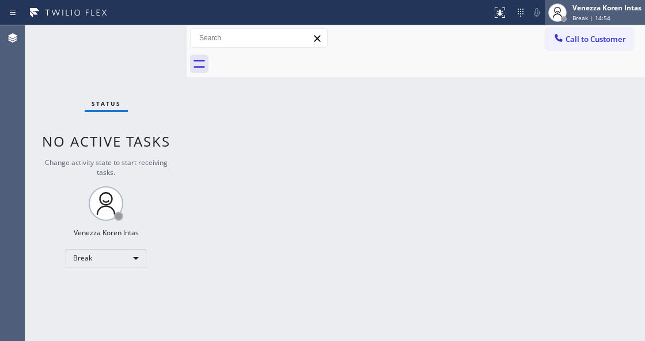
click at [589, 10] on div "Venezza Koren Intas" at bounding box center [606, 8] width 69 height 10
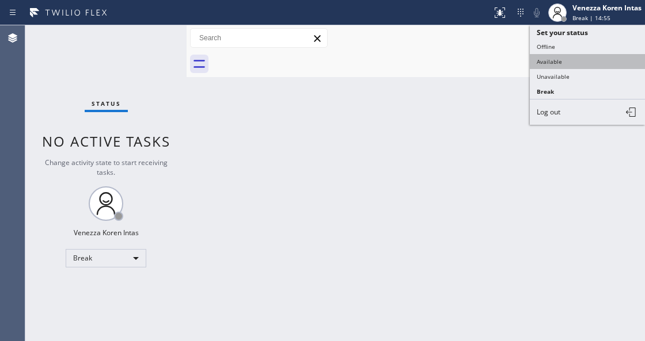
click at [565, 64] on button "Available" at bounding box center [587, 61] width 115 height 15
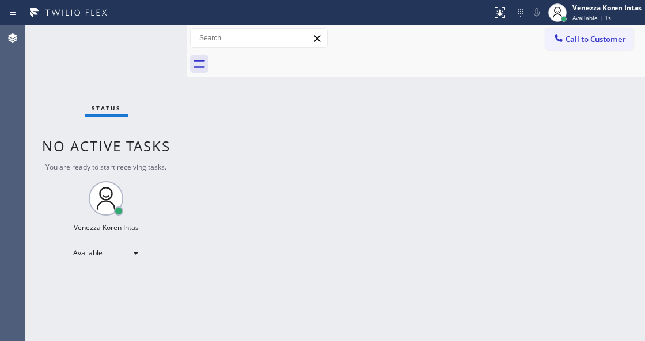
click at [162, 46] on div "Status No active tasks You are ready to start receiving tasks. Venezza Koren In…" at bounding box center [105, 183] width 161 height 316
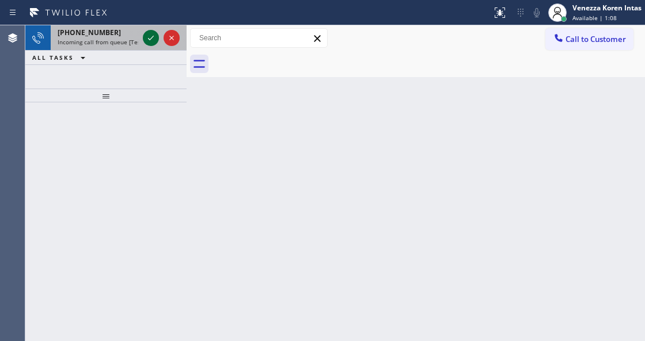
click at [149, 39] on icon at bounding box center [151, 38] width 14 height 14
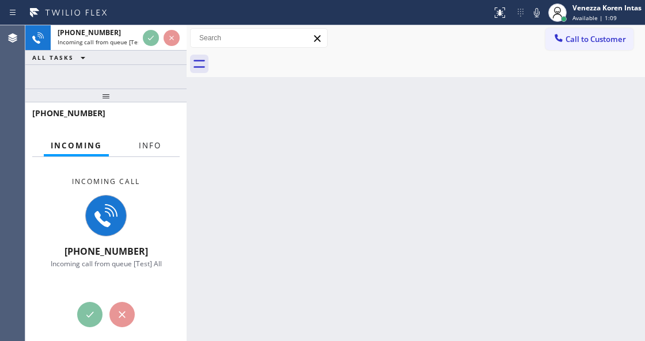
click at [145, 153] on button "Info" at bounding box center [150, 146] width 36 height 22
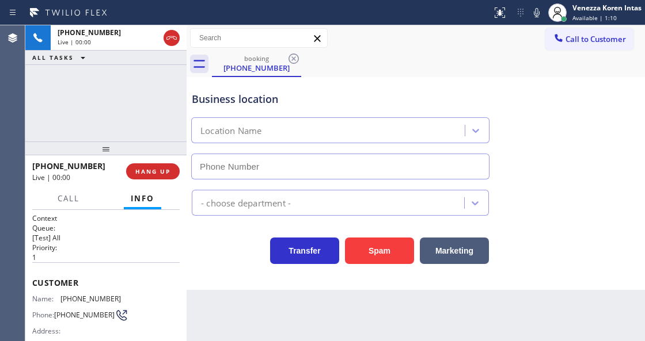
drag, startPoint x: 134, startPoint y: 94, endPoint x: 134, endPoint y: 147, distance: 53.0
click at [134, 147] on div at bounding box center [105, 149] width 161 height 14
type input "(908) 201-8274"
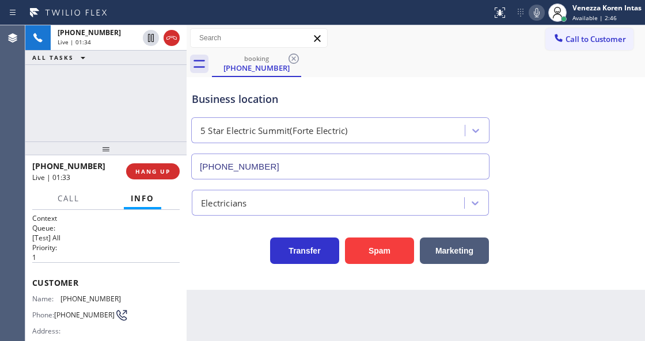
click at [532, 13] on icon at bounding box center [537, 13] width 14 height 14
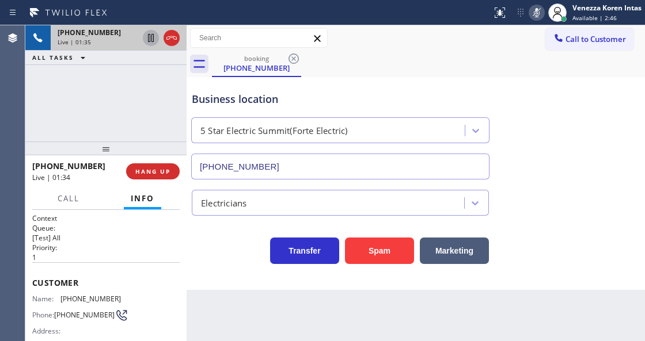
click at [146, 37] on icon at bounding box center [151, 38] width 14 height 14
drag, startPoint x: 136, startPoint y: 298, endPoint x: 62, endPoint y: 298, distance: 73.7
click at [62, 298] on div "Name: (917) 592-2503 Phone: (917) 592-2503 Address:" at bounding box center [105, 317] width 147 height 45
copy span "(917) 592-2503"
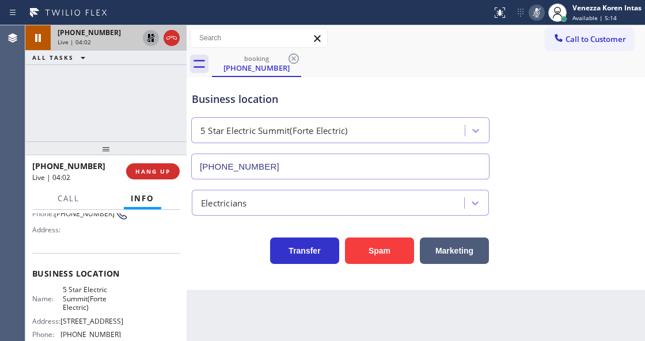
scroll to position [115, 0]
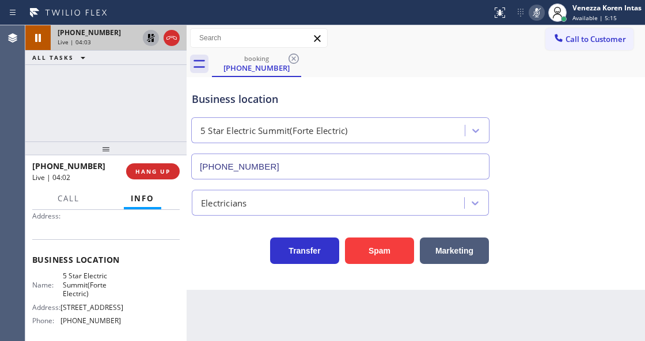
click at [64, 273] on span "5 Star Electric Summit(Forte Electric)" at bounding box center [92, 285] width 58 height 26
drag, startPoint x: 61, startPoint y: 273, endPoint x: 87, endPoint y: 296, distance: 34.7
click at [87, 296] on div "Name: 5 Star Electric Summit(Forte Electric)" at bounding box center [76, 285] width 89 height 26
copy span "5 Star Electric Summit(Forte Electric)"
drag, startPoint x: 537, startPoint y: 14, endPoint x: 481, endPoint y: 47, distance: 65.5
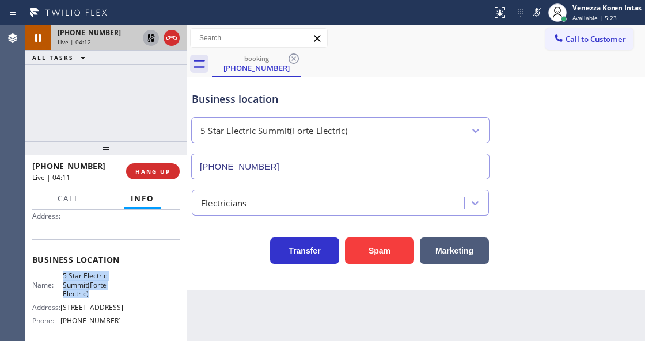
click at [537, 14] on icon at bounding box center [537, 13] width 14 height 14
click at [153, 36] on icon at bounding box center [151, 38] width 14 height 14
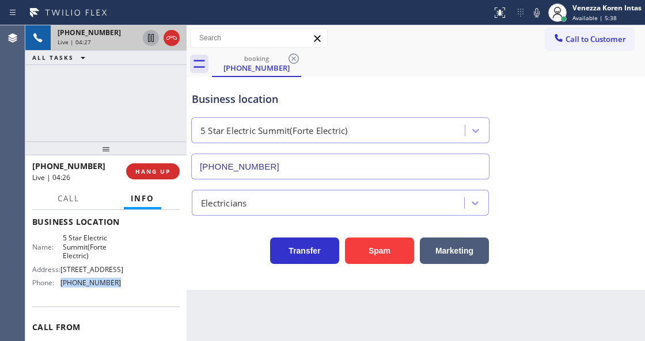
drag, startPoint x: 120, startPoint y: 299, endPoint x: 61, endPoint y: 300, distance: 59.3
click at [61, 292] on div "Name: 5 Star Electric Summit(Forte Electric) Address: 16 Baltusrol Pl, Summit, …" at bounding box center [105, 263] width 147 height 58
copy div "(908) 201-8274"
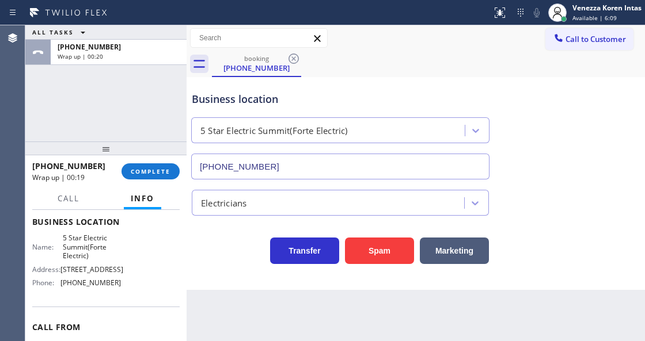
click at [170, 181] on div "+19175922503 Wrap up | 00:19 COMPLETE" at bounding box center [105, 172] width 147 height 30
click at [173, 178] on button "COMPLETE" at bounding box center [150, 171] width 58 height 16
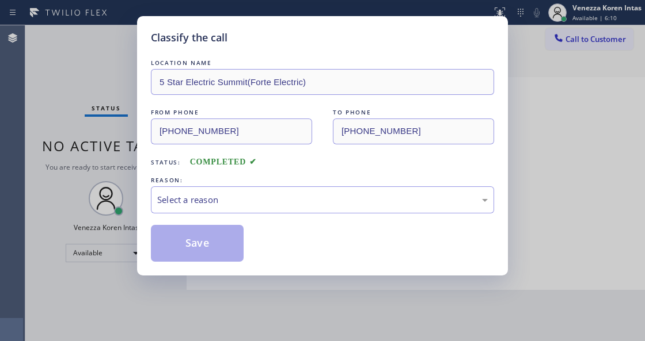
click at [230, 182] on div "REASON:" at bounding box center [322, 180] width 343 height 12
drag, startPoint x: 237, startPoint y: 200, endPoint x: 237, endPoint y: 206, distance: 5.8
click at [237, 201] on div "Select a reason" at bounding box center [322, 199] width 330 height 13
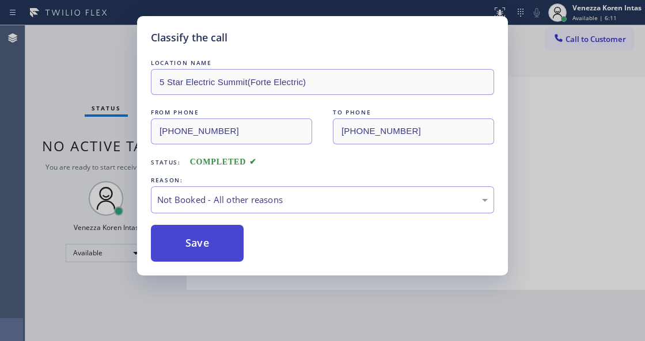
click at [223, 242] on button "Save" at bounding box center [197, 243] width 93 height 37
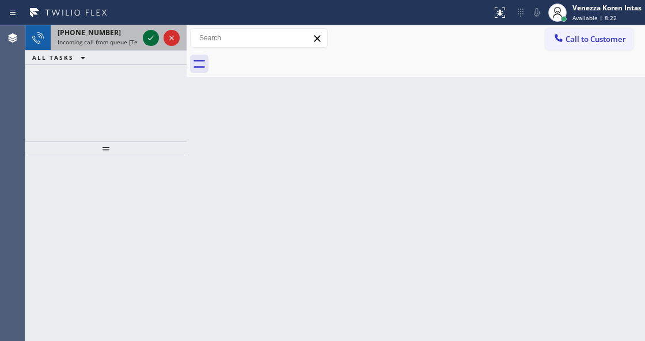
click at [145, 39] on icon at bounding box center [151, 38] width 14 height 14
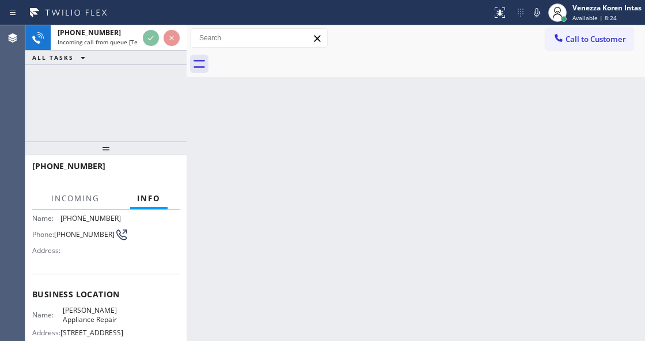
scroll to position [115, 0]
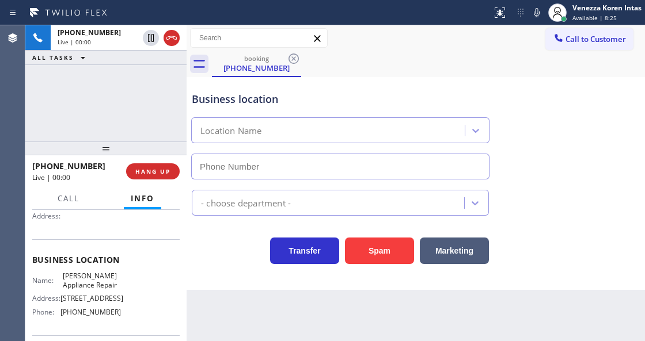
type input "(310) 896-4962"
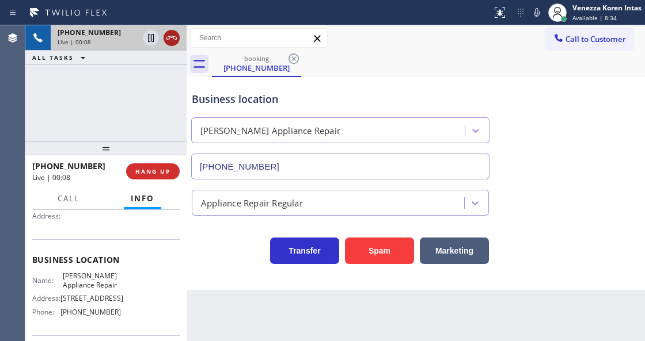
click at [172, 40] on icon at bounding box center [172, 38] width 14 height 14
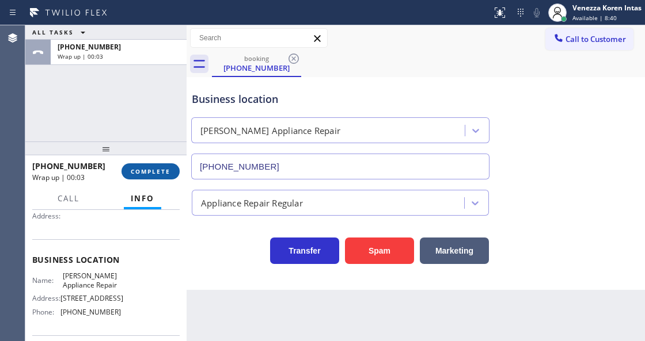
click at [170, 169] on span "COMPLETE" at bounding box center [151, 172] width 40 height 8
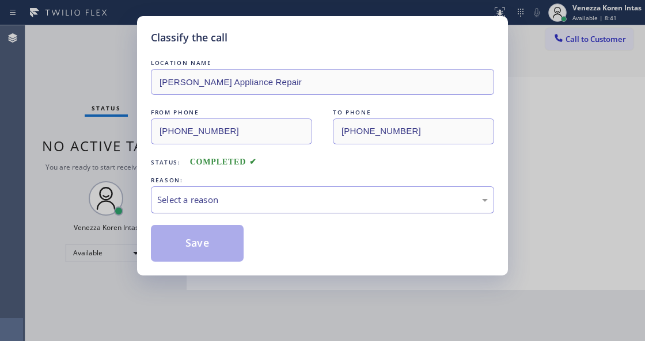
click at [287, 200] on div "Select a reason" at bounding box center [322, 199] width 330 height 13
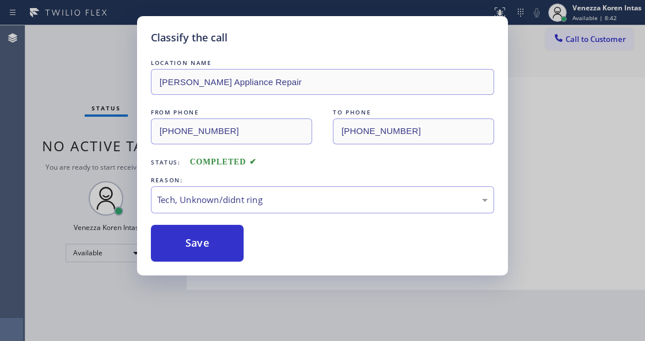
drag, startPoint x: 262, startPoint y: 283, endPoint x: 216, endPoint y: 227, distance: 72.4
click at [216, 227] on button "Save" at bounding box center [197, 243] width 93 height 37
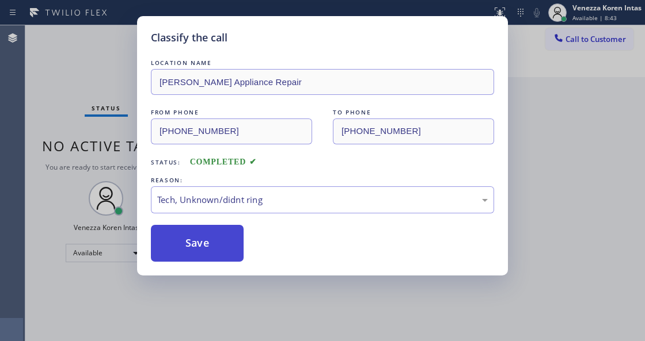
click at [222, 245] on button "Save" at bounding box center [197, 243] width 93 height 37
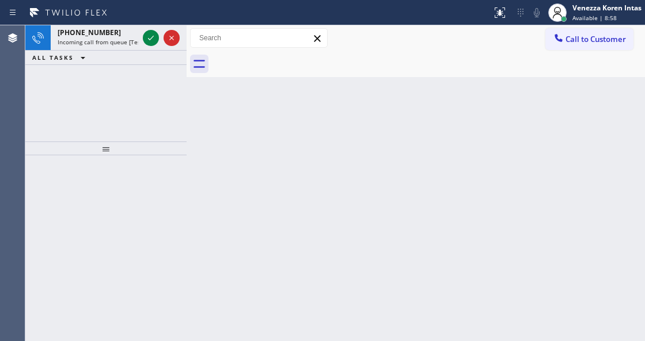
click at [222, 245] on div "Back to Dashboard Change Sender ID Customers Technicians Select a contact Outbo…" at bounding box center [415, 183] width 458 height 316
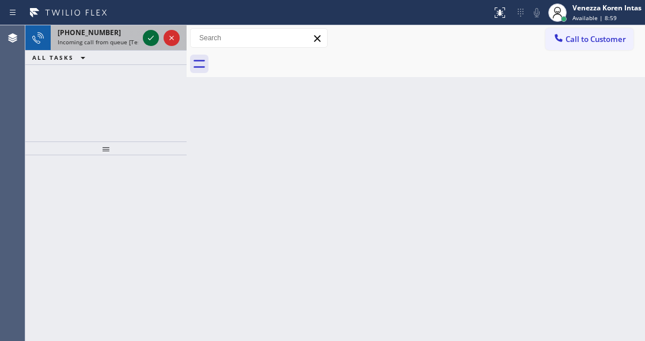
click at [152, 36] on icon at bounding box center [151, 38] width 14 height 14
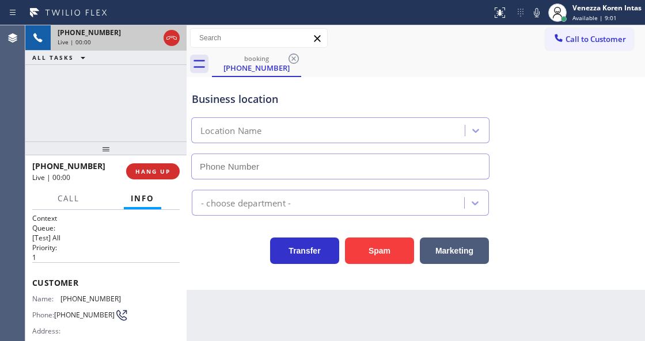
type input "(415) 877-5938"
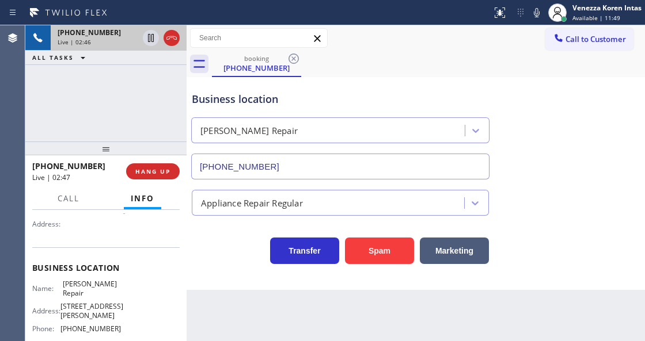
scroll to position [115, 0]
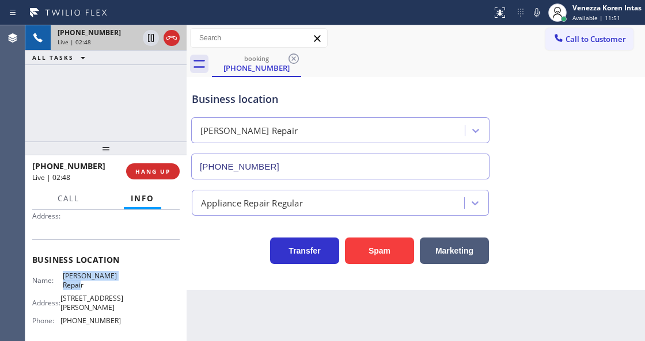
drag, startPoint x: 60, startPoint y: 273, endPoint x: 99, endPoint y: 283, distance: 40.5
click at [99, 283] on div "Name: Scott Viking Repair" at bounding box center [76, 281] width 89 height 18
copy span "Scott Viking Repair"
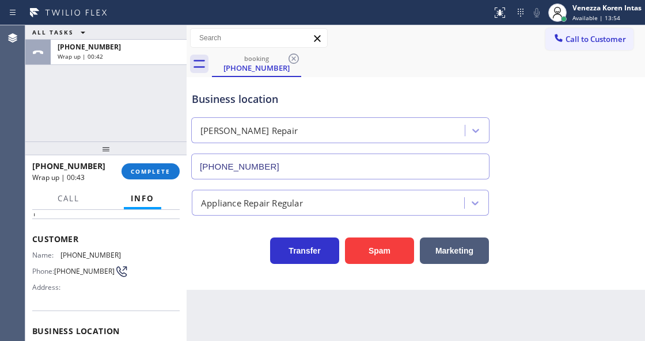
scroll to position [0, 0]
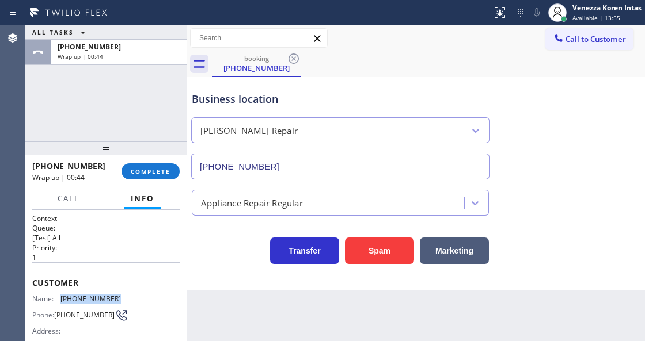
drag, startPoint x: 121, startPoint y: 291, endPoint x: 62, endPoint y: 295, distance: 59.4
click at [62, 295] on div "Name: (914) 482-2225 Phone: (914) 482-2225 Address:" at bounding box center [105, 317] width 147 height 45
copy span "(914) 482-2225"
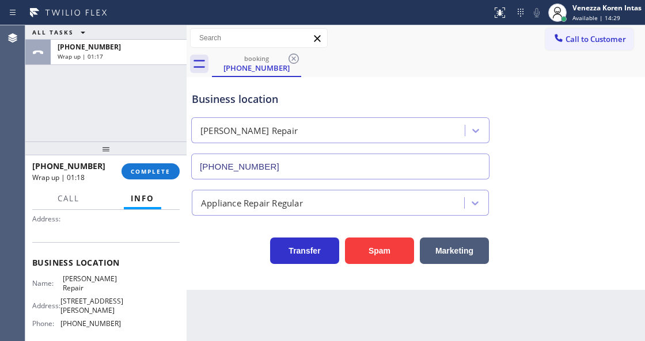
scroll to position [153, 0]
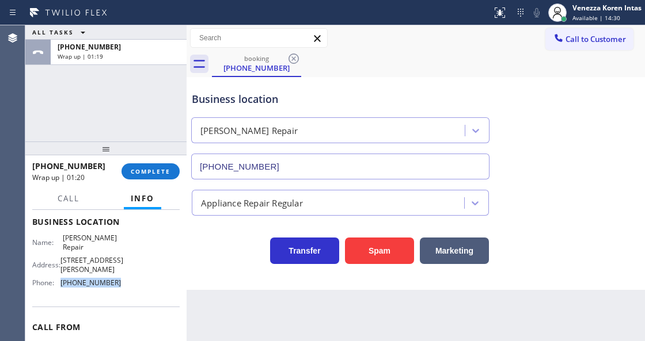
drag, startPoint x: 97, startPoint y: 291, endPoint x: 60, endPoint y: 294, distance: 36.4
click at [60, 287] on div "Phone: (415) 877-5938" at bounding box center [76, 283] width 89 height 9
copy div "(415) 877-5938"
drag, startPoint x: 169, startPoint y: 177, endPoint x: 191, endPoint y: 180, distance: 22.0
click at [168, 177] on button "COMPLETE" at bounding box center [150, 171] width 58 height 16
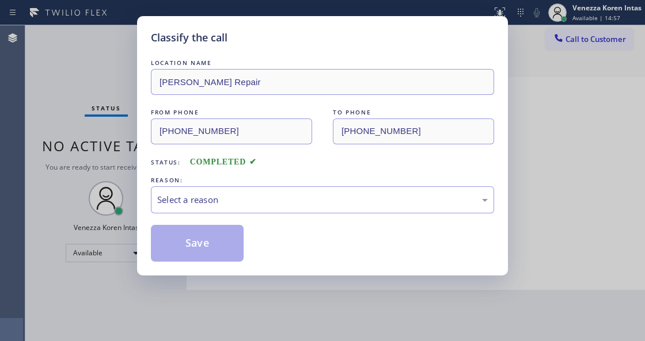
click at [228, 181] on div "REASON:" at bounding box center [322, 180] width 343 height 12
click at [232, 200] on div "Select a reason" at bounding box center [322, 199] width 330 height 13
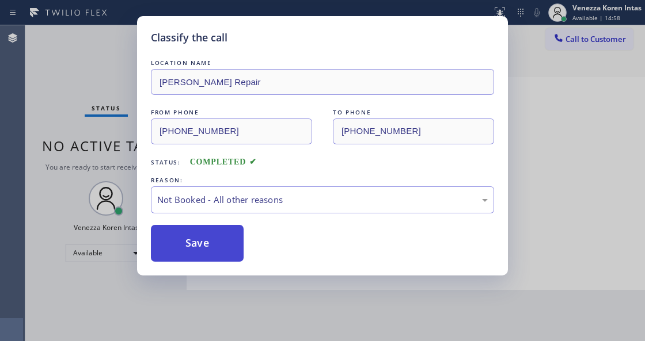
click at [222, 243] on button "Save" at bounding box center [197, 243] width 93 height 37
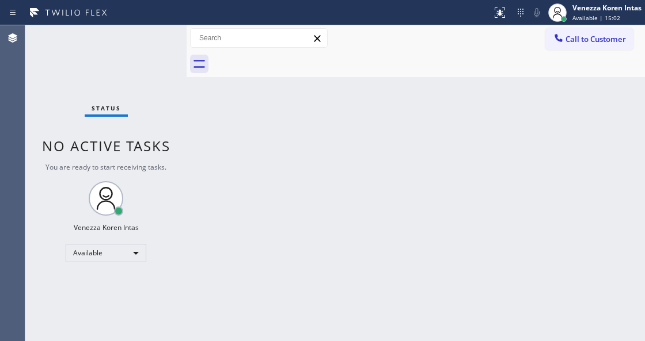
drag, startPoint x: 349, startPoint y: 162, endPoint x: 284, endPoint y: 282, distance: 136.5
click at [349, 163] on div "Back to Dashboard Change Sender ID Customers Technicians Select a contact Outbo…" at bounding box center [415, 183] width 458 height 316
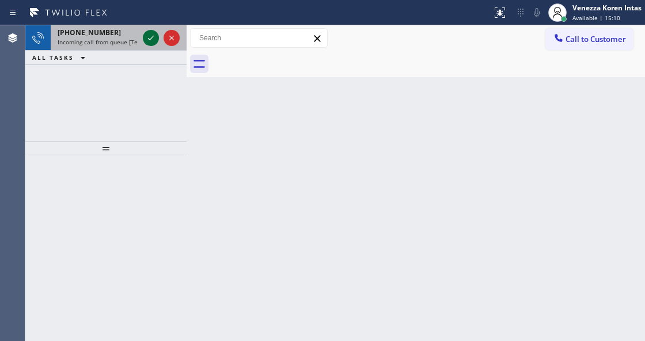
click at [149, 37] on icon at bounding box center [151, 38] width 14 height 14
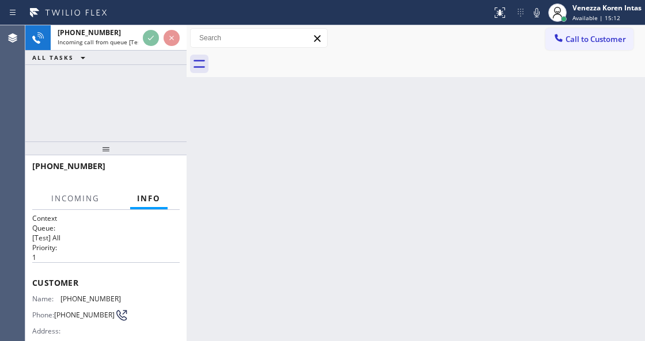
scroll to position [153, 0]
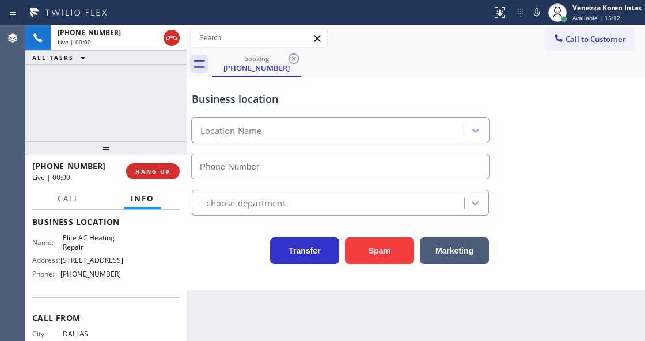
type input "(305) 239-8487"
click at [540, 14] on icon at bounding box center [537, 13] width 14 height 14
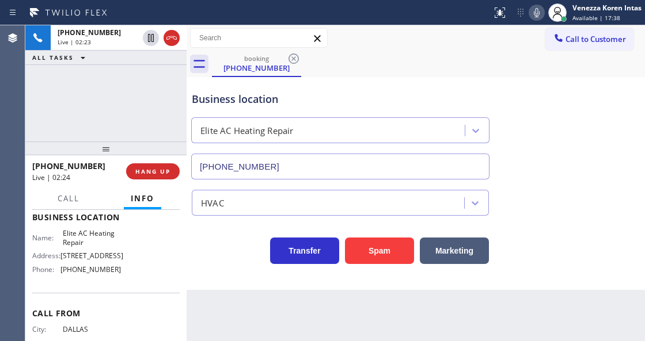
scroll to position [85, 0]
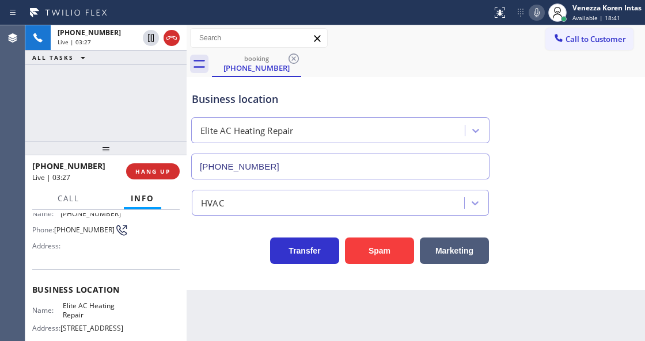
click at [534, 15] on icon at bounding box center [537, 13] width 14 height 14
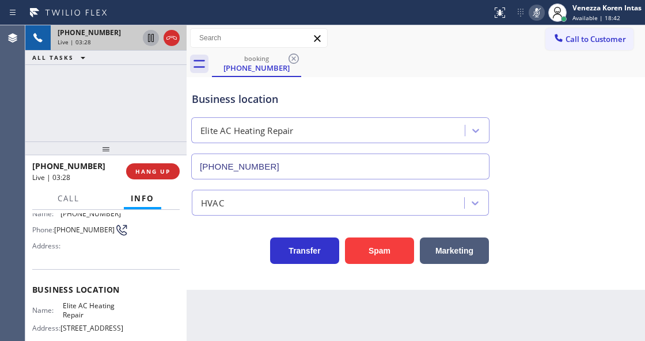
click at [151, 39] on icon at bounding box center [151, 38] width 14 height 14
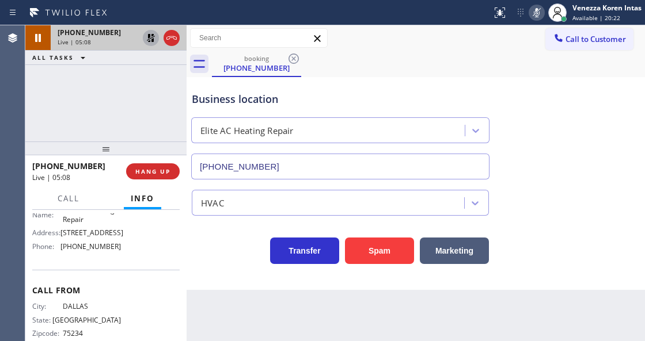
scroll to position [162, 0]
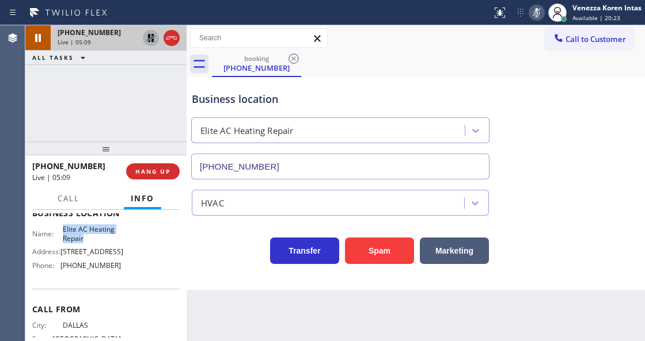
drag, startPoint x: 60, startPoint y: 227, endPoint x: 91, endPoint y: 238, distance: 33.1
click at [91, 238] on div "Name: Elite AC Heating Repair" at bounding box center [76, 234] width 89 height 18
copy span "Elite AC Heating Repair"
drag, startPoint x: 532, startPoint y: 9, endPoint x: 508, endPoint y: 38, distance: 38.0
click at [532, 9] on icon at bounding box center [537, 13] width 14 height 14
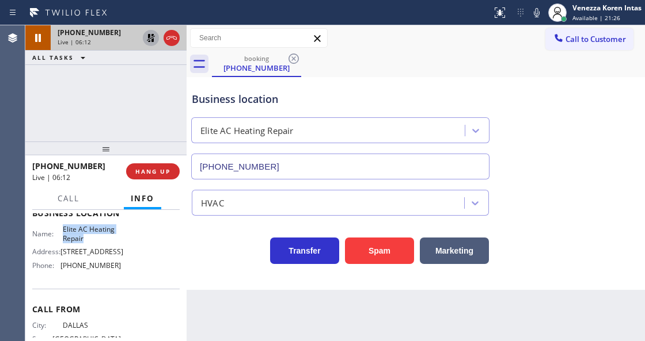
click at [152, 43] on icon at bounding box center [151, 38] width 14 height 14
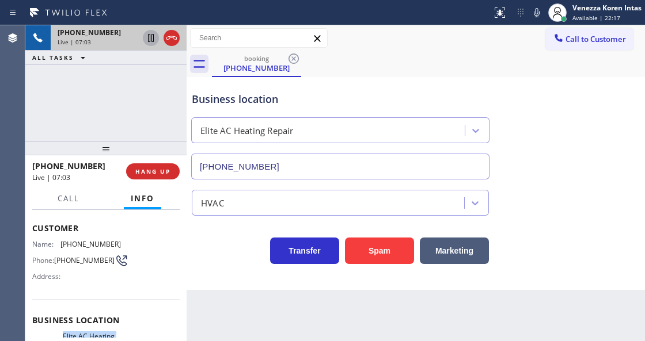
scroll to position [47, 0]
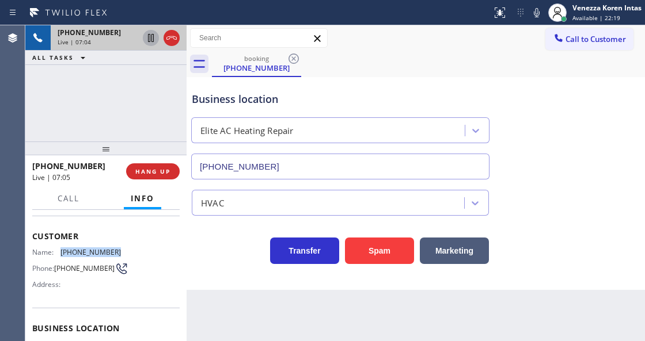
drag, startPoint x: 117, startPoint y: 249, endPoint x: 60, endPoint y: 248, distance: 57.6
click at [60, 248] on div "Name: (469) 230-4200 Phone: (469) 230-4200 Address:" at bounding box center [105, 270] width 147 height 45
copy div "(469) 230-4200"
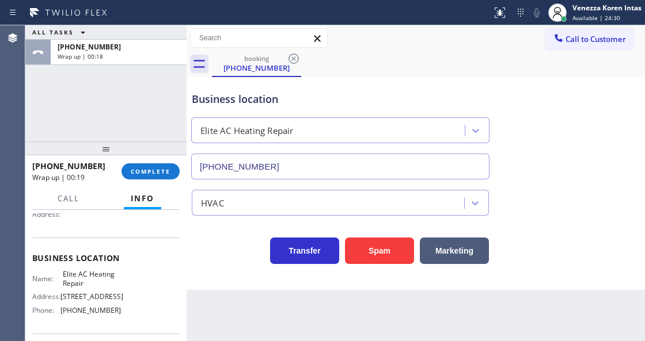
scroll to position [123, 0]
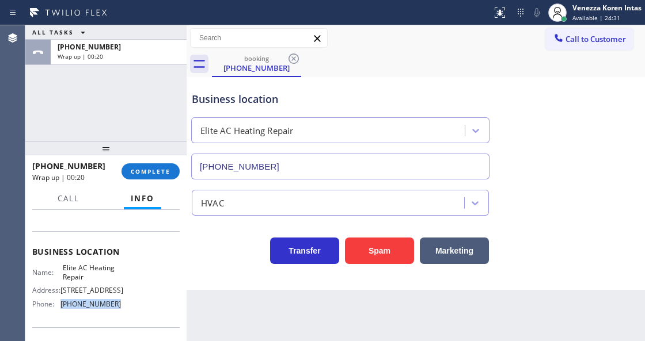
drag, startPoint x: 116, startPoint y: 304, endPoint x: 62, endPoint y: 300, distance: 54.2
click at [62, 300] on span "(305) 239-8487" at bounding box center [90, 304] width 60 height 9
copy span "(305) 239-8487"
click at [122, 163] on div "+14692304200 Wrap up | 01:00 COMPLETE" at bounding box center [105, 172] width 147 height 30
click at [127, 171] on button "COMPLETE" at bounding box center [150, 171] width 58 height 16
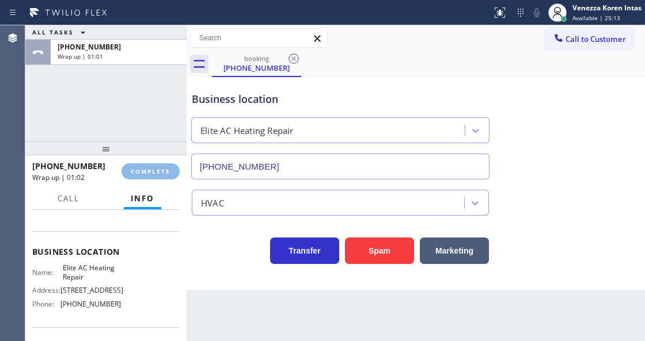
click at [236, 188] on div "HVAC" at bounding box center [415, 200] width 452 height 31
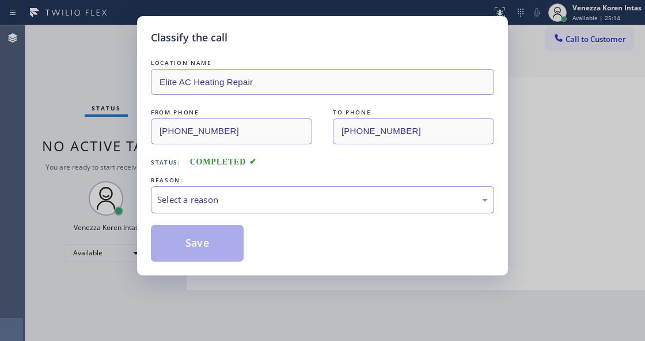
click at [237, 191] on div "Select a reason" at bounding box center [322, 199] width 343 height 27
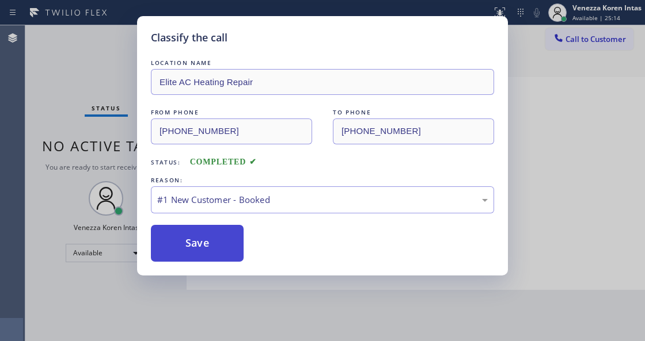
click at [232, 245] on button "Save" at bounding box center [197, 243] width 93 height 37
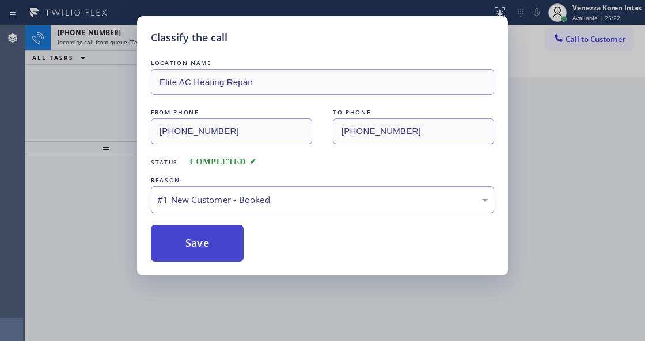
click at [187, 245] on button "Save" at bounding box center [197, 243] width 93 height 37
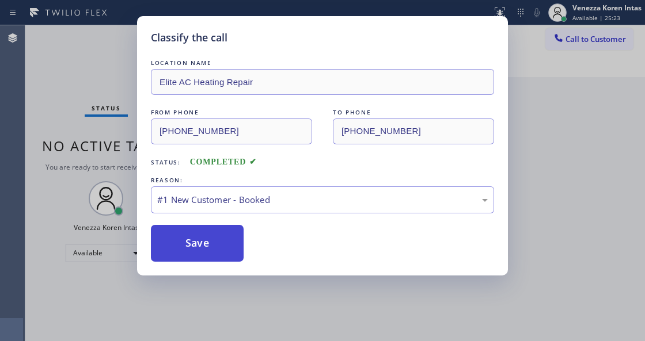
click at [187, 245] on button "Save" at bounding box center [197, 243] width 93 height 37
click at [191, 241] on button "Save" at bounding box center [197, 243] width 93 height 37
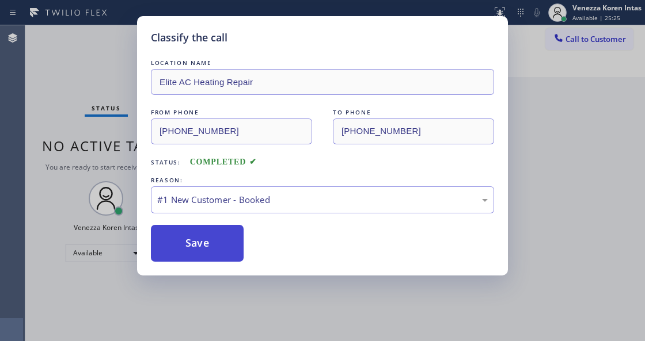
drag, startPoint x: 192, startPoint y: 241, endPoint x: 135, endPoint y: 83, distance: 167.9
click at [192, 238] on button "Save" at bounding box center [197, 243] width 93 height 37
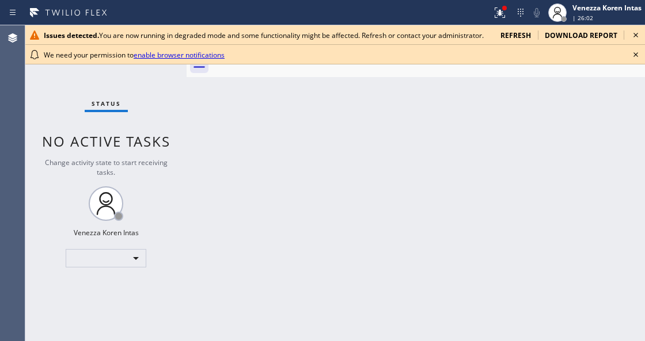
click at [226, 170] on div "Back to Dashboard Change Sender ID Customers Technicians Select a contact Outbo…" at bounding box center [415, 183] width 458 height 316
click at [630, 51] on icon at bounding box center [636, 55] width 14 height 14
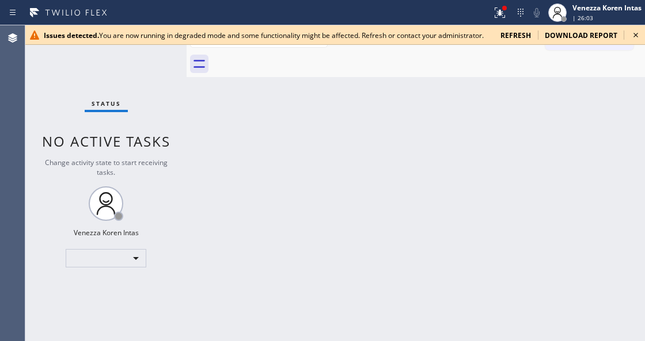
click at [631, 33] on icon at bounding box center [636, 35] width 14 height 14
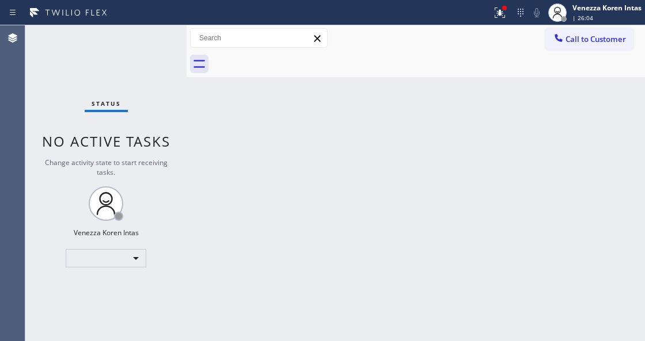
click at [473, 9] on div at bounding box center [246, 12] width 482 height 18
drag, startPoint x: 492, startPoint y: 13, endPoint x: 467, endPoint y: 106, distance: 96.9
click at [492, 14] on div at bounding box center [499, 13] width 25 height 14
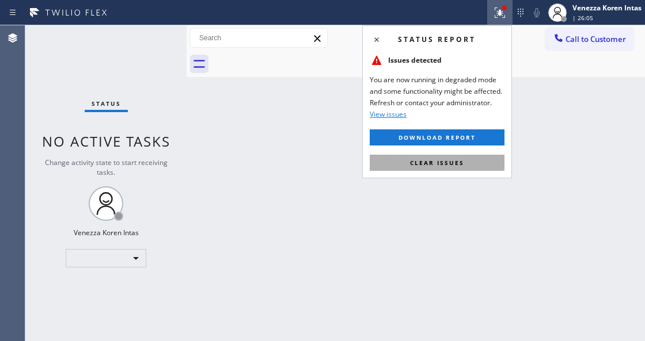
click at [456, 160] on span "Clear issues" at bounding box center [437, 163] width 54 height 8
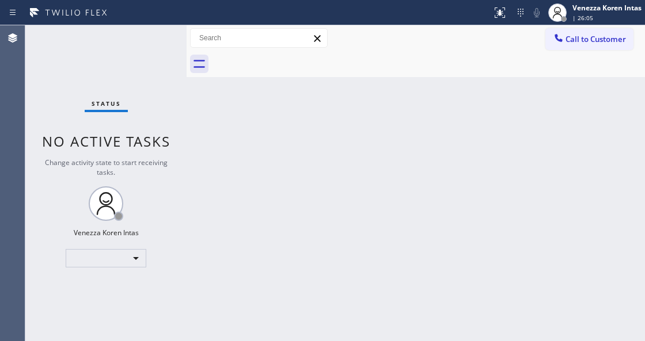
click at [538, 215] on div "Back to Dashboard Change Sender ID Customers Technicians Select a contact Outbo…" at bounding box center [415, 183] width 458 height 316
click at [128, 256] on div "​" at bounding box center [106, 258] width 81 height 18
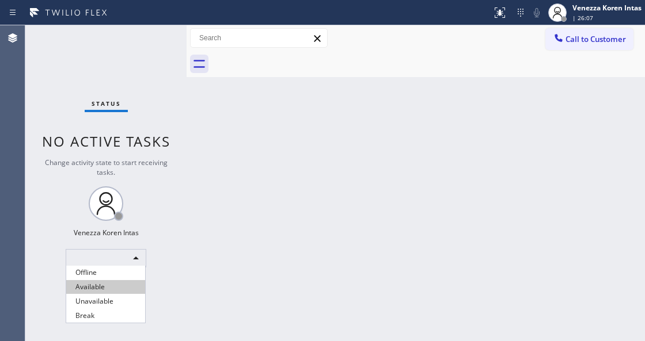
click at [119, 282] on li "Available" at bounding box center [105, 287] width 79 height 14
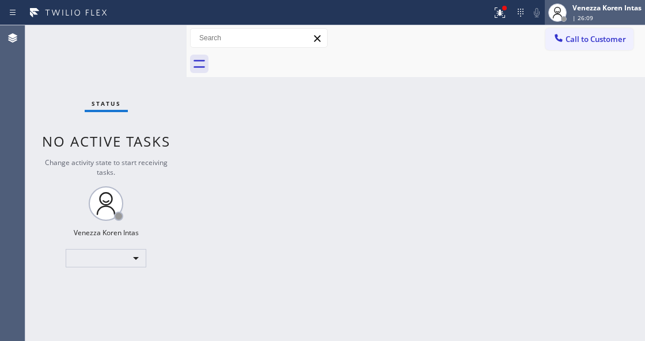
click at [595, 14] on div "| 26:09" at bounding box center [606, 18] width 69 height 8
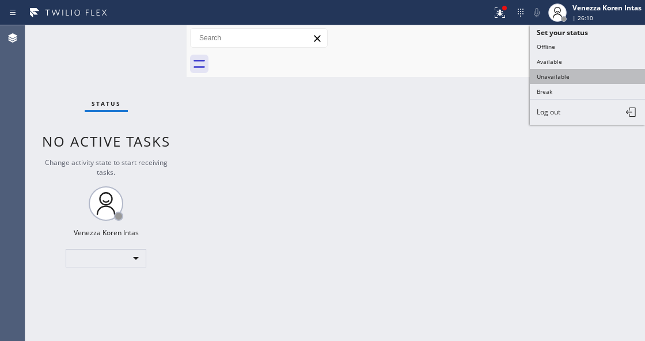
drag, startPoint x: 589, startPoint y: 74, endPoint x: 593, endPoint y: 68, distance: 7.4
click at [593, 69] on button "Unavailable" at bounding box center [587, 76] width 115 height 15
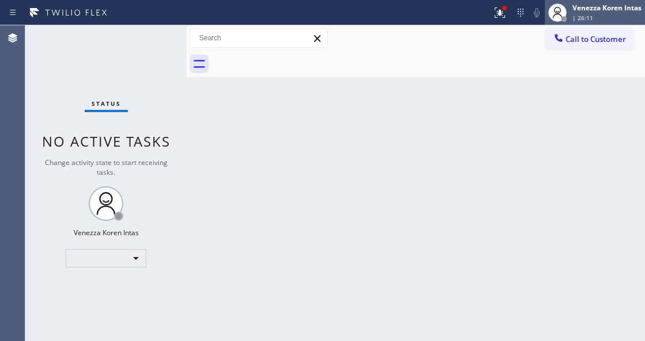
click at [592, 23] on div "Venezza Koren Intas | 26:11" at bounding box center [595, 12] width 100 height 25
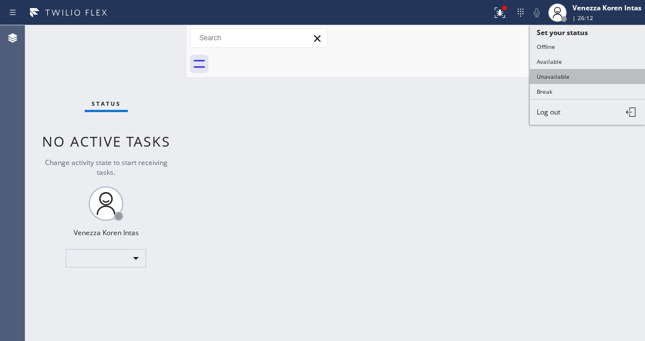
click at [574, 75] on button "Unavailable" at bounding box center [587, 76] width 115 height 15
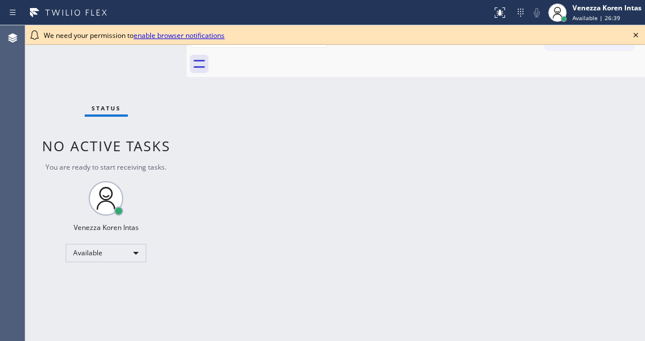
click at [181, 139] on div "Status No active tasks You are ready to start receiving tasks. Venezza Koren In…" at bounding box center [105, 183] width 161 height 316
click at [635, 33] on icon at bounding box center [636, 35] width 14 height 14
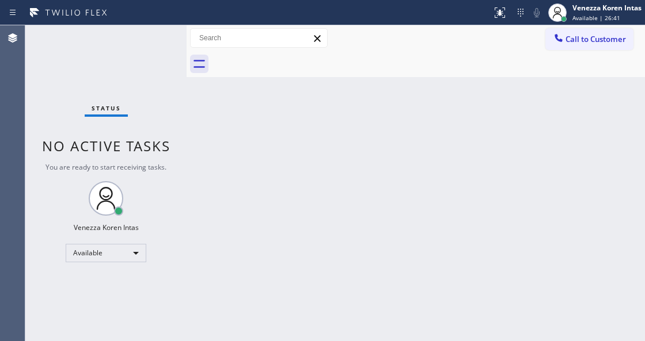
click at [168, 127] on div "Status No active tasks You are ready to start receiving tasks. Venezza Koren In…" at bounding box center [105, 183] width 161 height 316
click at [161, 117] on div "Status No active tasks You are ready to start receiving tasks. Venezza Koren In…" at bounding box center [105, 183] width 161 height 316
drag, startPoint x: 166, startPoint y: 126, endPoint x: 128, endPoint y: 45, distance: 89.4
click at [165, 124] on div "Status No active tasks You are ready to start receiving tasks. Venezza Koren In…" at bounding box center [105, 183] width 161 height 316
drag, startPoint x: 128, startPoint y: 39, endPoint x: 129, endPoint y: 29, distance: 9.9
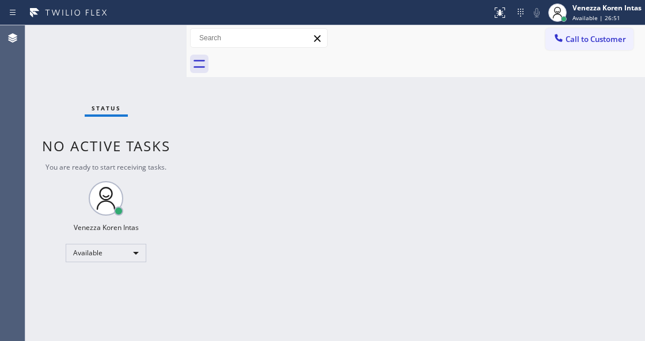
click at [128, 30] on div "Status No active tasks You are ready to start receiving tasks. Venezza Koren In…" at bounding box center [105, 183] width 161 height 316
click at [136, 26] on div "Status No active tasks You are ready to start receiving tasks. Venezza Koren In…" at bounding box center [105, 183] width 161 height 316
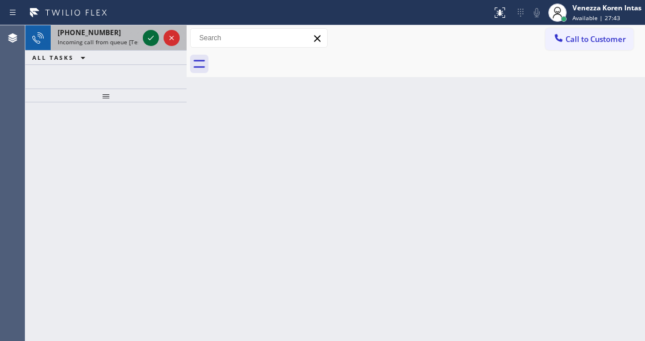
click at [149, 37] on icon at bounding box center [151, 38] width 14 height 14
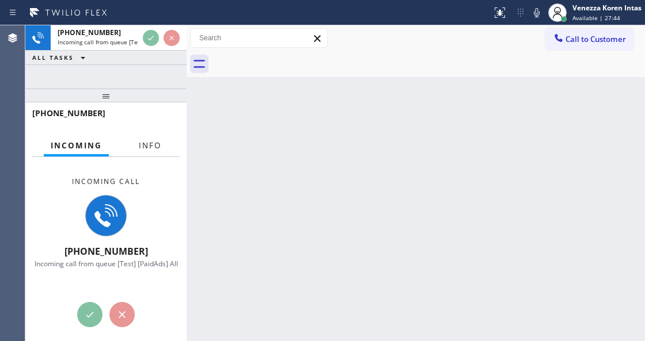
click at [158, 140] on span "Info" at bounding box center [150, 145] width 22 height 10
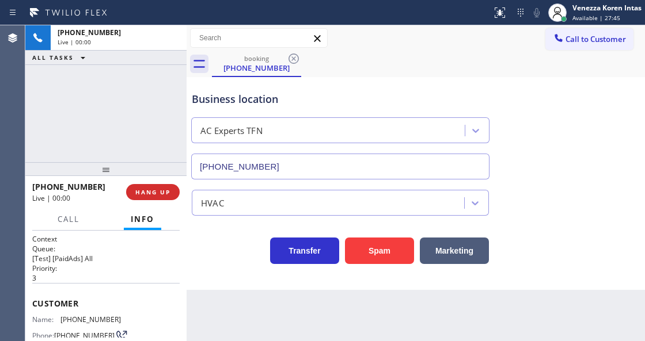
type input "(888) 493-2313"
drag, startPoint x: 116, startPoint y: 136, endPoint x: 116, endPoint y: 169, distance: 32.2
click at [116, 169] on div at bounding box center [105, 169] width 161 height 14
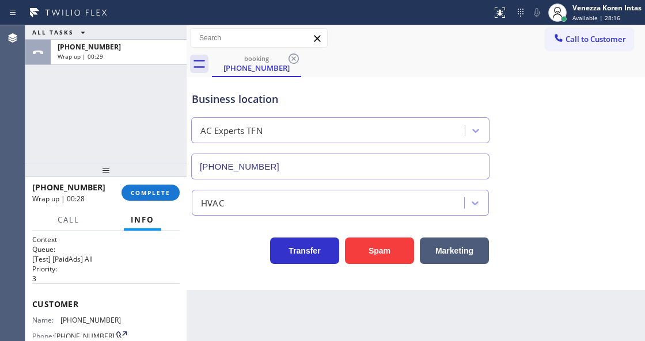
click at [148, 184] on div "+19457586754 Wrap up | 00:28 COMPLETE" at bounding box center [105, 193] width 147 height 30
click at [155, 188] on button "COMPLETE" at bounding box center [150, 193] width 58 height 16
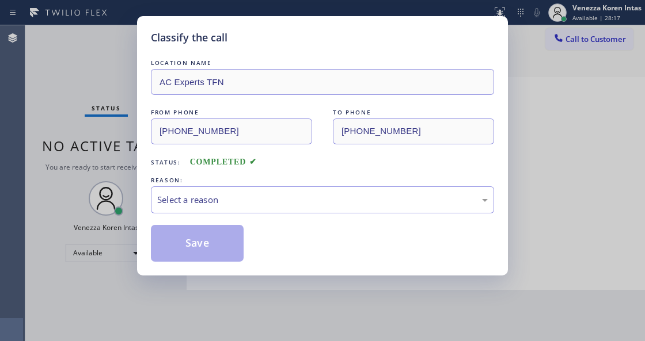
click at [238, 201] on div "Select a reason" at bounding box center [322, 199] width 330 height 13
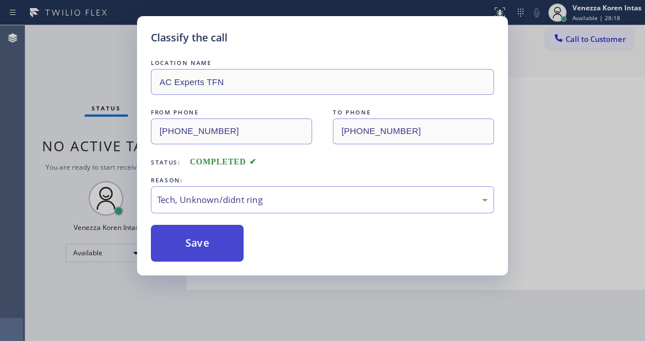
click at [199, 252] on button "Save" at bounding box center [197, 243] width 93 height 37
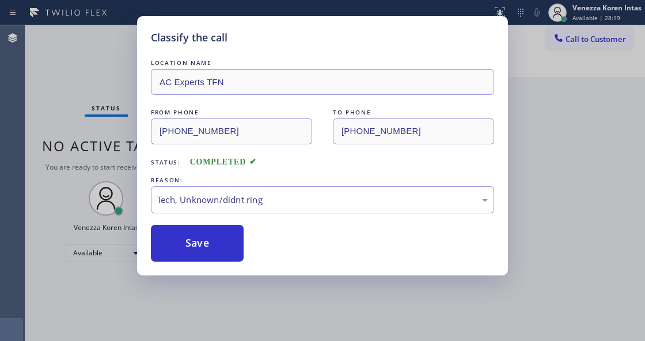
click at [262, 338] on div "Classify the call LOCATION NAME AC Experts TFN FROM PHONE (945) 758-6754 TO PHO…" at bounding box center [322, 170] width 645 height 341
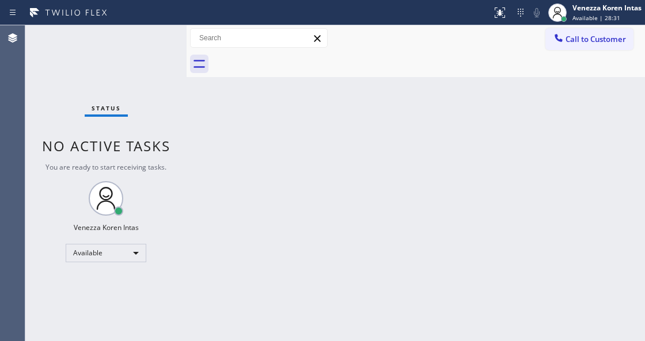
click at [123, 71] on div "Status No active tasks You are ready to start receiving tasks. Venezza Koren In…" at bounding box center [105, 183] width 161 height 316
click at [182, 338] on div "Status No active tasks You are ready to start receiving tasks. Venezza Koren In…" at bounding box center [105, 183] width 161 height 316
click at [146, 40] on div "Status No active tasks You are ready to start receiving tasks. Venezza Koren In…" at bounding box center [105, 183] width 161 height 316
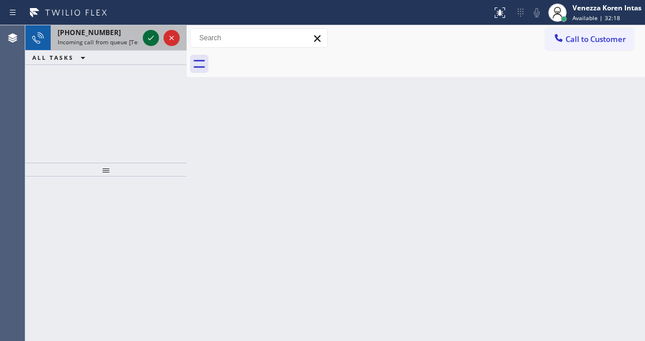
click at [147, 41] on icon at bounding box center [151, 38] width 14 height 14
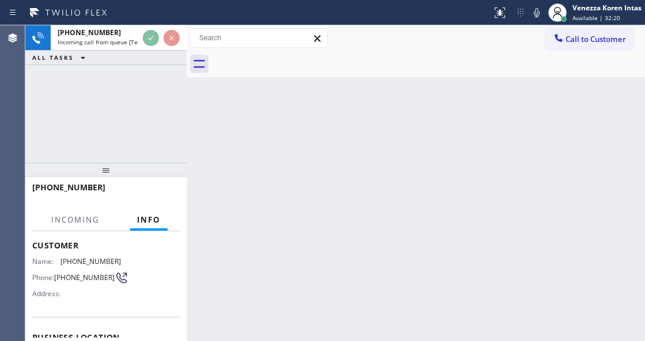
scroll to position [115, 0]
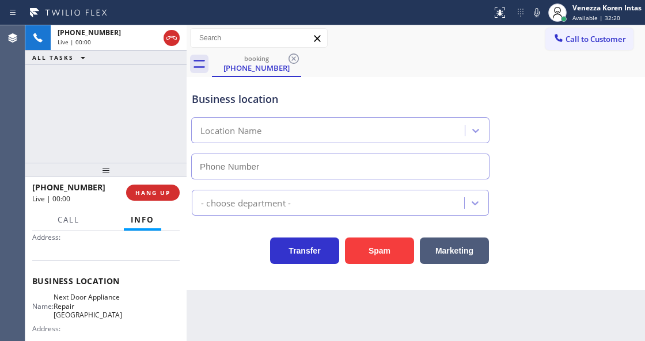
type input "(609) 710-8354"
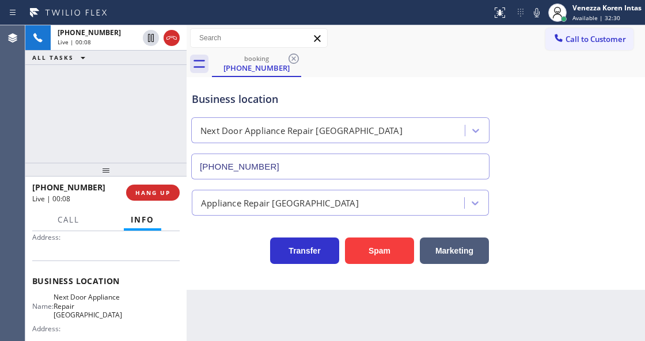
click at [124, 147] on div "+16095033570 Live | 00:08 ALL TASKS ALL TASKS ACTIVE TASKS TASKS IN WRAP UP" at bounding box center [105, 94] width 161 height 138
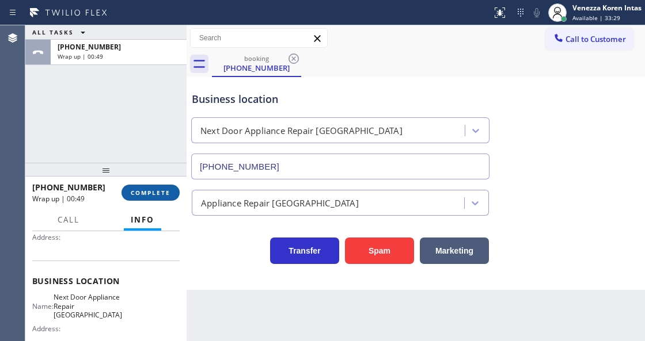
click at [157, 197] on button "COMPLETE" at bounding box center [150, 193] width 58 height 16
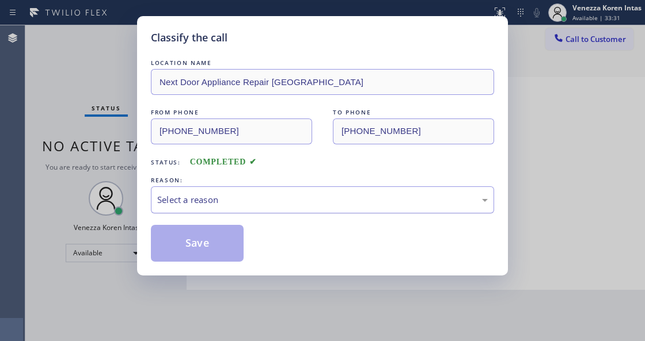
click at [254, 208] on div "Select a reason" at bounding box center [322, 199] width 343 height 27
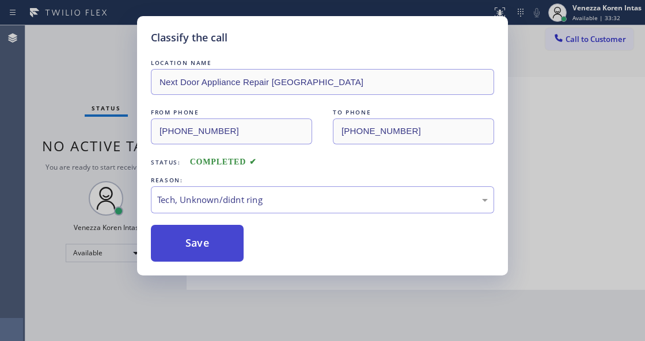
click at [214, 254] on button "Save" at bounding box center [197, 243] width 93 height 37
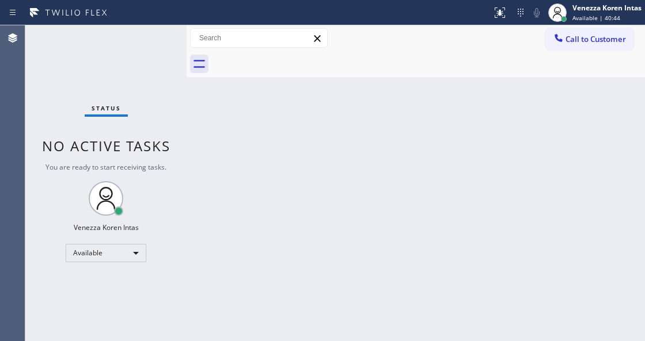
drag, startPoint x: 205, startPoint y: 149, endPoint x: 188, endPoint y: 127, distance: 28.3
click at [205, 149] on div "Back to Dashboard Change Sender ID Customers Technicians Select a contact Outbo…" at bounding box center [415, 183] width 458 height 316
click at [159, 99] on div "Status No active tasks You are ready to start receiving tasks. Venezza Koren In…" at bounding box center [105, 183] width 161 height 316
click at [135, 52] on div "Status No active tasks You are ready to start receiving tasks. Venezza Koren In…" at bounding box center [105, 183] width 161 height 316
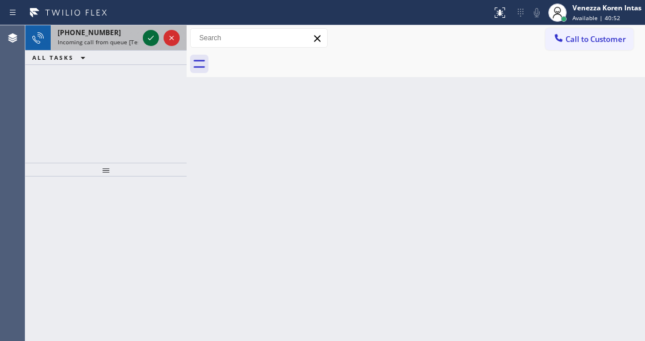
click at [150, 36] on icon at bounding box center [151, 38] width 14 height 14
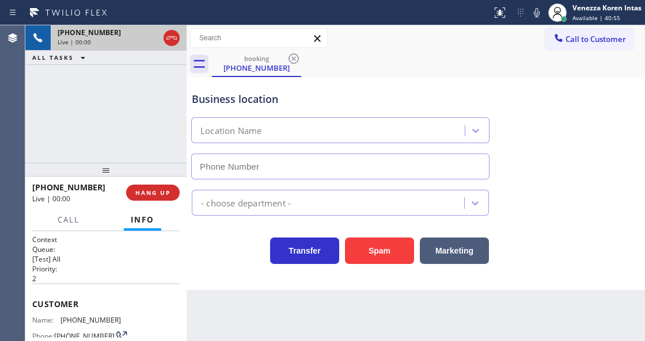
type input "(714) 942-5816"
click at [536, 9] on icon at bounding box center [537, 13] width 14 height 14
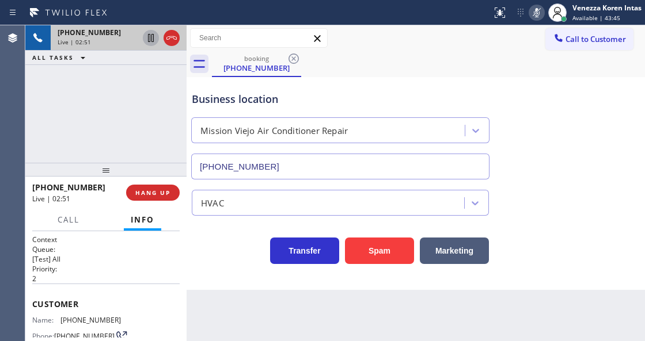
click at [144, 39] on icon at bounding box center [151, 38] width 14 height 14
drag, startPoint x: 536, startPoint y: 10, endPoint x: 529, endPoint y: 24, distance: 14.9
click at [536, 10] on icon at bounding box center [537, 13] width 14 height 14
click at [147, 40] on icon at bounding box center [151, 38] width 8 height 8
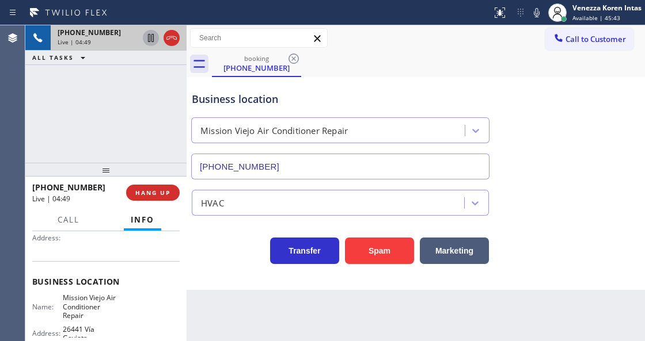
scroll to position [115, 0]
drag, startPoint x: 61, startPoint y: 295, endPoint x: 92, endPoint y: 320, distance: 40.1
click at [92, 320] on div "Name: Mission Viejo Air Conditioner Repair Address: 26441 Vía Gaviota Phone: (7…" at bounding box center [76, 326] width 89 height 67
copy span "Mission Viejo Air Conditioner Repair"
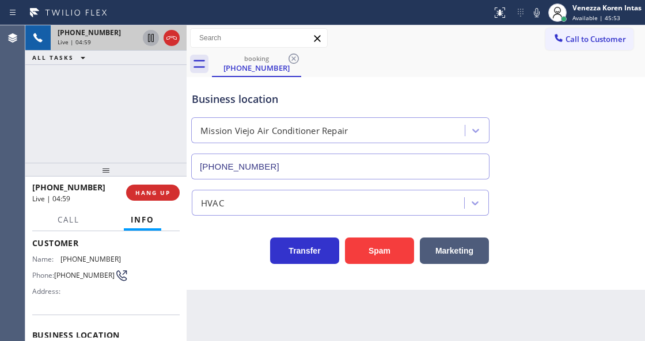
scroll to position [0, 0]
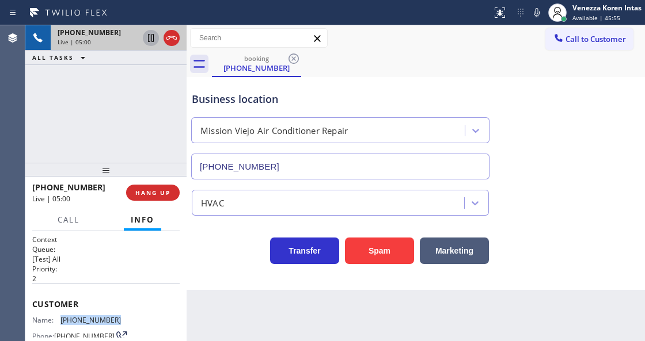
drag, startPoint x: 125, startPoint y: 317, endPoint x: 60, endPoint y: 314, distance: 64.5
click at [60, 316] on div "Name: (714) 608-0990 Phone: (714) 608-0990 Address:" at bounding box center [105, 338] width 147 height 45
copy div "(714) 608-0990"
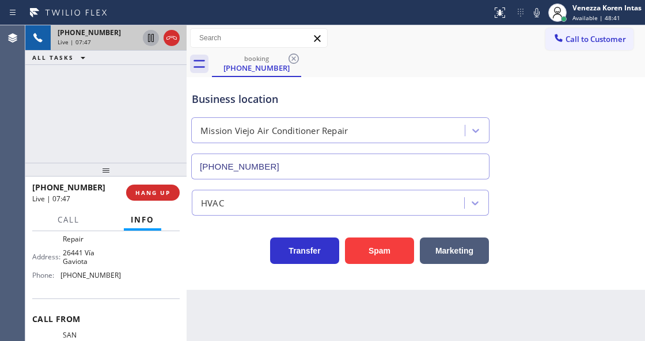
scroll to position [192, 0]
drag, startPoint x: 119, startPoint y: 279, endPoint x: 59, endPoint y: 282, distance: 60.0
click at [59, 282] on div "Name: Mission Viejo Air Conditioner Repair Address: 26441 Vía Gaviota Phone: (7…" at bounding box center [105, 249] width 147 height 67
copy div "(714) 942-5816"
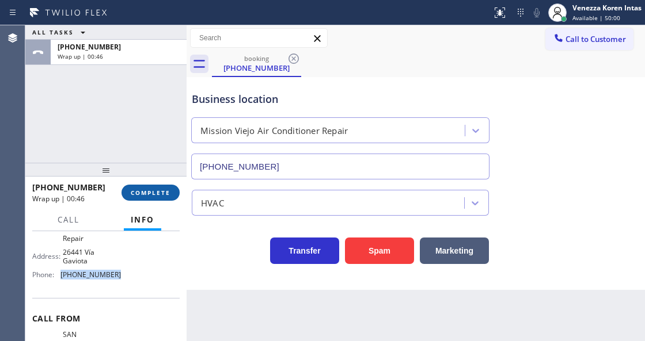
click at [161, 192] on span "COMPLETE" at bounding box center [151, 193] width 40 height 8
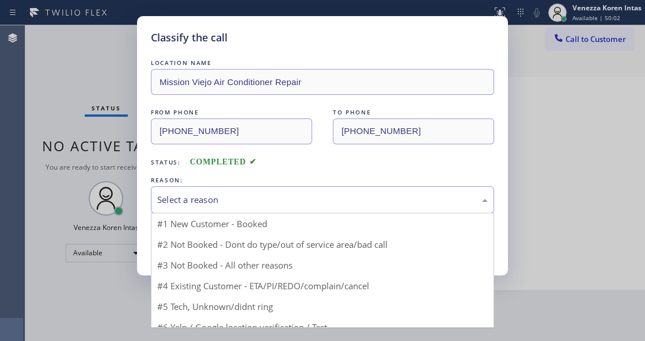
click at [245, 208] on div "Select a reason" at bounding box center [322, 199] width 343 height 27
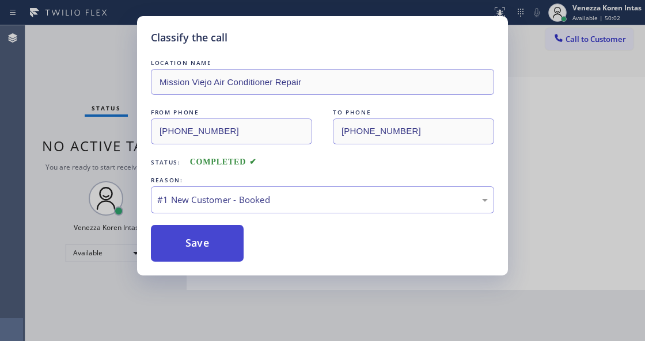
click at [242, 248] on button "Save" at bounding box center [197, 243] width 93 height 37
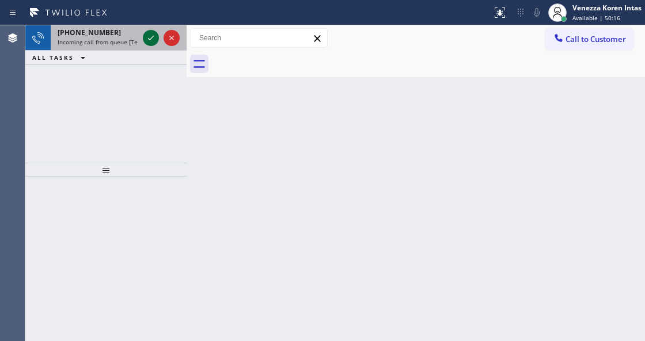
click at [150, 38] on icon at bounding box center [151, 38] width 14 height 14
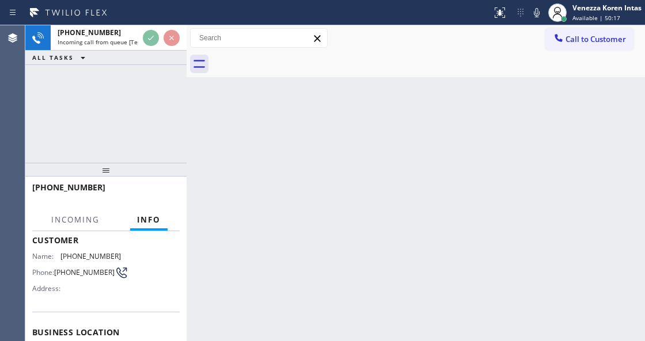
scroll to position [153, 0]
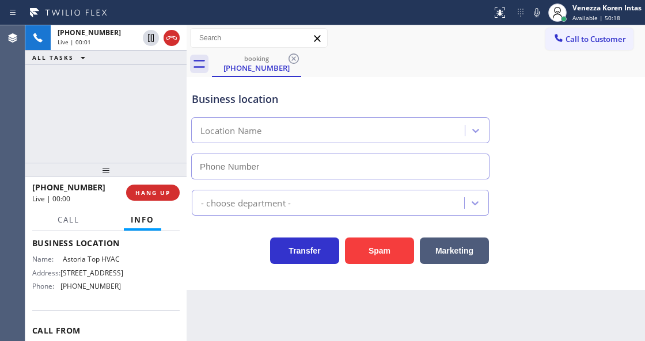
type input "(347) 836-6461"
click at [534, 18] on icon at bounding box center [537, 13] width 14 height 14
click at [541, 12] on icon at bounding box center [537, 13] width 14 height 14
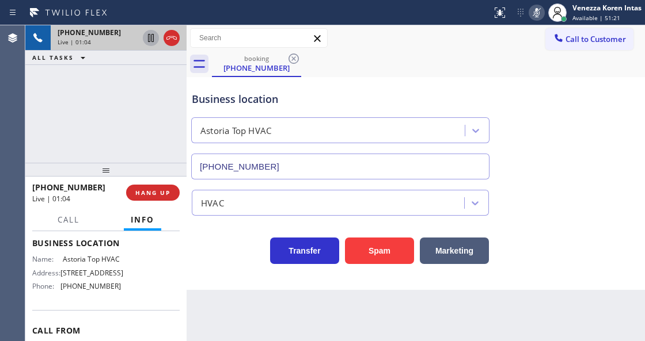
click at [149, 39] on icon at bounding box center [151, 38] width 6 height 8
click at [536, 16] on icon at bounding box center [537, 12] width 6 height 9
click at [150, 38] on icon at bounding box center [151, 38] width 14 height 14
drag, startPoint x: 62, startPoint y: 255, endPoint x: 94, endPoint y: 266, distance: 34.0
click at [94, 264] on span "Astoria Top HVAC" at bounding box center [92, 259] width 58 height 9
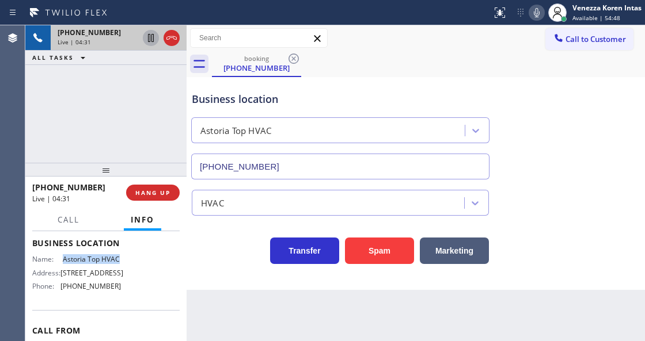
copy span "Astoria Top HVAC"
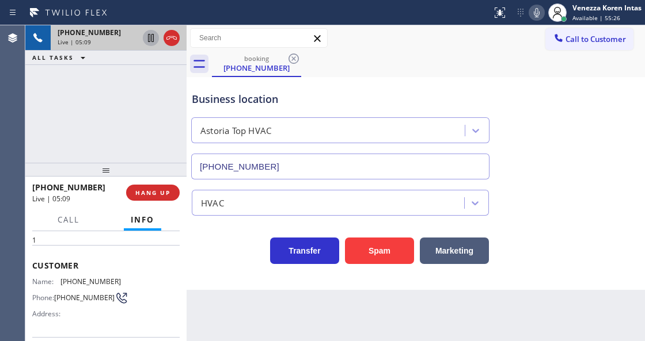
scroll to position [38, 0]
drag, startPoint x: 112, startPoint y: 280, endPoint x: 62, endPoint y: 275, distance: 50.9
click at [62, 278] on div "Name: (646) 420-6752 Phone: (646) 420-6752 Address:" at bounding box center [105, 300] width 147 height 45
copy span "(646) 420-6752"
click at [535, 12] on icon at bounding box center [537, 13] width 14 height 14
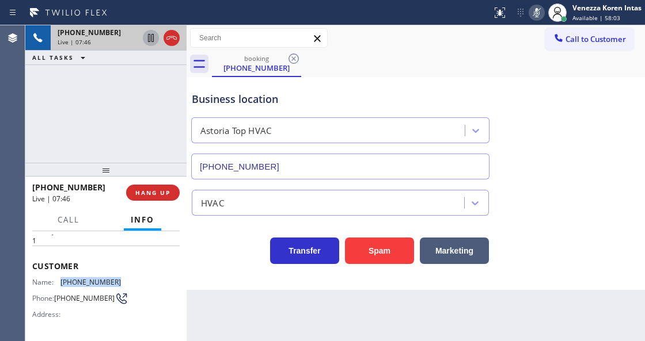
click at [535, 12] on icon at bounding box center [537, 13] width 14 height 14
click at [530, 17] on icon at bounding box center [537, 13] width 14 height 14
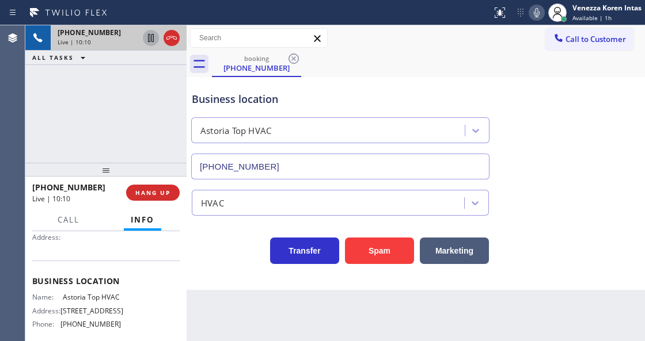
scroll to position [153, 0]
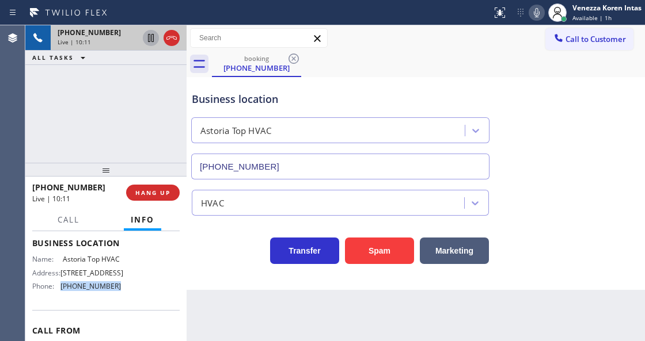
drag, startPoint x: 116, startPoint y: 306, endPoint x: 58, endPoint y: 306, distance: 58.7
click at [58, 291] on div "Phone: (347) 836-6461" at bounding box center [76, 286] width 89 height 9
copy div "(347) 836-6461"
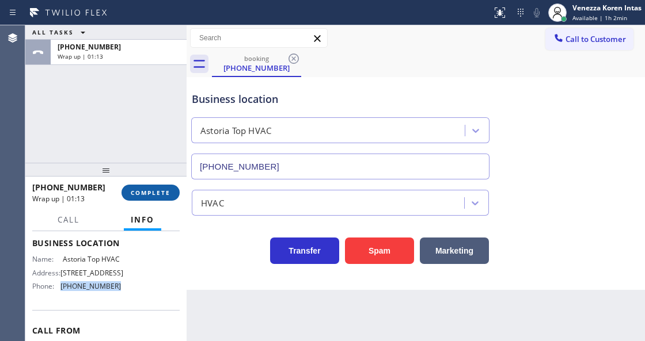
click at [158, 190] on span "COMPLETE" at bounding box center [151, 193] width 40 height 8
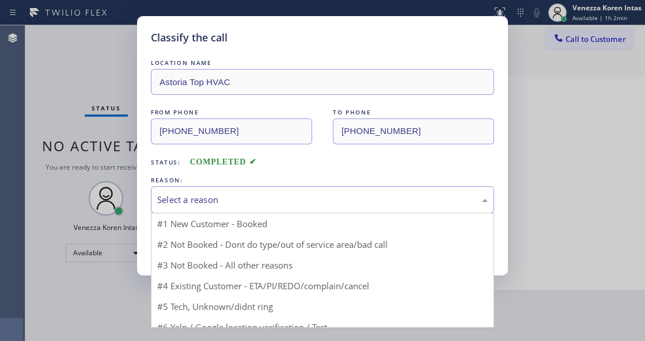
click at [260, 196] on div "Select a reason" at bounding box center [322, 199] width 330 height 13
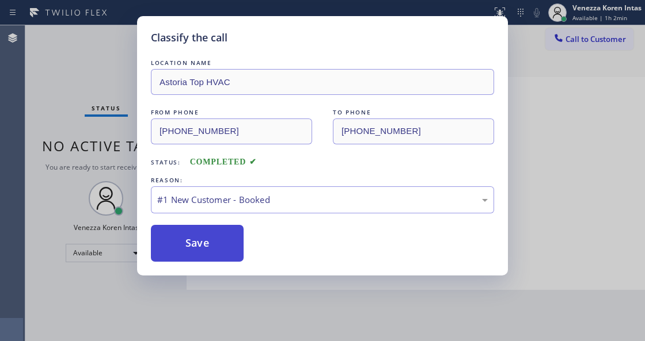
click at [231, 245] on button "Save" at bounding box center [197, 243] width 93 height 37
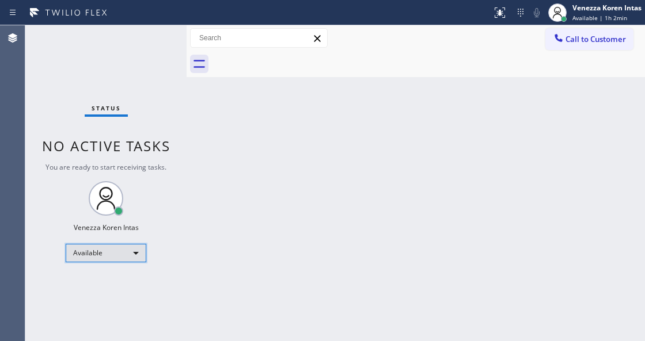
click at [100, 253] on div "Available" at bounding box center [106, 253] width 81 height 18
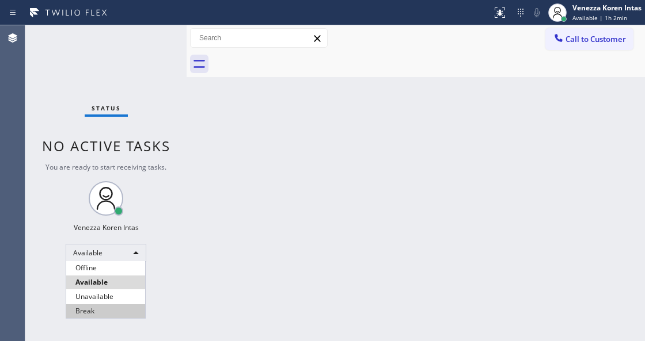
click at [100, 312] on li "Break" at bounding box center [105, 312] width 79 height 14
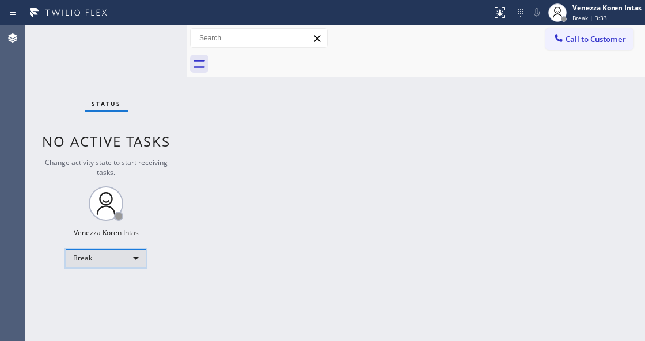
click at [125, 257] on div "Break" at bounding box center [106, 258] width 81 height 18
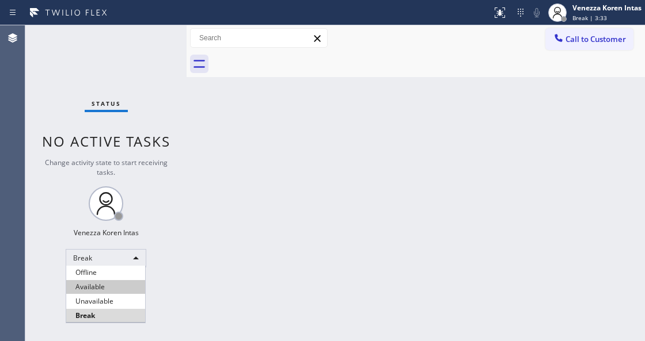
click at [122, 286] on li "Available" at bounding box center [105, 287] width 79 height 14
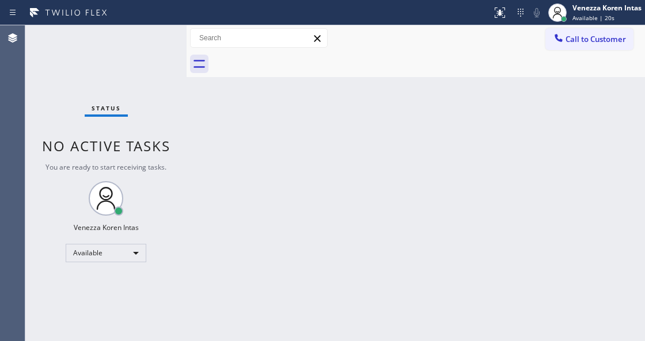
click at [147, 124] on div "Status No active tasks You are ready to start receiving tasks. Venezza Koren In…" at bounding box center [105, 183] width 161 height 316
click at [138, 56] on div "Status No active tasks You are ready to start receiving tasks. Venezza Koren In…" at bounding box center [105, 183] width 161 height 316
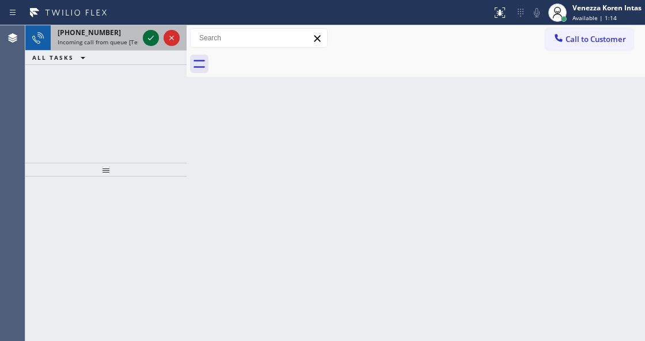
click at [150, 39] on icon at bounding box center [151, 38] width 6 height 5
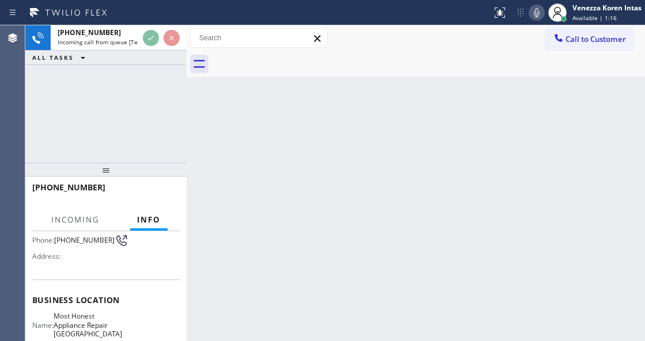
scroll to position [153, 0]
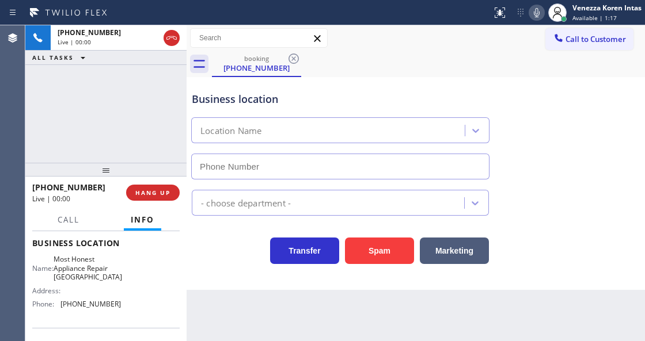
type input "(818) 797-7131"
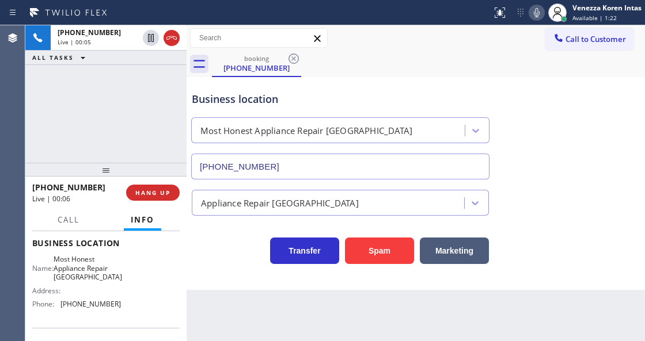
click at [535, 13] on icon at bounding box center [537, 13] width 14 height 14
click at [534, 13] on icon at bounding box center [537, 13] width 14 height 14
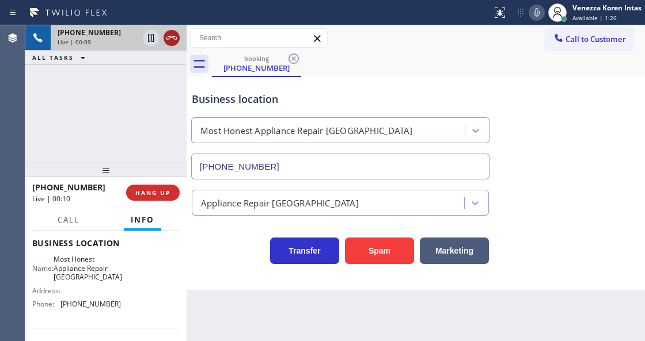
click at [171, 37] on icon at bounding box center [171, 37] width 10 height 3
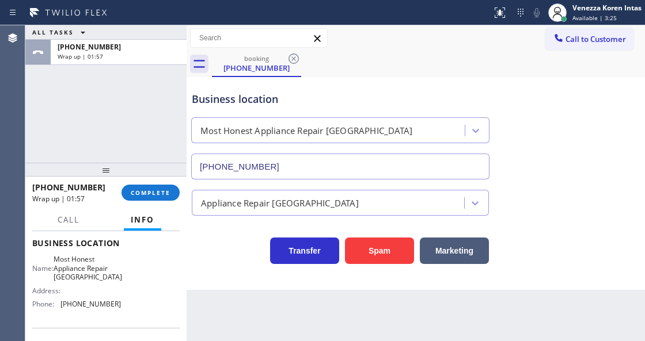
click at [159, 182] on div "+17472092095 Wrap up | 01:57 COMPLETE" at bounding box center [105, 193] width 147 height 30
click at [158, 185] on button "COMPLETE" at bounding box center [150, 193] width 58 height 16
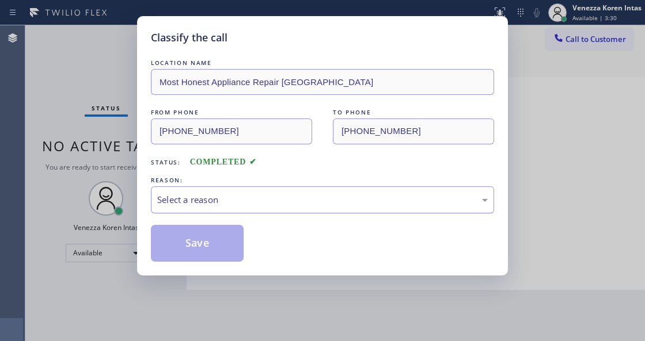
click at [267, 206] on div "Select a reason" at bounding box center [322, 199] width 330 height 13
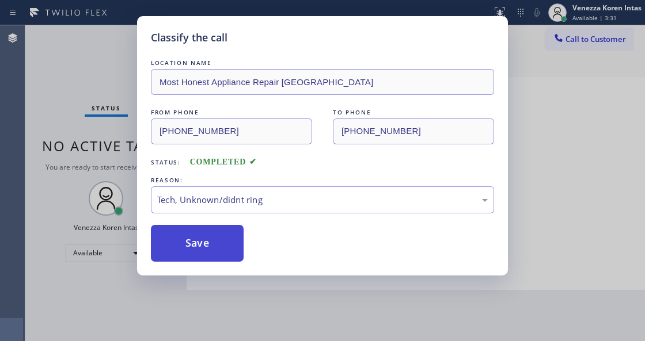
click at [225, 258] on button "Save" at bounding box center [197, 243] width 93 height 37
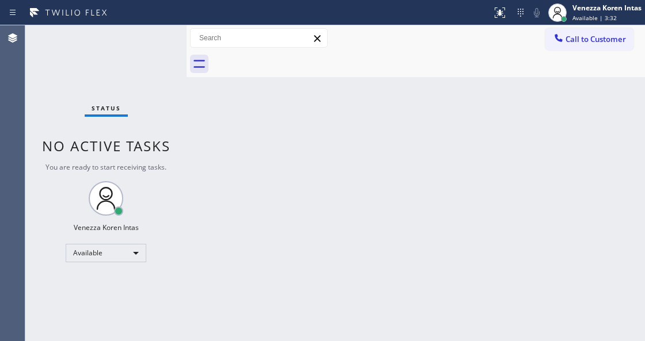
click at [161, 37] on div "Status No active tasks You are ready to start receiving tasks. Venezza Koren In…" at bounding box center [105, 183] width 161 height 316
drag, startPoint x: 157, startPoint y: 38, endPoint x: 155, endPoint y: 44, distance: 6.0
click at [157, 38] on div "Status No active tasks You are ready to start receiving tasks. Venezza Koren In…" at bounding box center [105, 183] width 161 height 316
click at [144, 45] on div "Status No active tasks You are ready to start receiving tasks. Venezza Koren In…" at bounding box center [105, 183] width 161 height 316
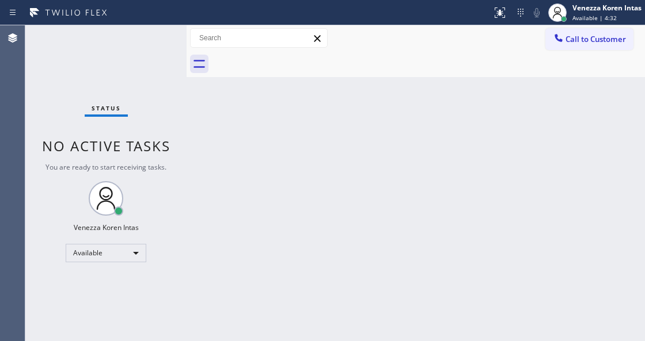
click at [145, 44] on div "Status No active tasks You are ready to start receiving tasks. Venezza Koren In…" at bounding box center [105, 183] width 161 height 316
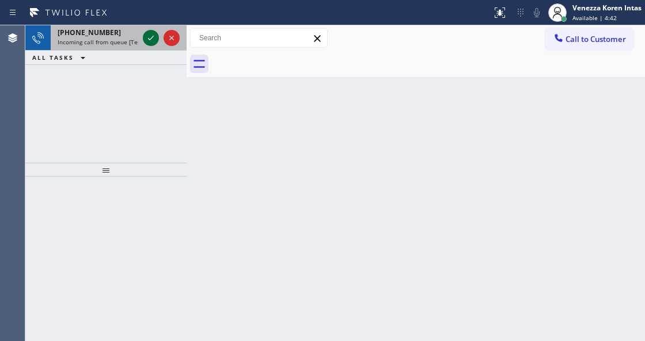
click at [146, 37] on icon at bounding box center [151, 38] width 14 height 14
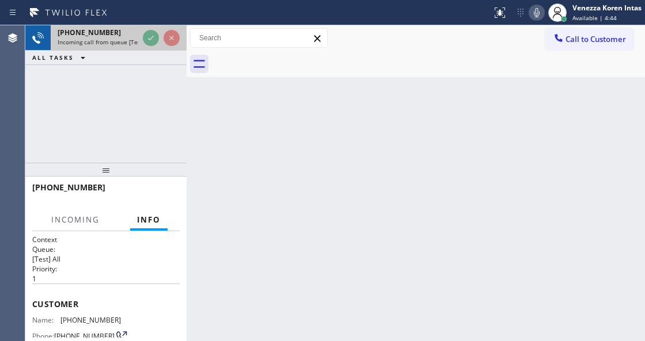
click at [148, 36] on icon at bounding box center [151, 38] width 14 height 14
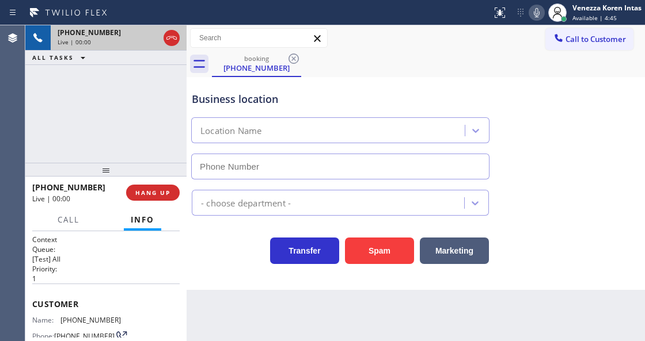
type input "(347) 284-6179"
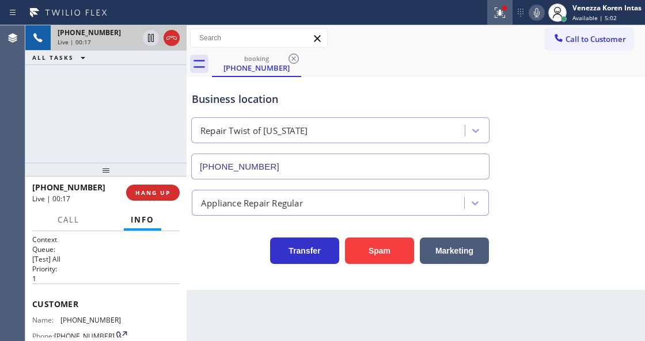
click at [499, 20] on button at bounding box center [499, 12] width 25 height 25
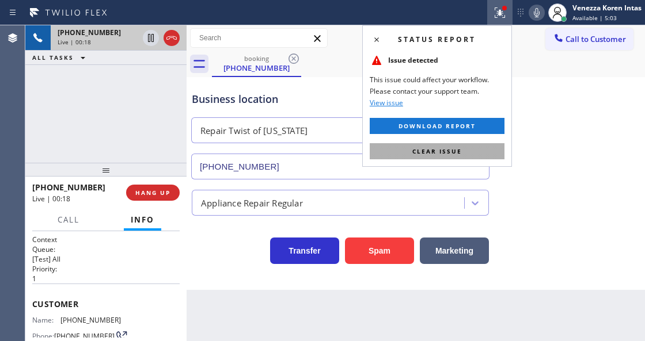
click at [495, 148] on button "Clear issue" at bounding box center [437, 151] width 135 height 16
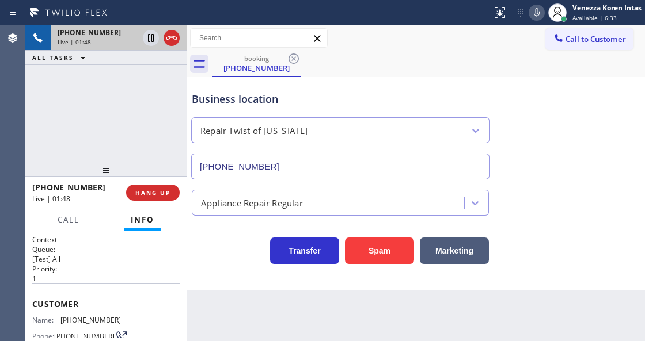
click at [400, 23] on div "Status report No issues detected If you experience an issue, please download th…" at bounding box center [322, 12] width 645 height 25
drag, startPoint x: 405, startPoint y: 316, endPoint x: 399, endPoint y: 326, distance: 11.1
click at [405, 316] on div "Back to Dashboard Change Sender ID Customers Technicians Select a contact Outbo…" at bounding box center [415, 183] width 458 height 316
drag, startPoint x: 117, startPoint y: 315, endPoint x: 58, endPoint y: 317, distance: 59.3
click at [58, 317] on div "Name: (561) 542-3272 Phone: (561) 542-3272 Address:" at bounding box center [105, 338] width 147 height 45
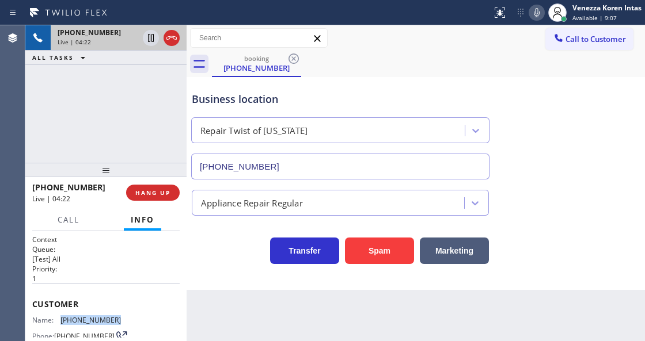
copy div "(561) 542-3272"
click at [534, 12] on icon at bounding box center [537, 12] width 6 height 9
click at [148, 39] on icon at bounding box center [151, 38] width 6 height 8
drag, startPoint x: 204, startPoint y: 256, endPoint x: 234, endPoint y: 237, distance: 35.8
click at [204, 256] on div "Transfer Spam Marketing" at bounding box center [340, 248] width 302 height 32
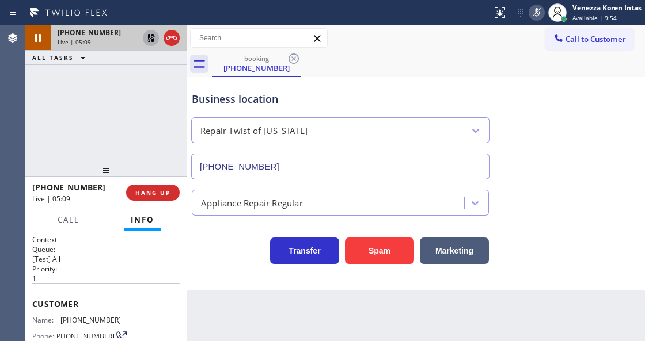
click at [538, 16] on icon at bounding box center [537, 13] width 14 height 14
click at [152, 40] on icon at bounding box center [151, 38] width 8 height 8
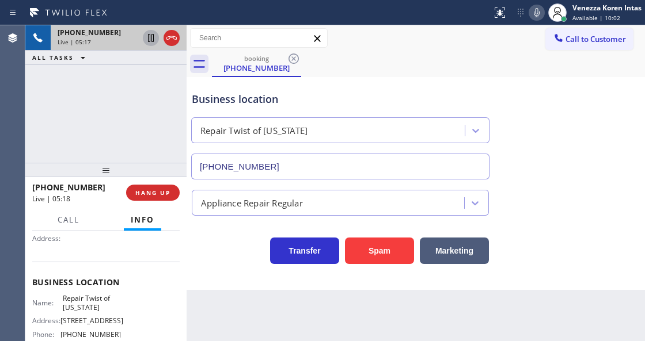
scroll to position [153, 0]
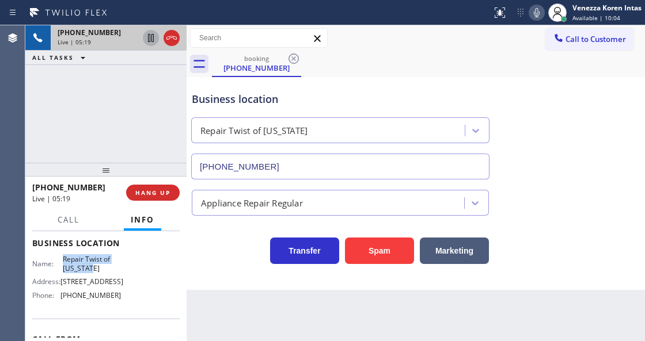
drag, startPoint x: 63, startPoint y: 256, endPoint x: 106, endPoint y: 268, distance: 44.8
click at [106, 268] on span "Repair Twist of New York" at bounding box center [92, 264] width 58 height 18
copy span "Repair Twist of New York"
click at [533, 9] on icon at bounding box center [537, 13] width 14 height 14
click at [236, 270] on div "Business location Repair Twist of New York (347) 284-6179 Appliance Repair Regu…" at bounding box center [415, 183] width 458 height 213
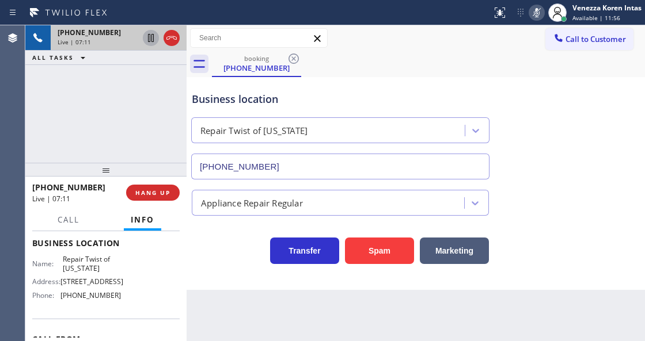
click at [531, 20] on div "Status report No issues detected If you experience an issue, please download th…" at bounding box center [566, 12] width 158 height 25
click at [534, 14] on icon at bounding box center [537, 13] width 14 height 14
click at [538, 125] on div "Business location Repair Twist of New York (347) 284-6179" at bounding box center [415, 127] width 452 height 104
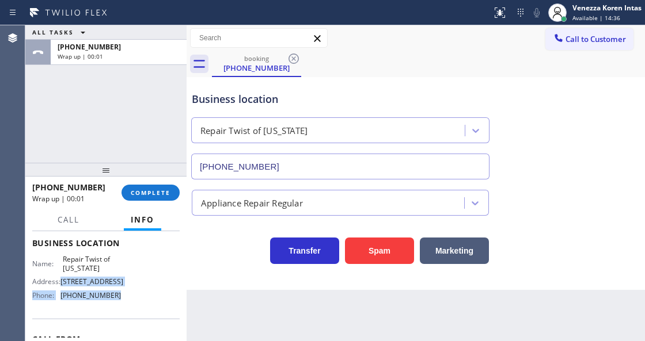
drag, startPoint x: 116, startPoint y: 276, endPoint x: 60, endPoint y: 283, distance: 56.8
click at [60, 283] on div "Name: Repair Twist of New York Address: 895 Grand St Brooklyn, NY 11211, USA Ph…" at bounding box center [105, 280] width 147 height 50
click at [83, 300] on span "(347) 284-6179" at bounding box center [90, 295] width 60 height 9
drag, startPoint x: 113, startPoint y: 315, endPoint x: 62, endPoint y: 319, distance: 50.8
click at [62, 305] on div "Name: Repair Twist of New York Address: 895 Grand St Brooklyn, NY 11211, USA Ph…" at bounding box center [76, 280] width 89 height 50
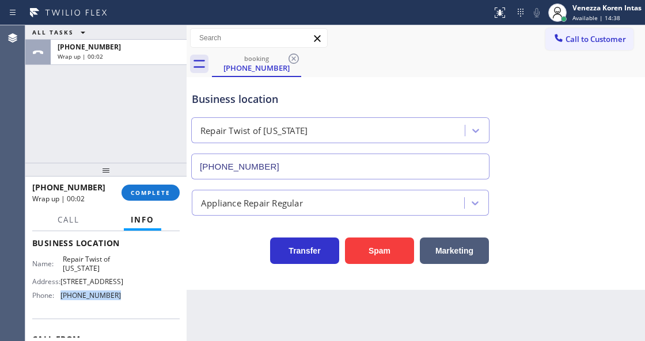
copy span "(347) 284-6179"
click at [161, 176] on div at bounding box center [105, 170] width 161 height 14
click at [159, 185] on button "COMPLETE" at bounding box center [150, 193] width 58 height 16
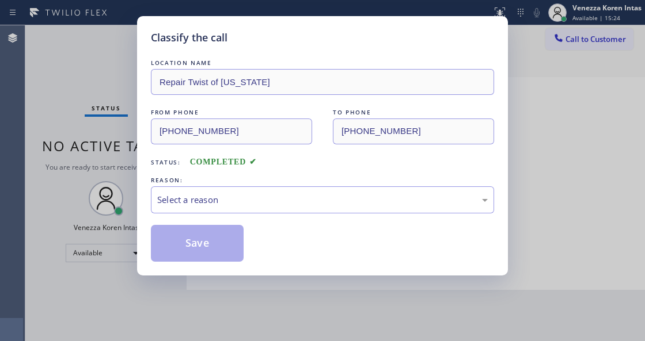
click at [229, 200] on div "Select a reason" at bounding box center [322, 199] width 330 height 13
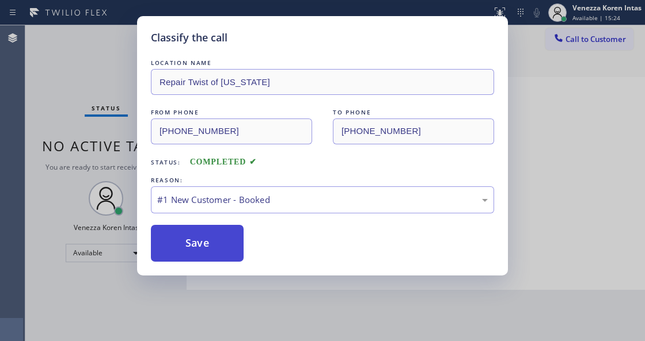
click at [220, 249] on button "Save" at bounding box center [197, 243] width 93 height 37
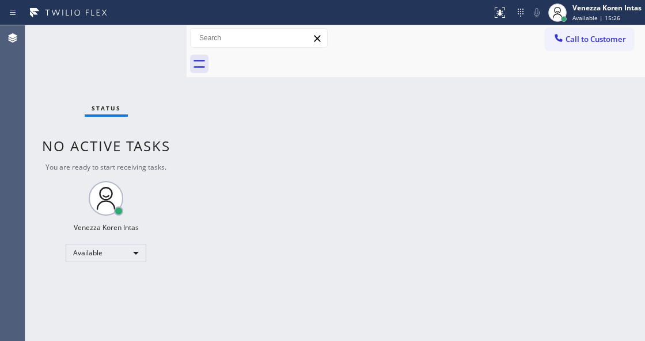
click at [297, 154] on div "Back to Dashboard Change Sender ID Customers Technicians Select a contact Outbo…" at bounding box center [415, 183] width 458 height 316
click at [120, 52] on div "Status No active tasks You are ready to start receiving tasks. Venezza Koren In…" at bounding box center [105, 183] width 161 height 316
drag, startPoint x: 160, startPoint y: 52, endPoint x: 406, endPoint y: 14, distance: 248.6
click at [160, 52] on div "Status No active tasks You are ready to start receiving tasks. Venezza Koren In…" at bounding box center [105, 183] width 161 height 316
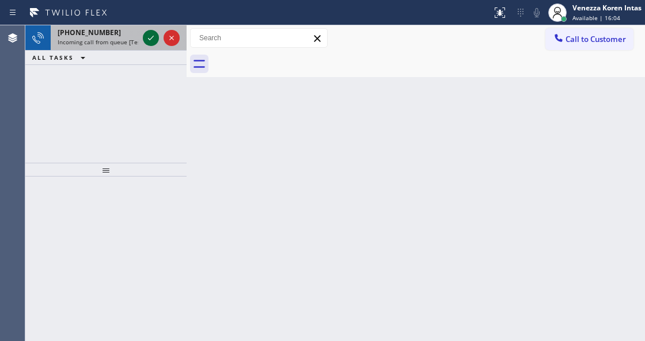
click at [149, 33] on icon at bounding box center [151, 38] width 14 height 14
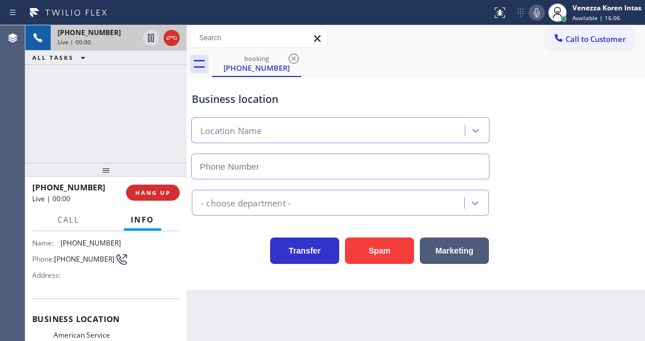
scroll to position [115, 0]
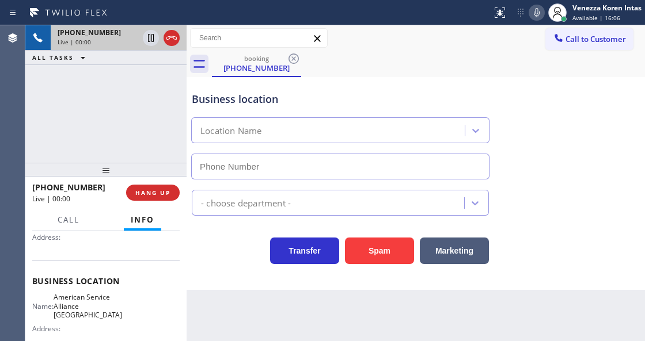
type input "(954) 835-4535"
click at [534, 10] on icon at bounding box center [537, 13] width 14 height 14
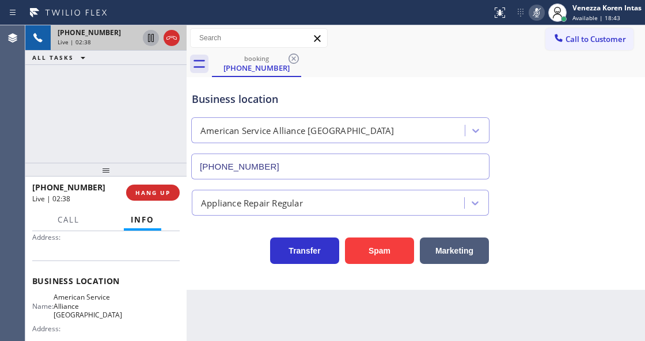
click at [153, 40] on icon at bounding box center [151, 38] width 6 height 8
click at [538, 9] on icon at bounding box center [537, 13] width 14 height 14
click at [153, 35] on icon at bounding box center [151, 38] width 8 height 8
click at [406, 322] on div "Back to Dashboard Change Sender ID Customers Technicians Select a contact Outbo…" at bounding box center [415, 183] width 458 height 316
click at [407, 300] on div "Back to Dashboard Change Sender ID Customers Technicians Select a contact Outbo…" at bounding box center [415, 183] width 458 height 316
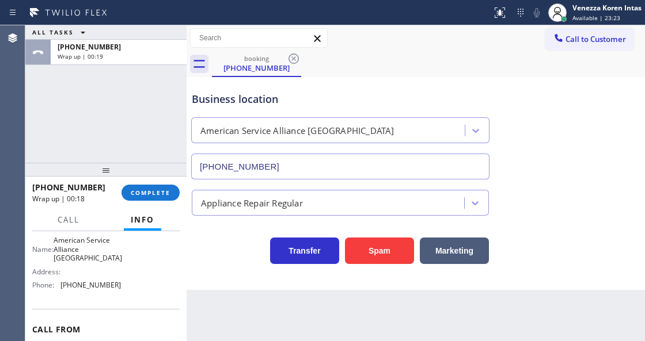
scroll to position [153, 0]
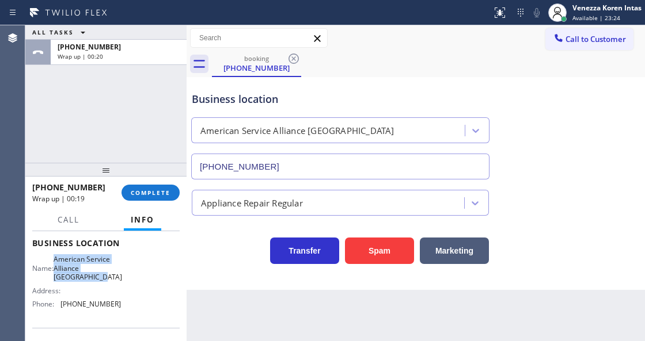
drag, startPoint x: 58, startPoint y: 258, endPoint x: 89, endPoint y: 277, distance: 36.4
click at [89, 277] on div "Name: American Service Alliance Coral Springs" at bounding box center [76, 268] width 89 height 26
copy span "American Service Alliance Coral Springs"
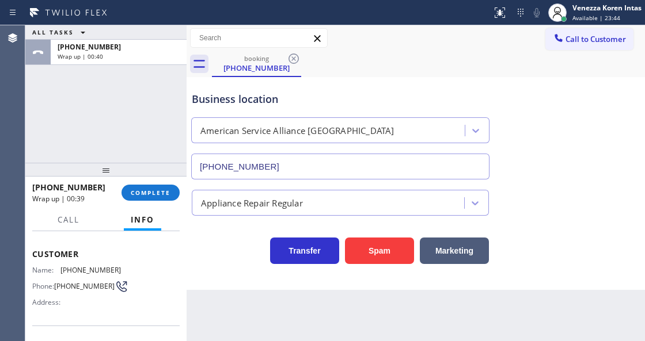
scroll to position [0, 0]
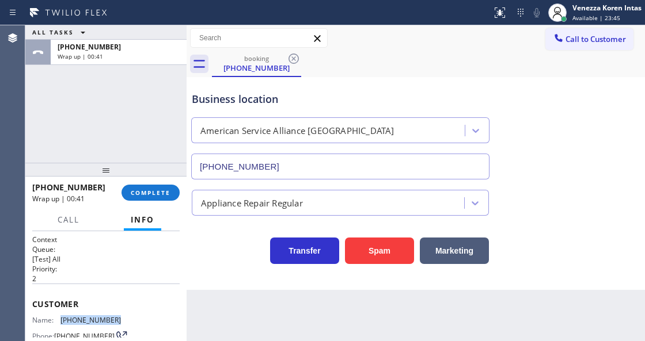
drag, startPoint x: 84, startPoint y: 319, endPoint x: 60, endPoint y: 319, distance: 24.2
click at [60, 319] on div "Name: (954) 275-6365" at bounding box center [76, 320] width 89 height 9
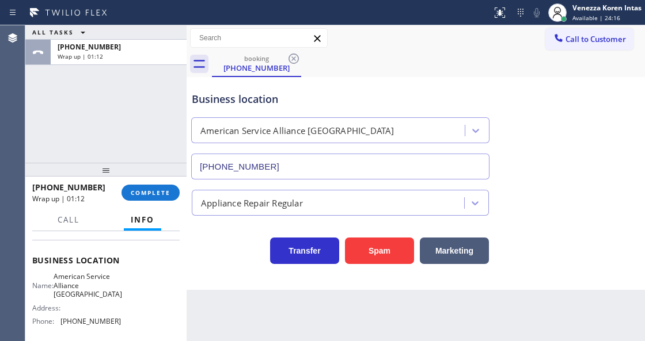
scroll to position [153, 0]
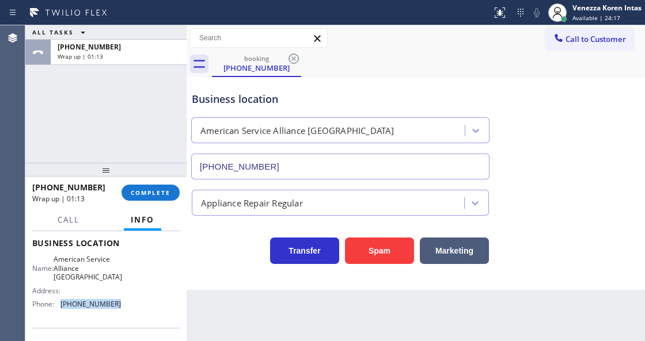
drag, startPoint x: 108, startPoint y: 305, endPoint x: 60, endPoint y: 306, distance: 48.4
click at [60, 306] on div "Name: American Service Alliance Coral Springs Address: Phone: (954) 835-4535" at bounding box center [105, 284] width 147 height 58
click at [163, 200] on button "COMPLETE" at bounding box center [150, 193] width 58 height 16
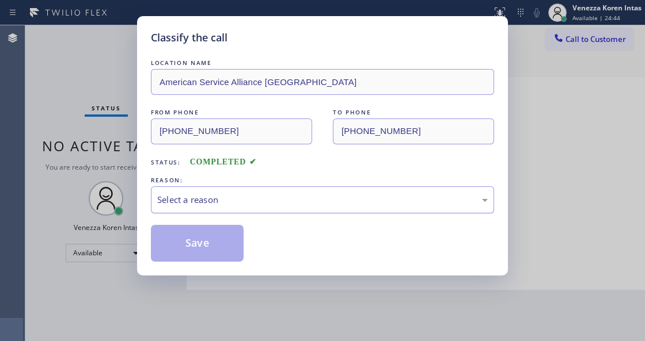
click at [226, 203] on div "Select a reason" at bounding box center [322, 199] width 330 height 13
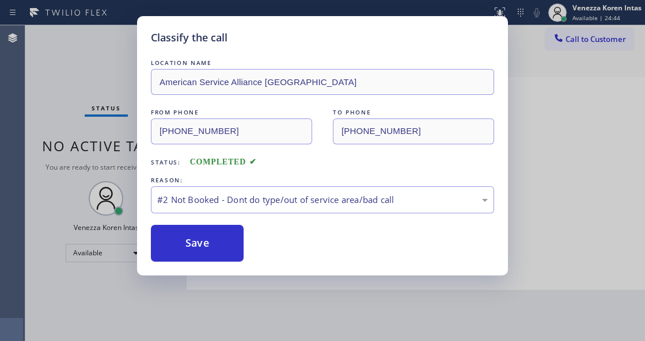
click at [216, 242] on button "Save" at bounding box center [197, 243] width 93 height 37
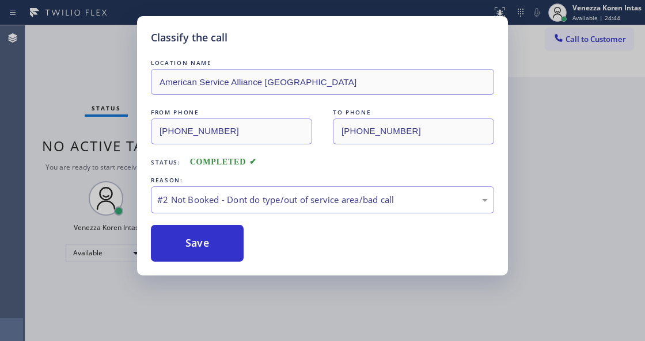
click at [216, 242] on button "Save" at bounding box center [197, 243] width 93 height 37
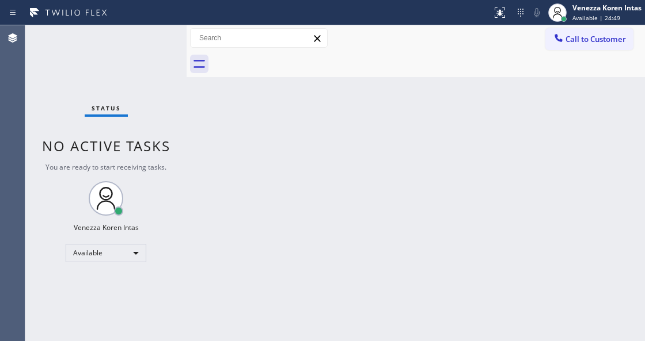
click at [160, 40] on div "Status No active tasks You are ready to start receiving tasks. Venezza Koren In…" at bounding box center [105, 183] width 161 height 316
click at [151, 31] on div "Status No active tasks You are ready to start receiving tasks. Venezza Koren In…" at bounding box center [105, 183] width 161 height 316
click at [156, 52] on div "Status No active tasks You are ready to start receiving tasks. Venezza Koren In…" at bounding box center [105, 183] width 161 height 316
click at [152, 37] on div "Status No active tasks You are ready to start receiving tasks. Venezza Koren In…" at bounding box center [105, 183] width 161 height 316
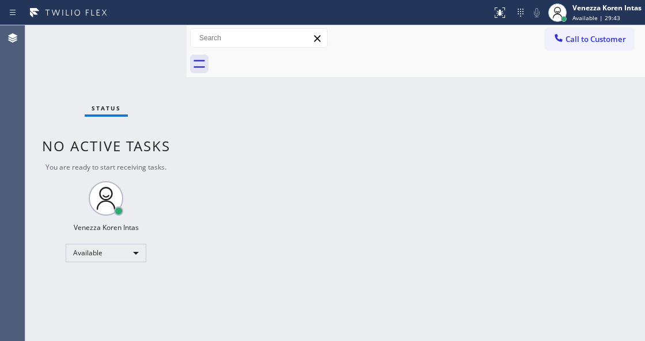
click at [137, 48] on div "Status No active tasks You are ready to start receiving tasks. Venezza Koren In…" at bounding box center [105, 183] width 161 height 316
click at [138, 45] on div "Status No active tasks You are ready to start receiving tasks. Venezza Koren In…" at bounding box center [105, 183] width 161 height 316
drag, startPoint x: 26, startPoint y: 61, endPoint x: 13, endPoint y: 64, distance: 13.7
click at [21, 63] on div "Agent Desktop Classify the call LOCATION NAME AC Experts TFN FROM PHONE (945) 7…" at bounding box center [322, 183] width 645 height 316
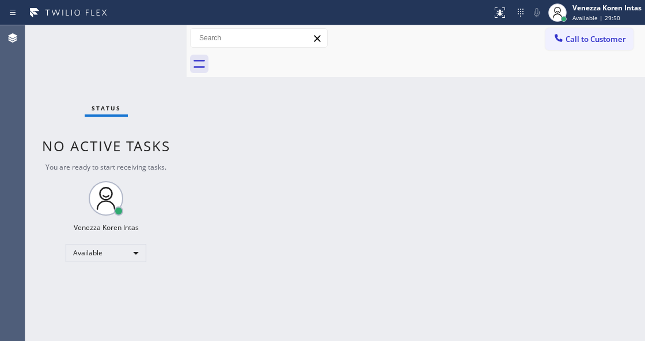
click at [155, 43] on div "Status No active tasks You are ready to start receiving tasks. Venezza Koren In…" at bounding box center [105, 183] width 161 height 316
click at [142, 51] on div "Status No active tasks You are ready to start receiving tasks. Venezza Koren In…" at bounding box center [105, 183] width 161 height 316
click at [192, 201] on div "Back to Dashboard Change Sender ID Customers Technicians Select a contact Outbo…" at bounding box center [415, 183] width 458 height 316
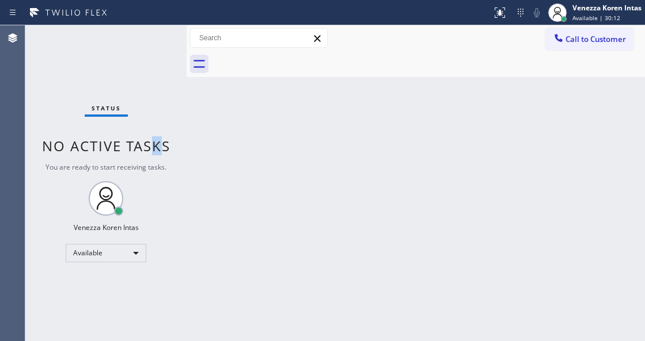
drag, startPoint x: 158, startPoint y: 138, endPoint x: 21, endPoint y: 71, distance: 152.2
click at [151, 134] on div "Status No active tasks You are ready to start receiving tasks. Venezza Koren In…" at bounding box center [105, 183] width 161 height 316
click at [138, 53] on div "Status No active tasks You are ready to start receiving tasks. Venezza Koren In…" at bounding box center [105, 183] width 161 height 316
click at [161, 53] on div "Status No active tasks You are ready to start receiving tasks. Venezza Koren In…" at bounding box center [105, 183] width 161 height 316
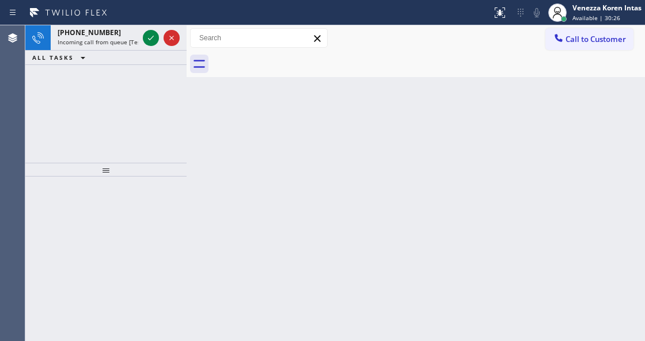
click at [299, 113] on div "Back to Dashboard Change Sender ID Customers Technicians Select a contact Outbo…" at bounding box center [415, 183] width 458 height 316
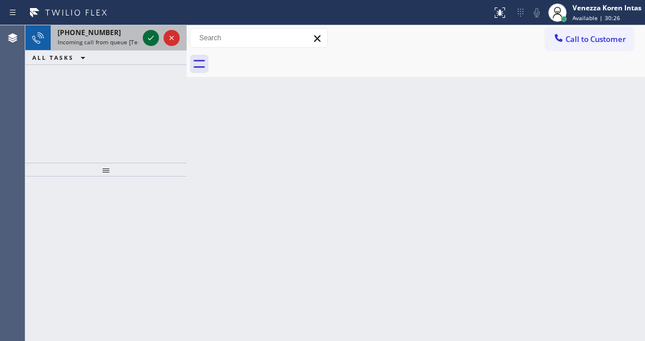
click at [153, 35] on icon at bounding box center [151, 38] width 14 height 14
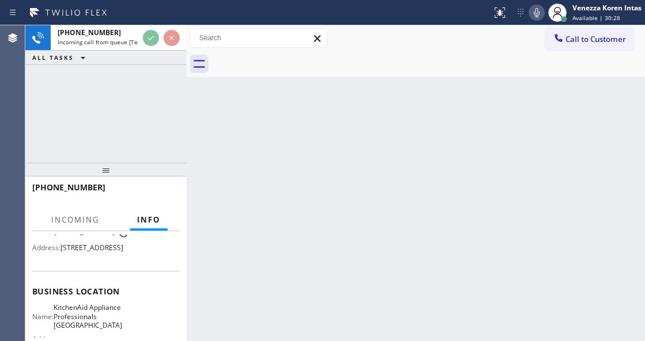
scroll to position [115, 0]
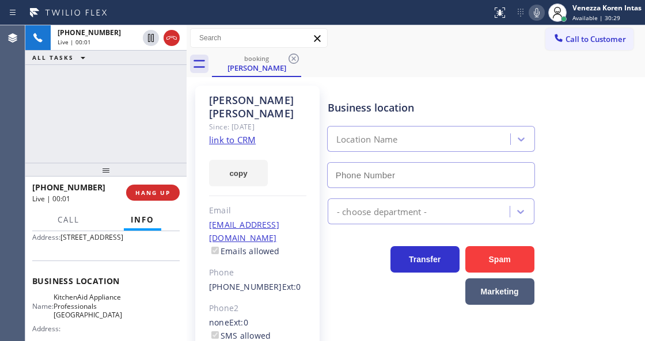
type input "(917) 935-4352"
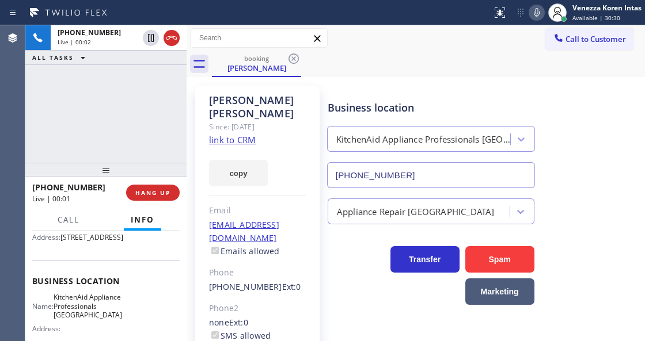
click at [244, 134] on link "link to CRM" at bounding box center [232, 140] width 47 height 12
click at [390, 16] on div at bounding box center [246, 12] width 482 height 18
click at [530, 17] on icon at bounding box center [537, 13] width 14 height 14
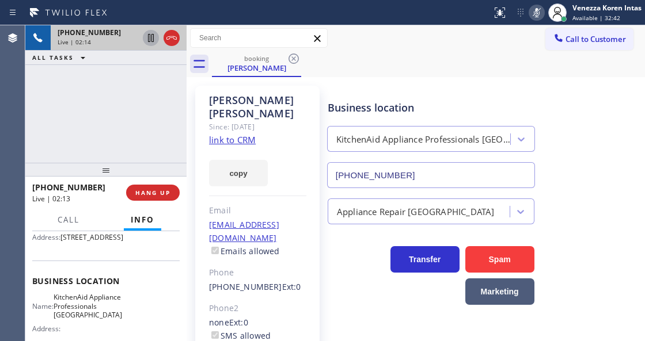
click at [151, 40] on icon at bounding box center [151, 38] width 6 height 8
click at [539, 12] on icon at bounding box center [537, 13] width 14 height 14
click at [150, 33] on icon at bounding box center [151, 38] width 14 height 14
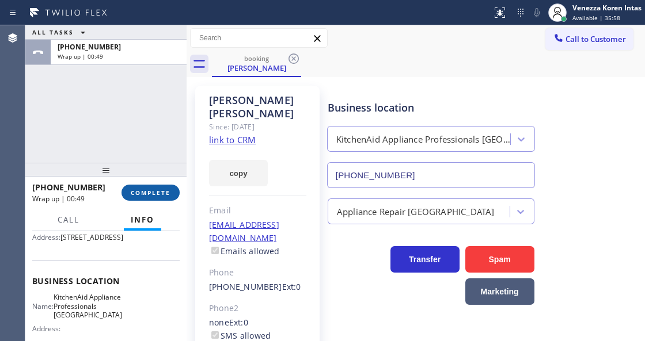
click at [161, 185] on button "COMPLETE" at bounding box center [150, 193] width 58 height 16
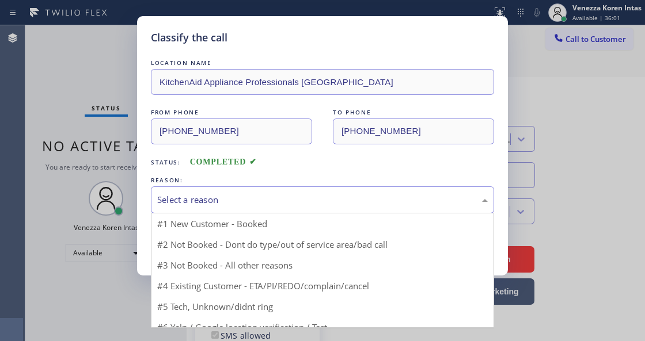
click at [282, 205] on div "Select a reason" at bounding box center [322, 199] width 330 height 13
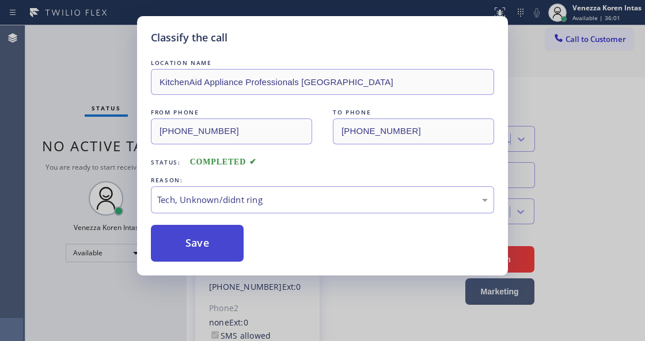
drag, startPoint x: 305, startPoint y: 286, endPoint x: 228, endPoint y: 245, distance: 87.0
click at [227, 245] on button "Save" at bounding box center [197, 243] width 93 height 37
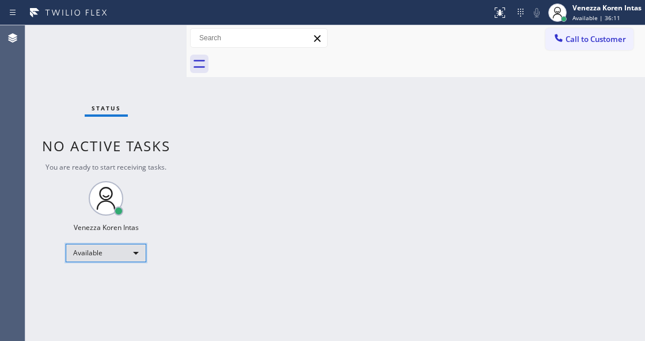
click at [125, 251] on div "Available" at bounding box center [106, 253] width 81 height 18
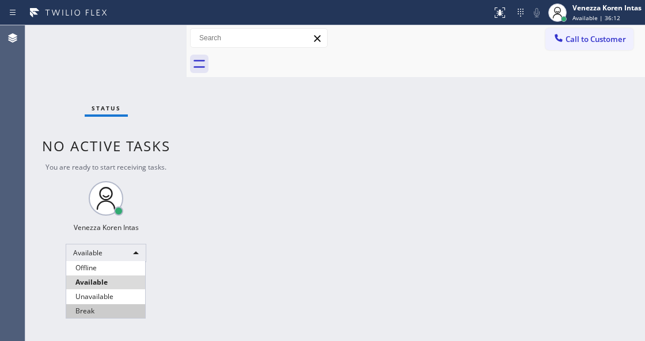
click at [108, 307] on li "Break" at bounding box center [105, 312] width 79 height 14
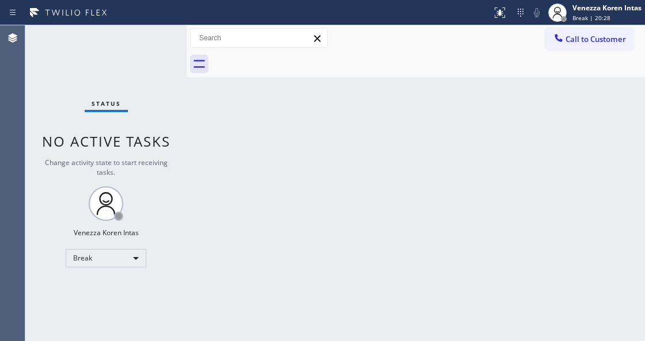
click at [317, 178] on div "Back to Dashboard Change Sender ID Customers Technicians Select a contact Outbo…" at bounding box center [415, 183] width 458 height 316
